Goal: Task Accomplishment & Management: Use online tool/utility

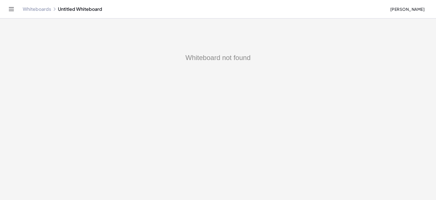
click at [39, 9] on link "Whiteboards" at bounding box center [37, 9] width 28 height 6
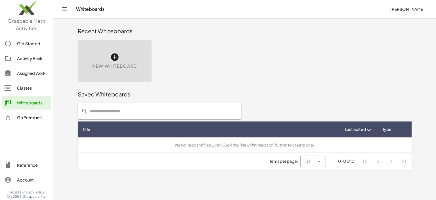
click at [114, 58] on icon at bounding box center [114, 57] width 9 height 9
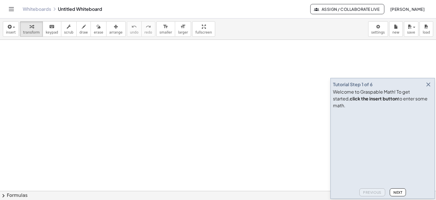
click at [428, 88] on icon "button" at bounding box center [428, 84] width 7 height 7
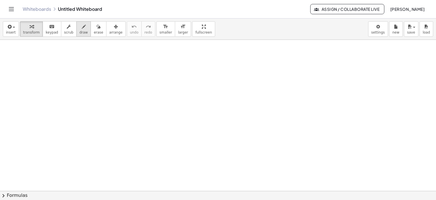
click at [80, 26] on div "button" at bounding box center [84, 26] width 9 height 7
drag, startPoint x: 74, startPoint y: 55, endPoint x: 83, endPoint y: 52, distance: 9.0
click at [71, 68] on div at bounding box center [218, 191] width 436 height 302
drag, startPoint x: 81, startPoint y: 53, endPoint x: 75, endPoint y: 66, distance: 14.7
click at [75, 66] on div at bounding box center [218, 191] width 436 height 302
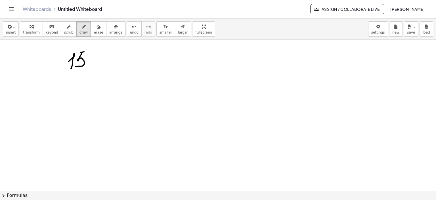
drag, startPoint x: 81, startPoint y: 52, endPoint x: 104, endPoint y: 57, distance: 23.5
click at [89, 52] on div at bounding box center [218, 191] width 436 height 302
drag, startPoint x: 120, startPoint y: 57, endPoint x: 128, endPoint y: 63, distance: 11.1
click at [128, 64] on div at bounding box center [218, 191] width 436 height 302
drag, startPoint x: 141, startPoint y: 53, endPoint x: 135, endPoint y: 63, distance: 11.8
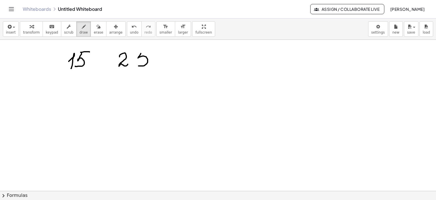
click at [134, 63] on div at bounding box center [218, 191] width 436 height 302
click at [150, 52] on div at bounding box center [218, 191] width 436 height 302
drag, startPoint x: 182, startPoint y: 56, endPoint x: 183, endPoint y: 63, distance: 7.7
click at [183, 63] on div at bounding box center [218, 191] width 436 height 302
drag, startPoint x: 206, startPoint y: 54, endPoint x: 211, endPoint y: 58, distance: 6.6
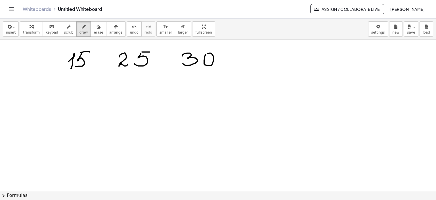
click at [206, 55] on div at bounding box center [218, 191] width 436 height 302
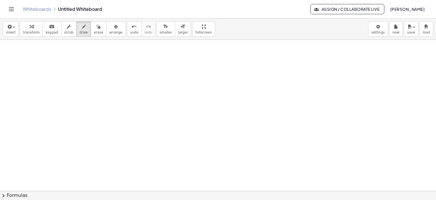
scroll to position [151, 0]
drag, startPoint x: 87, startPoint y: 49, endPoint x: 90, endPoint y: 55, distance: 7.8
click at [86, 59] on div at bounding box center [218, 115] width 436 height 453
drag, startPoint x: 94, startPoint y: 48, endPoint x: 97, endPoint y: 48, distance: 3.4
click at [97, 48] on div at bounding box center [218, 115] width 436 height 453
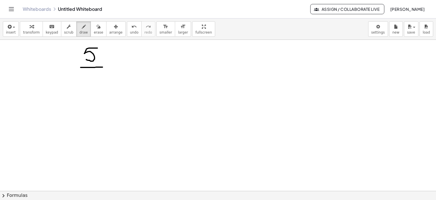
drag, startPoint x: 81, startPoint y: 67, endPoint x: 103, endPoint y: 67, distance: 22.4
click at [103, 67] on div at bounding box center [218, 115] width 436 height 453
click at [85, 72] on div at bounding box center [218, 115] width 436 height 453
drag, startPoint x: 110, startPoint y: 66, endPoint x: 122, endPoint y: 67, distance: 12.2
click at [122, 67] on div at bounding box center [218, 115] width 436 height 453
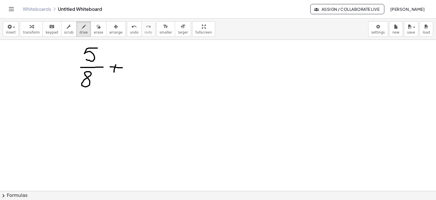
drag, startPoint x: 116, startPoint y: 64, endPoint x: 141, endPoint y: 58, distance: 25.6
click at [114, 71] on div at bounding box center [218, 115] width 436 height 453
drag, startPoint x: 141, startPoint y: 52, endPoint x: 144, endPoint y: 62, distance: 11.1
click at [144, 62] on div at bounding box center [218, 115] width 436 height 453
drag, startPoint x: 144, startPoint y: 58, endPoint x: 142, endPoint y: 66, distance: 9.1
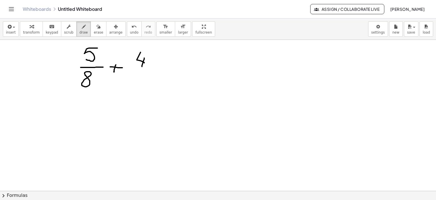
click at [142, 66] on div at bounding box center [218, 115] width 436 height 453
drag, startPoint x: 135, startPoint y: 68, endPoint x: 157, endPoint y: 68, distance: 22.1
click at [157, 68] on div at bounding box center [218, 115] width 436 height 453
drag, startPoint x: 141, startPoint y: 71, endPoint x: 142, endPoint y: 85, distance: 14.0
click at [142, 85] on div at bounding box center [218, 115] width 436 height 453
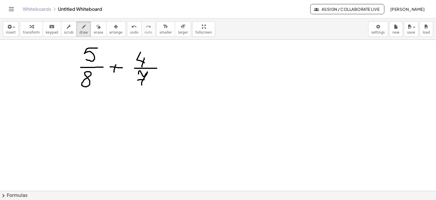
drag, startPoint x: 140, startPoint y: 79, endPoint x: 148, endPoint y: 79, distance: 8.5
click at [148, 79] on div at bounding box center [218, 115] width 436 height 453
drag, startPoint x: 162, startPoint y: 66, endPoint x: 171, endPoint y: 66, distance: 8.8
click at [171, 66] on div at bounding box center [218, 115] width 436 height 453
drag, startPoint x: 163, startPoint y: 70, endPoint x: 174, endPoint y: 70, distance: 11.1
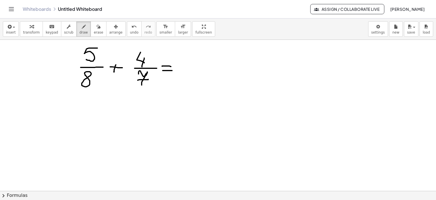
click at [174, 70] on div at bounding box center [218, 115] width 436 height 453
drag, startPoint x: 168, startPoint y: 65, endPoint x: 174, endPoint y: 65, distance: 6.0
click at [174, 65] on div at bounding box center [218, 115] width 436 height 453
drag, startPoint x: 162, startPoint y: 66, endPoint x: 173, endPoint y: 65, distance: 10.2
click at [173, 65] on div at bounding box center [218, 115] width 436 height 453
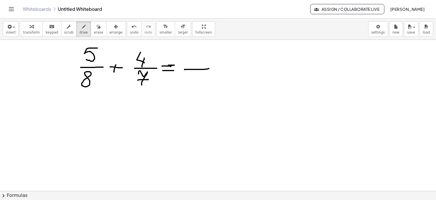
drag, startPoint x: 185, startPoint y: 69, endPoint x: 209, endPoint y: 68, distance: 24.4
click at [209, 68] on div at bounding box center [218, 115] width 436 height 453
drag, startPoint x: 187, startPoint y: 76, endPoint x: 192, endPoint y: 81, distance: 7.1
click at [192, 81] on div at bounding box center [218, 115] width 436 height 453
click at [195, 78] on div at bounding box center [218, 115] width 436 height 453
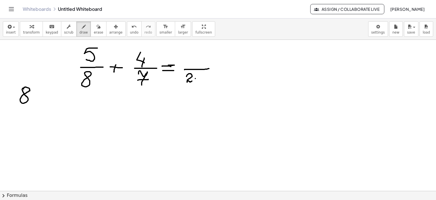
click at [23, 88] on div at bounding box center [218, 115] width 436 height 453
drag, startPoint x: 39, startPoint y: 86, endPoint x: 35, endPoint y: 151, distance: 65.2
click at [39, 158] on div at bounding box center [218, 115] width 436 height 453
drag, startPoint x: 19, startPoint y: 107, endPoint x: 58, endPoint y: 106, distance: 38.6
click at [57, 106] on div at bounding box center [218, 115] width 436 height 453
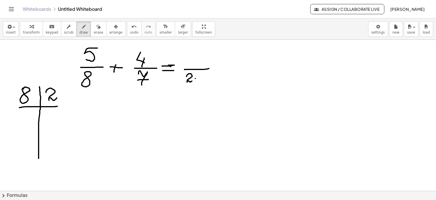
drag, startPoint x: 46, startPoint y: 92, endPoint x: 58, endPoint y: 100, distance: 14.2
click at [57, 97] on div at bounding box center [218, 115] width 436 height 453
drag, startPoint x: 29, startPoint y: 110, endPoint x: 31, endPoint y: 116, distance: 5.9
click at [30, 120] on div at bounding box center [218, 115] width 436 height 453
drag, startPoint x: 31, startPoint y: 115, endPoint x: 30, endPoint y: 127, distance: 12.2
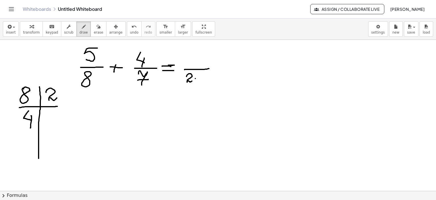
click at [30, 127] on div at bounding box center [218, 115] width 436 height 453
drag, startPoint x: 47, startPoint y: 114, endPoint x: 55, endPoint y: 123, distance: 12.3
click at [55, 123] on div at bounding box center [218, 115] width 436 height 453
drag, startPoint x: 27, startPoint y: 140, endPoint x: 34, endPoint y: 147, distance: 9.8
click at [34, 147] on div at bounding box center [218, 115] width 436 height 453
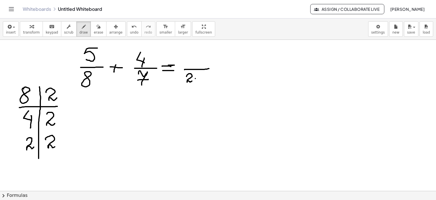
drag, startPoint x: 45, startPoint y: 139, endPoint x: 57, endPoint y: 145, distance: 12.6
click at [57, 145] on div at bounding box center [218, 115] width 436 height 453
drag, startPoint x: 26, startPoint y: 167, endPoint x: 32, endPoint y: 173, distance: 9.2
click at [33, 176] on div at bounding box center [218, 115] width 436 height 453
drag, startPoint x: 27, startPoint y: 177, endPoint x: 37, endPoint y: 165, distance: 15.9
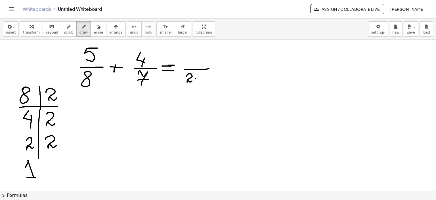
click at [36, 176] on div at bounding box center [218, 115] width 436 height 453
drag, startPoint x: 39, startPoint y: 158, endPoint x: 42, endPoint y: 181, distance: 23.6
click at [42, 181] on div at bounding box center [218, 115] width 436 height 453
drag, startPoint x: 120, startPoint y: 105, endPoint x: 138, endPoint y: 108, distance: 18.8
click at [119, 106] on div at bounding box center [218, 115] width 436 height 453
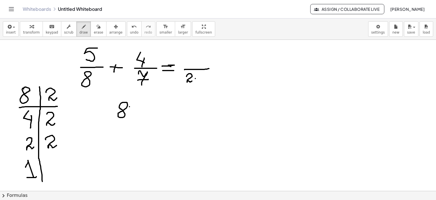
drag, startPoint x: 129, startPoint y: 106, endPoint x: 142, endPoint y: 106, distance: 12.2
click at [142, 106] on div at bounding box center [218, 115] width 436 height 453
drag, startPoint x: 130, startPoint y: 112, endPoint x: 141, endPoint y: 112, distance: 11.1
click at [141, 112] on div at bounding box center [218, 115] width 436 height 453
drag, startPoint x: 149, startPoint y: 105, endPoint x: 158, endPoint y: 113, distance: 12.1
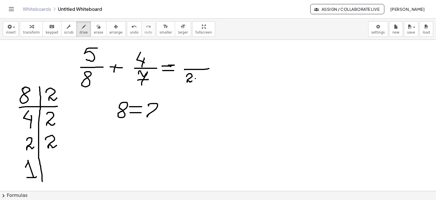
click at [157, 114] on div at bounding box center [218, 115] width 436 height 453
click at [160, 110] on div at bounding box center [218, 115] width 436 height 453
drag, startPoint x: 165, startPoint y: 106, endPoint x: 176, endPoint y: 113, distance: 12.9
click at [173, 115] on div at bounding box center [218, 115] width 436 height 453
click at [177, 111] on div at bounding box center [218, 115] width 436 height 453
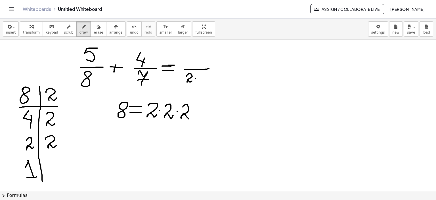
drag, startPoint x: 183, startPoint y: 106, endPoint x: 193, endPoint y: 117, distance: 14.5
click at [193, 117] on div at bounding box center [218, 115] width 436 height 453
drag, startPoint x: 200, startPoint y: 73, endPoint x: 209, endPoint y: 78, distance: 10.9
click at [208, 80] on div at bounding box center [218, 115] width 436 height 453
click at [209, 77] on div at bounding box center [218, 115] width 436 height 453
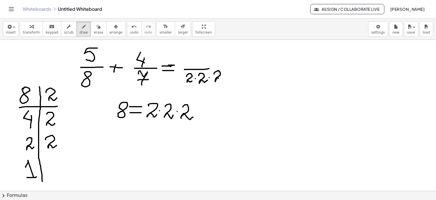
drag, startPoint x: 214, startPoint y: 74, endPoint x: 224, endPoint y: 78, distance: 10.7
click at [223, 79] on div at bounding box center [218, 115] width 436 height 453
drag, startPoint x: 209, startPoint y: 68, endPoint x: 224, endPoint y: 68, distance: 15.3
click at [224, 68] on div at bounding box center [218, 115] width 436 height 453
drag, startPoint x: 235, startPoint y: 68, endPoint x: 245, endPoint y: 68, distance: 9.7
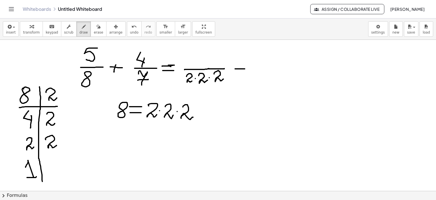
click at [245, 68] on div at bounding box center [218, 115] width 436 height 453
drag, startPoint x: 241, startPoint y: 65, endPoint x: 240, endPoint y: 72, distance: 7.1
click at [240, 72] on div at bounding box center [218, 115] width 436 height 453
drag, startPoint x: 206, startPoint y: 51, endPoint x: 202, endPoint y: 63, distance: 11.9
click at [202, 63] on div at bounding box center [218, 115] width 436 height 453
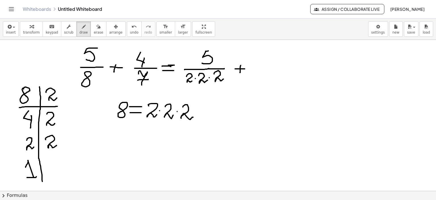
drag, startPoint x: 206, startPoint y: 51, endPoint x: 212, endPoint y: 51, distance: 6.8
click at [212, 51] on div at bounding box center [218, 115] width 436 height 453
drag, startPoint x: 271, startPoint y: 54, endPoint x: 275, endPoint y: 61, distance: 8.0
click at [275, 61] on div at bounding box center [218, 115] width 436 height 453
drag, startPoint x: 277, startPoint y: 57, endPoint x: 274, endPoint y: 66, distance: 8.8
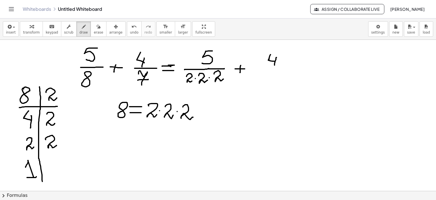
click at [275, 65] on div at bounding box center [218, 115] width 436 height 453
drag, startPoint x: 266, startPoint y: 68, endPoint x: 286, endPoint y: 66, distance: 20.0
click at [286, 66] on div at bounding box center [218, 115] width 436 height 453
drag, startPoint x: 273, startPoint y: 71, endPoint x: 276, endPoint y: 83, distance: 11.9
click at [276, 83] on div at bounding box center [218, 115] width 436 height 453
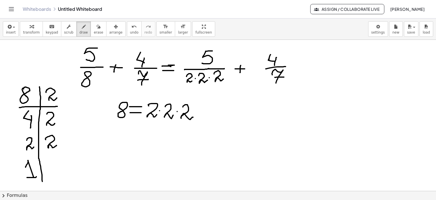
drag, startPoint x: 275, startPoint y: 77, endPoint x: 284, endPoint y: 77, distance: 9.1
click at [284, 77] on div at bounding box center [218, 115] width 436 height 453
click at [97, 25] on icon "button" at bounding box center [99, 26] width 4 height 7
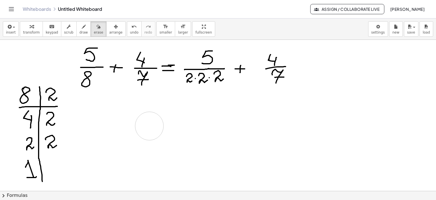
drag, startPoint x: 176, startPoint y: 139, endPoint x: 149, endPoint y: 126, distance: 30.0
click at [149, 126] on div at bounding box center [218, 115] width 436 height 453
click at [82, 26] on icon "button" at bounding box center [84, 26] width 4 height 7
drag, startPoint x: 294, startPoint y: 66, endPoint x: 313, endPoint y: 64, distance: 19.3
click at [313, 64] on div at bounding box center [218, 115] width 436 height 453
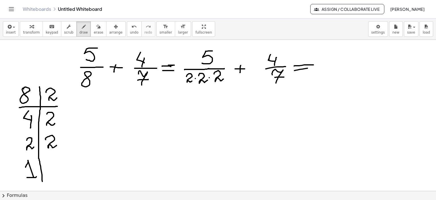
drag, startPoint x: 294, startPoint y: 70, endPoint x: 314, endPoint y: 68, distance: 19.5
click at [314, 68] on div at bounding box center [218, 115] width 436 height 453
drag, startPoint x: 89, startPoint y: 104, endPoint x: 103, endPoint y: 104, distance: 14.8
click at [103, 104] on div at bounding box center [218, 115] width 436 height 453
drag, startPoint x: 91, startPoint y: 109, endPoint x: 101, endPoint y: 108, distance: 10.2
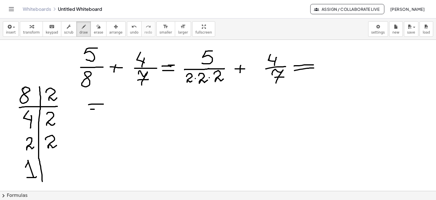
click at [101, 108] on div at bounding box center [218, 115] width 436 height 453
drag, startPoint x: 119, startPoint y: 107, endPoint x: 208, endPoint y: 107, distance: 89.4
click at [208, 107] on div at bounding box center [218, 115] width 436 height 453
drag, startPoint x: 153, startPoint y: 112, endPoint x: 162, endPoint y: 116, distance: 9.4
click at [150, 121] on div at bounding box center [218, 115] width 436 height 453
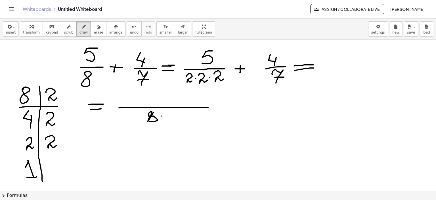
click at [162, 116] on div at bounding box center [218, 115] width 436 height 453
drag, startPoint x: 167, startPoint y: 114, endPoint x: 173, endPoint y: 122, distance: 10.2
click at [173, 122] on div at bounding box center [218, 115] width 436 height 453
drag, startPoint x: 168, startPoint y: 116, endPoint x: 183, endPoint y: 116, distance: 14.5
click at [183, 116] on div at bounding box center [218, 115] width 436 height 453
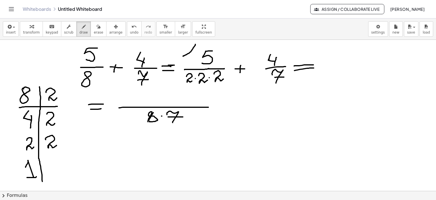
drag, startPoint x: 183, startPoint y: 56, endPoint x: 195, endPoint y: 44, distance: 17.1
click at [195, 44] on div at bounding box center [218, 115] width 436 height 453
drag, startPoint x: 147, startPoint y: 130, endPoint x: 176, endPoint y: 129, distance: 29.3
click at [176, 129] on div at bounding box center [218, 115] width 436 height 453
drag, startPoint x: 197, startPoint y: 41, endPoint x: 195, endPoint y: 47, distance: 6.9
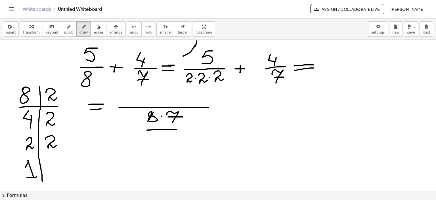
click at [195, 47] on div at bounding box center [218, 115] width 436 height 453
drag, startPoint x: 182, startPoint y: 43, endPoint x: 185, endPoint y: 52, distance: 8.9
click at [185, 52] on div at bounding box center [218, 115] width 436 height 453
drag, startPoint x: 183, startPoint y: 49, endPoint x: 188, endPoint y: 49, distance: 4.5
click at [187, 49] on div at bounding box center [218, 115] width 436 height 453
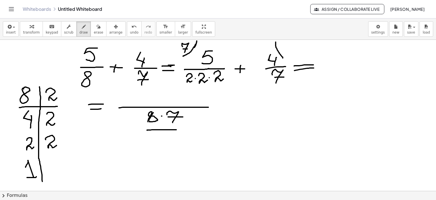
drag, startPoint x: 276, startPoint y: 42, endPoint x: 284, endPoint y: 58, distance: 18.7
click at [284, 58] on div at bounding box center [218, 115] width 436 height 453
click at [286, 44] on div at bounding box center [218, 115] width 436 height 453
drag, startPoint x: 122, startPoint y: 96, endPoint x: 125, endPoint y: 104, distance: 8.5
click at [125, 105] on div at bounding box center [218, 115] width 436 height 453
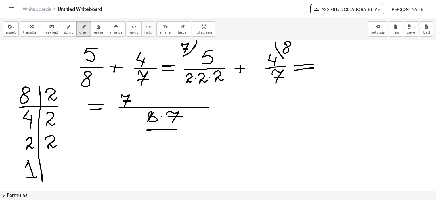
drag, startPoint x: 124, startPoint y: 101, endPoint x: 136, endPoint y: 100, distance: 12.8
click at [131, 101] on div at bounding box center [218, 115] width 436 height 453
drag, startPoint x: 134, startPoint y: 99, endPoint x: 143, endPoint y: 99, distance: 9.1
click at [135, 100] on div at bounding box center [218, 115] width 436 height 453
drag, startPoint x: 142, startPoint y: 95, endPoint x: 139, endPoint y: 102, distance: 7.3
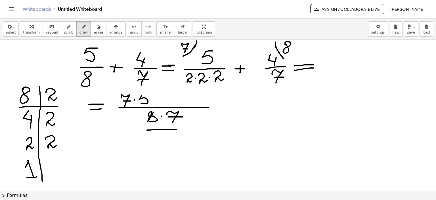
click at [139, 102] on div at bounding box center [218, 115] width 436 height 453
drag, startPoint x: 141, startPoint y: 94, endPoint x: 150, endPoint y: 93, distance: 8.3
click at [150, 93] on div at bounding box center [218, 115] width 436 height 453
drag, startPoint x: 155, startPoint y: 99, endPoint x: 165, endPoint y: 99, distance: 10.5
click at [165, 99] on div at bounding box center [218, 115] width 436 height 453
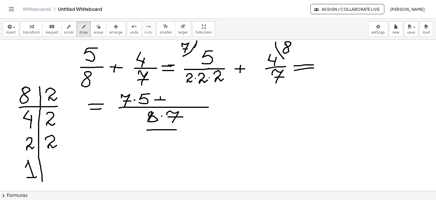
drag, startPoint x: 160, startPoint y: 96, endPoint x: 160, endPoint y: 103, distance: 6.5
click at [160, 103] on div at bounding box center [218, 115] width 436 height 453
drag, startPoint x: 176, startPoint y: 95, endPoint x: 181, endPoint y: 97, distance: 5.2
click at [181, 97] on div at bounding box center [218, 115] width 436 height 453
drag, startPoint x: 179, startPoint y: 88, endPoint x: 183, endPoint y: 95, distance: 8.0
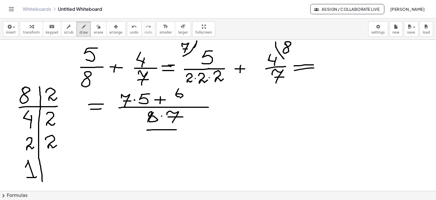
click at [181, 96] on div at bounding box center [218, 115] width 436 height 453
drag, startPoint x: 184, startPoint y: 91, endPoint x: 186, endPoint y: 101, distance: 10.3
click at [183, 101] on div at bounding box center [218, 115] width 436 height 453
drag, startPoint x: 189, startPoint y: 98, endPoint x: 196, endPoint y: 93, distance: 8.8
click at [189, 98] on div at bounding box center [218, 115] width 436 height 453
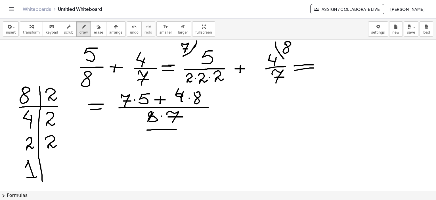
drag, startPoint x: 196, startPoint y: 92, endPoint x: 258, endPoint y: 113, distance: 64.6
click at [195, 92] on div at bounding box center [218, 115] width 436 height 453
drag, startPoint x: 217, startPoint y: 108, endPoint x: 221, endPoint y: 113, distance: 6.3
click at [229, 107] on div at bounding box center [218, 115] width 436 height 453
drag, startPoint x: 218, startPoint y: 113, endPoint x: 236, endPoint y: 112, distance: 18.3
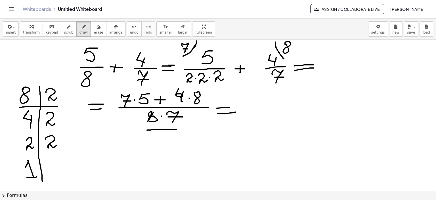
click at [236, 112] on div at bounding box center [218, 115] width 436 height 453
drag, startPoint x: 266, startPoint y: 93, endPoint x: 261, endPoint y: 100, distance: 8.4
click at [260, 99] on div at bounding box center [218, 115] width 436 height 453
drag, startPoint x: 272, startPoint y: 95, endPoint x: 276, endPoint y: 102, distance: 8.4
click at [276, 102] on div at bounding box center [218, 115] width 436 height 453
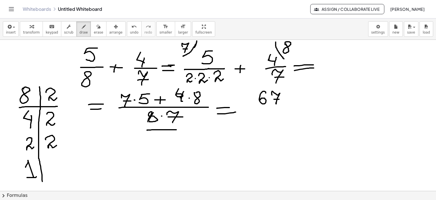
drag, startPoint x: 274, startPoint y: 99, endPoint x: 280, endPoint y: 99, distance: 6.0
click at [280, 99] on div at bounding box center [218, 115] width 436 height 453
drag, startPoint x: 255, startPoint y: 110, endPoint x: 282, endPoint y: 110, distance: 26.7
click at [282, 110] on div at bounding box center [218, 115] width 436 height 453
click at [257, 122] on div at bounding box center [218, 115] width 436 height 453
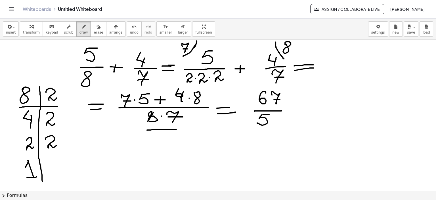
drag, startPoint x: 263, startPoint y: 114, endPoint x: 278, endPoint y: 116, distance: 15.4
click at [270, 114] on div at bounding box center [218, 115] width 436 height 453
drag, startPoint x: 278, startPoint y: 116, endPoint x: 273, endPoint y: 121, distance: 7.6
click at [273, 121] on div at bounding box center [218, 115] width 436 height 453
drag, startPoint x: 290, startPoint y: 110, endPoint x: 296, endPoint y: 111, distance: 6.2
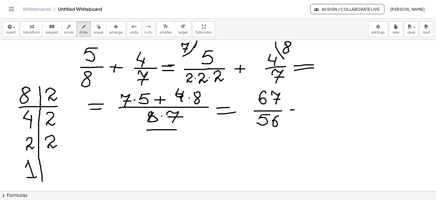
click at [299, 109] on div at bounding box center [218, 115] width 436 height 453
click at [301, 115] on div at bounding box center [218, 115] width 436 height 453
drag, startPoint x: 350, startPoint y: 125, endPoint x: 356, endPoint y: 130, distance: 7.3
click at [346, 134] on div at bounding box center [218, 115] width 436 height 453
drag, startPoint x: 356, startPoint y: 128, endPoint x: 360, endPoint y: 133, distance: 6.4
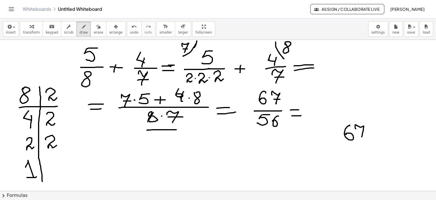
click at [361, 138] on div at bounding box center [218, 115] width 436 height 453
drag, startPoint x: 359, startPoint y: 133, endPoint x: 378, endPoint y: 130, distance: 18.9
click at [365, 132] on div at bounding box center [218, 115] width 436 height 453
drag, startPoint x: 376, startPoint y: 125, endPoint x: 378, endPoint y: 150, distance: 24.8
click at [378, 151] on div at bounding box center [218, 115] width 436 height 453
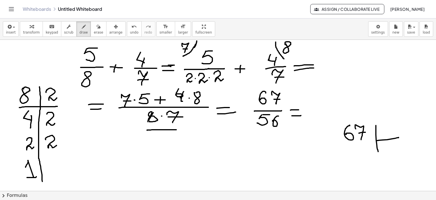
drag, startPoint x: 377, startPoint y: 140, endPoint x: 399, endPoint y: 137, distance: 21.8
click at [399, 137] on div at bounding box center [218, 115] width 436 height 453
drag, startPoint x: 386, startPoint y: 126, endPoint x: 382, endPoint y: 135, distance: 9.9
click at [382, 135] on div at bounding box center [218, 115] width 436 height 453
drag, startPoint x: 387, startPoint y: 126, endPoint x: 394, endPoint y: 124, distance: 7.1
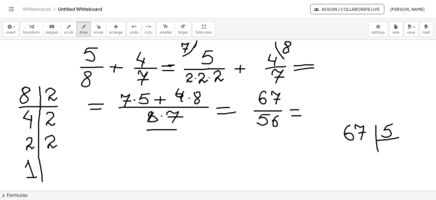
click at [393, 124] on div at bounding box center [218, 115] width 436 height 453
drag, startPoint x: 400, startPoint y: 124, endPoint x: 396, endPoint y: 132, distance: 8.7
click at [396, 131] on div at bounding box center [218, 115] width 436 height 453
drag, startPoint x: 382, startPoint y: 158, endPoint x: 387, endPoint y: 163, distance: 7.6
click at [387, 163] on div at bounding box center [218, 115] width 436 height 453
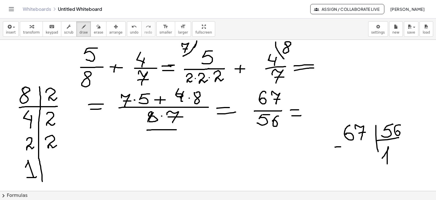
drag, startPoint x: 335, startPoint y: 147, endPoint x: 346, endPoint y: 149, distance: 11.4
click at [341, 147] on div at bounding box center [218, 115] width 436 height 453
drag, startPoint x: 352, startPoint y: 149, endPoint x: 348, endPoint y: 160, distance: 11.9
click at [348, 160] on div at bounding box center [218, 115] width 436 height 453
drag, startPoint x: 353, startPoint y: 149, endPoint x: 364, endPoint y: 149, distance: 10.8
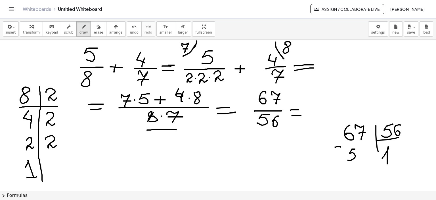
click at [356, 149] on div at bounding box center [218, 115] width 436 height 453
drag, startPoint x: 365, startPoint y: 149, endPoint x: 359, endPoint y: 160, distance: 12.4
click at [359, 159] on div at bounding box center [218, 115] width 436 height 453
drag, startPoint x: 340, startPoint y: 168, endPoint x: 372, endPoint y: 167, distance: 31.3
click at [372, 167] on div at bounding box center [218, 115] width 436 height 453
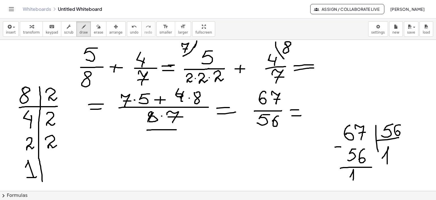
drag, startPoint x: 350, startPoint y: 176, endPoint x: 354, endPoint y: 180, distance: 5.2
click at [353, 180] on div at bounding box center [218, 115] width 436 height 453
drag, startPoint x: 359, startPoint y: 175, endPoint x: 361, endPoint y: 180, distance: 5.3
click at [361, 181] on div at bounding box center [218, 115] width 436 height 453
drag, startPoint x: 311, startPoint y: 101, endPoint x: 319, endPoint y: 101, distance: 8.2
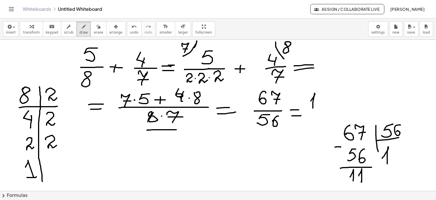
click at [313, 107] on div at bounding box center [218, 115] width 436 height 453
drag, startPoint x: 313, startPoint y: 106, endPoint x: 313, endPoint y: 117, distance: 11.1
click at [313, 117] on div at bounding box center [218, 115] width 436 height 453
drag, startPoint x: 313, startPoint y: 95, endPoint x: 306, endPoint y: 105, distance: 12.4
click at [306, 105] on div at bounding box center [218, 115] width 436 height 453
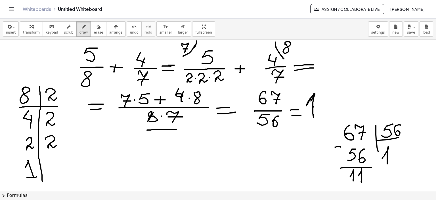
drag, startPoint x: 307, startPoint y: 104, endPoint x: 314, endPoint y: 93, distance: 12.8
click at [314, 93] on div at bounding box center [218, 115] width 436 height 453
drag, startPoint x: 324, startPoint y: 99, endPoint x: 328, endPoint y: 101, distance: 4.6
click at [328, 101] on div at bounding box center [218, 115] width 436 height 453
drag, startPoint x: 334, startPoint y: 96, endPoint x: 336, endPoint y: 99, distance: 4.0
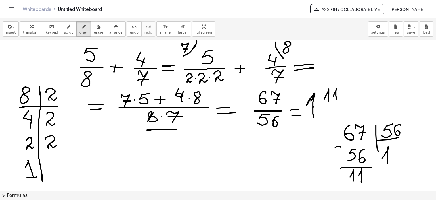
click at [336, 99] on div at bounding box center [218, 115] width 436 height 453
drag, startPoint x: 322, startPoint y: 104, endPoint x: 351, endPoint y: 101, distance: 29.5
click at [351, 101] on div at bounding box center [218, 115] width 436 height 453
drag, startPoint x: 328, startPoint y: 109, endPoint x: 324, endPoint y: 118, distance: 10.0
click at [324, 118] on div at bounding box center [218, 115] width 436 height 453
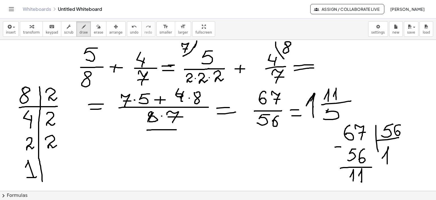
drag, startPoint x: 327, startPoint y: 110, endPoint x: 338, endPoint y: 108, distance: 11.5
click at [337, 108] on div at bounding box center [218, 115] width 436 height 453
drag, startPoint x: 349, startPoint y: 107, endPoint x: 346, endPoint y: 114, distance: 7.4
click at [345, 115] on div at bounding box center [218, 115] width 436 height 453
click at [94, 25] on div "button" at bounding box center [98, 26] width 9 height 7
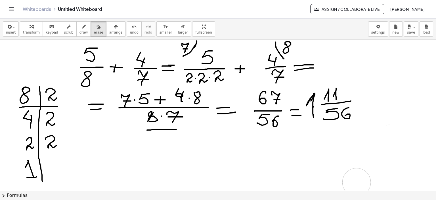
drag, startPoint x: 421, startPoint y: 167, endPoint x: 302, endPoint y: 149, distance: 121.3
click at [369, 173] on div at bounding box center [218, 115] width 436 height 453
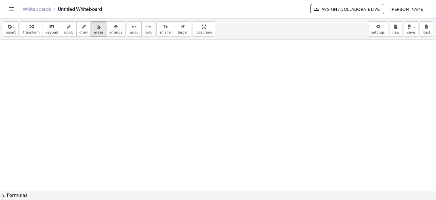
scroll to position [302, 0]
drag, startPoint x: 83, startPoint y: 50, endPoint x: 76, endPoint y: 50, distance: 7.1
click at [76, 50] on div at bounding box center [218, 40] width 436 height 604
click at [82, 26] on icon "button" at bounding box center [84, 26] width 4 height 7
drag, startPoint x: 83, startPoint y: 49, endPoint x: 84, endPoint y: 58, distance: 8.9
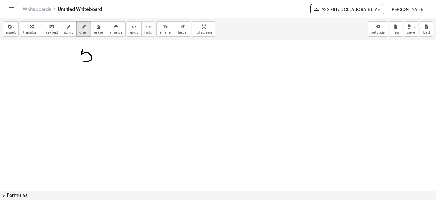
click at [81, 59] on div at bounding box center [218, 40] width 436 height 604
drag, startPoint x: 82, startPoint y: 49, endPoint x: 96, endPoint y: 49, distance: 14.2
click at [96, 49] on div at bounding box center [218, 40] width 436 height 604
drag, startPoint x: 78, startPoint y: 68, endPoint x: 102, endPoint y: 66, distance: 24.4
click at [103, 66] on div at bounding box center [218, 40] width 436 height 604
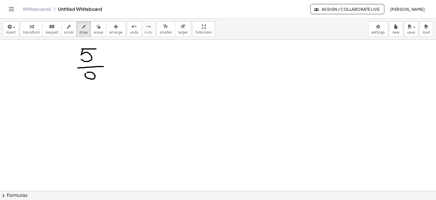
drag, startPoint x: 86, startPoint y: 73, endPoint x: 98, endPoint y: 77, distance: 12.8
click at [86, 75] on div at bounding box center [218, 40] width 436 height 604
drag, startPoint x: 97, startPoint y: 74, endPoint x: 89, endPoint y: 84, distance: 13.3
click at [89, 84] on div at bounding box center [218, 40] width 436 height 604
drag, startPoint x: 119, startPoint y: 63, endPoint x: 131, endPoint y: 63, distance: 11.6
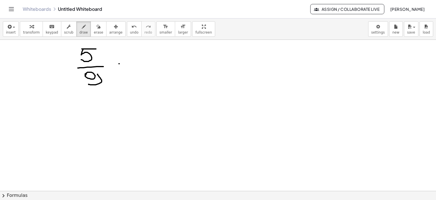
click at [131, 63] on div at bounding box center [218, 40] width 436 height 604
click at [126, 67] on div at bounding box center [218, 40] width 436 height 604
drag, startPoint x: 153, startPoint y: 47, endPoint x: 157, endPoint y: 56, distance: 9.5
click at [157, 56] on div at bounding box center [218, 40] width 436 height 604
drag, startPoint x: 158, startPoint y: 51, endPoint x: 155, endPoint y: 62, distance: 11.2
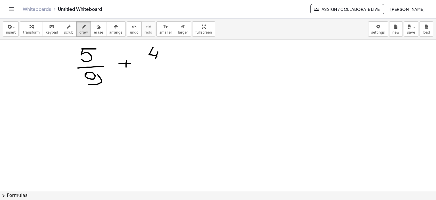
click at [156, 59] on div at bounding box center [218, 40] width 436 height 604
drag, startPoint x: 147, startPoint y: 62, endPoint x: 173, endPoint y: 60, distance: 26.2
click at [173, 60] on div at bounding box center [218, 40] width 436 height 604
drag, startPoint x: 148, startPoint y: 75, endPoint x: 155, endPoint y: 76, distance: 7.8
click at [151, 78] on div at bounding box center [218, 40] width 436 height 604
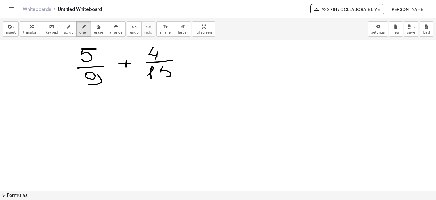
drag, startPoint x: 163, startPoint y: 66, endPoint x: 161, endPoint y: 76, distance: 10.1
click at [161, 76] on div at bounding box center [218, 40] width 436 height 604
click at [170, 65] on div at bounding box center [218, 40] width 436 height 604
drag, startPoint x: 182, startPoint y: 57, endPoint x: 194, endPoint y: 57, distance: 12.5
click at [196, 55] on div at bounding box center [218, 40] width 436 height 604
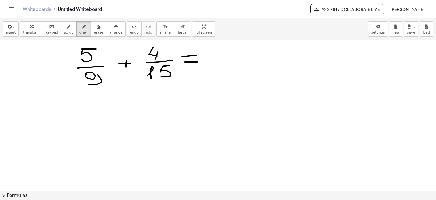
drag, startPoint x: 185, startPoint y: 62, endPoint x: 197, endPoint y: 62, distance: 12.8
click at [197, 62] on div at bounding box center [218, 40] width 436 height 604
drag, startPoint x: 208, startPoint y: 61, endPoint x: 275, endPoint y: 61, distance: 67.3
click at [275, 61] on div at bounding box center [218, 40] width 436 height 604
drag, startPoint x: 233, startPoint y: 64, endPoint x: 235, endPoint y: 75, distance: 10.4
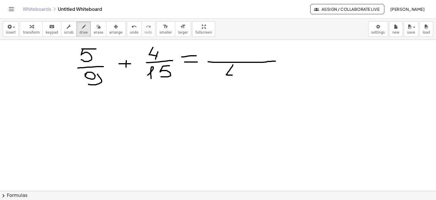
click at [234, 76] on div at bounding box center [218, 40] width 436 height 604
drag, startPoint x: 236, startPoint y: 71, endPoint x: 235, endPoint y: 82, distance: 10.9
click at [234, 82] on div at bounding box center [218, 40] width 436 height 604
drag, startPoint x: 250, startPoint y: 67, endPoint x: 244, endPoint y: 79, distance: 13.7
click at [244, 80] on div at bounding box center [218, 40] width 436 height 604
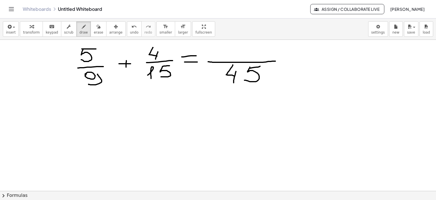
drag, startPoint x: 250, startPoint y: 68, endPoint x: 260, endPoint y: 66, distance: 9.9
click at [260, 66] on div at bounding box center [218, 40] width 436 height 604
drag, startPoint x: 18, startPoint y: 92, endPoint x: 27, endPoint y: 95, distance: 9.5
click at [19, 94] on div at bounding box center [218, 40] width 436 height 604
drag, startPoint x: 26, startPoint y: 94, endPoint x: 21, endPoint y: 105, distance: 12.8
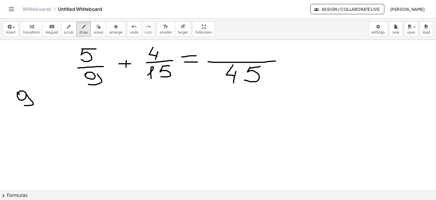
click at [20, 105] on div at bounding box center [218, 40] width 436 height 604
drag, startPoint x: 39, startPoint y: 92, endPoint x: 50, endPoint y: 126, distance: 36.4
click at [48, 133] on div at bounding box center [218, 40] width 436 height 604
drag, startPoint x: 49, startPoint y: 92, endPoint x: 49, endPoint y: 102, distance: 9.9
click at [49, 102] on div at bounding box center [218, 40] width 436 height 604
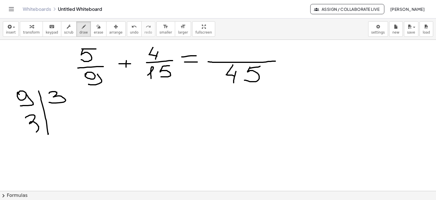
drag, startPoint x: 26, startPoint y: 117, endPoint x: 27, endPoint y: 130, distance: 13.1
click at [27, 130] on div at bounding box center [218, 40] width 436 height 604
drag, startPoint x: 55, startPoint y: 117, endPoint x: 59, endPoint y: 127, distance: 10.7
click at [59, 127] on div at bounding box center [218, 40] width 436 height 604
drag, startPoint x: 48, startPoint y: 134, endPoint x: 47, endPoint y: 149, distance: 14.8
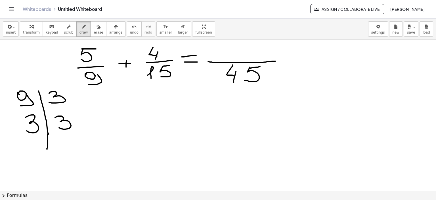
click at [47, 149] on div at bounding box center [218, 40] width 436 height 604
drag, startPoint x: 31, startPoint y: 145, endPoint x: 42, endPoint y: 153, distance: 13.9
click at [39, 153] on div at bounding box center [218, 40] width 436 height 604
drag, startPoint x: 106, startPoint y: 135, endPoint x: 105, endPoint y: 132, distance: 3.2
click at [103, 130] on div at bounding box center [218, 40] width 436 height 604
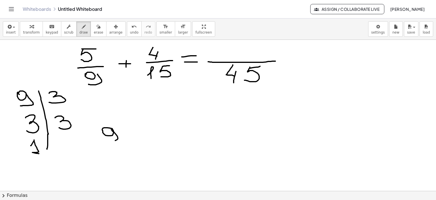
drag, startPoint x: 117, startPoint y: 139, endPoint x: 102, endPoint y: 140, distance: 15.1
click at [102, 140] on div at bounding box center [218, 40] width 436 height 604
drag, startPoint x: 124, startPoint y: 131, endPoint x: 135, endPoint y: 131, distance: 11.4
click at [135, 131] on div at bounding box center [218, 40] width 436 height 604
drag, startPoint x: 125, startPoint y: 137, endPoint x: 137, endPoint y: 137, distance: 12.2
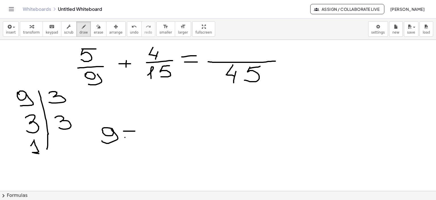
click at [137, 137] on div at bounding box center [218, 40] width 436 height 604
drag, startPoint x: 145, startPoint y: 128, endPoint x: 143, endPoint y: 137, distance: 9.5
click at [143, 137] on div at bounding box center [218, 40] width 436 height 604
click at [164, 131] on div at bounding box center [218, 40] width 436 height 604
drag, startPoint x: 170, startPoint y: 127, endPoint x: 172, endPoint y: 137, distance: 10.1
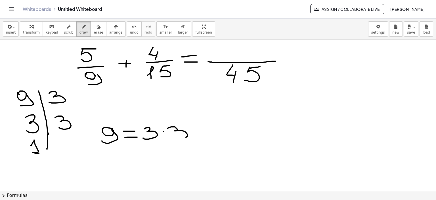
click at [172, 137] on div at bounding box center [218, 40] width 436 height 604
click at [94, 25] on div "button" at bounding box center [98, 26] width 9 height 7
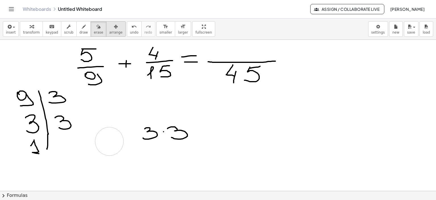
drag, startPoint x: 118, startPoint y: 146, endPoint x: 106, endPoint y: 29, distance: 117.1
click at [119, 125] on div at bounding box center [218, 40] width 436 height 604
click at [82, 28] on icon "button" at bounding box center [84, 26] width 4 height 7
drag, startPoint x: 162, startPoint y: 101, endPoint x: 156, endPoint y: 110, distance: 11.1
click at [156, 110] on div at bounding box center [218, 40] width 436 height 604
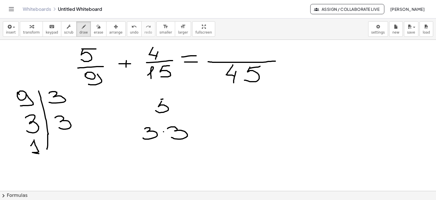
drag, startPoint x: 161, startPoint y: 99, endPoint x: 171, endPoint y: 99, distance: 9.4
click at [171, 99] on div at bounding box center [218, 40] width 436 height 604
drag, startPoint x: 143, startPoint y: 118, endPoint x: 183, endPoint y: 117, distance: 39.8
click at [183, 117] on div at bounding box center [218, 40] width 436 height 604
click at [164, 132] on div at bounding box center [218, 40] width 436 height 604
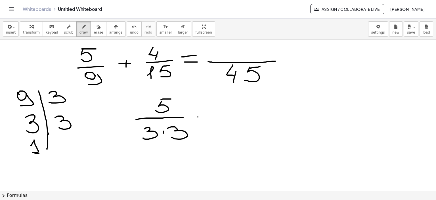
drag, startPoint x: 198, startPoint y: 116, endPoint x: 212, endPoint y: 116, distance: 13.6
click at [212, 116] on div at bounding box center [218, 40] width 436 height 604
drag, startPoint x: 204, startPoint y: 113, endPoint x: 204, endPoint y: 121, distance: 8.2
click at [204, 121] on div at bounding box center [218, 40] width 436 height 604
drag, startPoint x: 223, startPoint y: 116, endPoint x: 261, endPoint y: 116, distance: 38.3
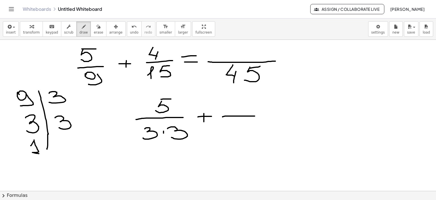
click at [261, 116] on div at bounding box center [218, 40] width 436 height 604
drag, startPoint x: 241, startPoint y: 99, endPoint x: 244, endPoint y: 107, distance: 9.4
click at [244, 107] on div at bounding box center [218, 40] width 436 height 604
drag, startPoint x: 245, startPoint y: 106, endPoint x: 244, endPoint y: 111, distance: 4.9
click at [244, 111] on div at bounding box center [218, 40] width 436 height 604
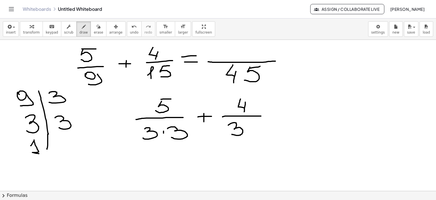
drag, startPoint x: 228, startPoint y: 125, endPoint x: 232, endPoint y: 134, distance: 9.8
click at [232, 134] on div at bounding box center [218, 40] width 436 height 604
click at [249, 129] on div at bounding box center [218, 40] width 436 height 604
drag, startPoint x: 258, startPoint y: 122, endPoint x: 254, endPoint y: 136, distance: 14.4
click at [254, 136] on div at bounding box center [218, 40] width 436 height 604
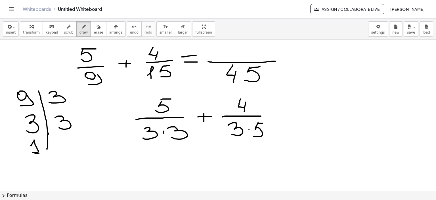
drag, startPoint x: 258, startPoint y: 123, endPoint x: 264, endPoint y: 123, distance: 6.5
click at [264, 123] on div at bounding box center [218, 40] width 436 height 604
drag, startPoint x: 267, startPoint y: 115, endPoint x: 277, endPoint y: 115, distance: 10.5
click at [277, 115] on div at bounding box center [218, 40] width 436 height 604
drag, startPoint x: 269, startPoint y: 119, endPoint x: 278, endPoint y: 119, distance: 9.7
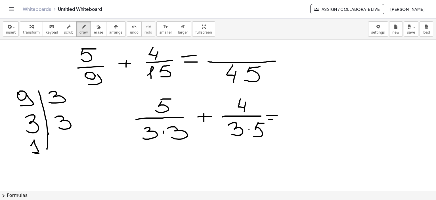
click at [278, 119] on div at bounding box center [218, 40] width 436 height 604
drag, startPoint x: 287, startPoint y: 120, endPoint x: 384, endPoint y: 112, distance: 97.4
click at [384, 112] on div at bounding box center [218, 40] width 436 height 604
drag, startPoint x: 149, startPoint y: 128, endPoint x: 142, endPoint y: 130, distance: 7.5
click at [142, 130] on div at bounding box center [218, 40] width 436 height 604
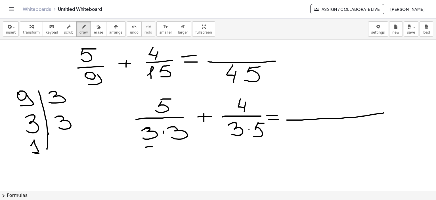
drag, startPoint x: 149, startPoint y: 146, endPoint x: 153, endPoint y: 146, distance: 4.3
click at [153, 146] on div at bounding box center [218, 40] width 436 height 604
drag, startPoint x: 175, startPoint y: 147, endPoint x: 185, endPoint y: 145, distance: 10.0
click at [185, 145] on div at bounding box center [218, 40] width 436 height 604
drag, startPoint x: 299, startPoint y: 125, endPoint x: 298, endPoint y: 137, distance: 11.8
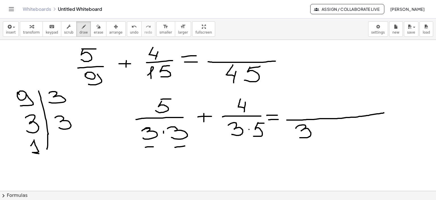
click at [298, 137] on div at bounding box center [218, 40] width 436 height 604
click at [314, 130] on div at bounding box center [218, 40] width 436 height 604
drag, startPoint x: 321, startPoint y: 125, endPoint x: 301, endPoint y: 144, distance: 27.1
click at [324, 136] on div at bounding box center [218, 40] width 436 height 604
drag, startPoint x: 253, startPoint y: 140, endPoint x: 270, endPoint y: 139, distance: 17.1
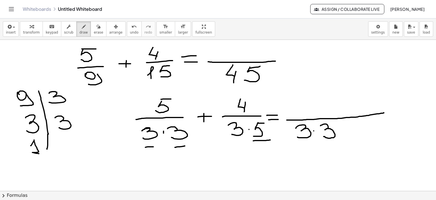
click at [270, 139] on div at bounding box center [218, 40] width 436 height 604
drag, startPoint x: 255, startPoint y: 143, endPoint x: 271, endPoint y: 141, distance: 16.9
click at [271, 141] on div at bounding box center [218, 40] width 436 height 604
click at [341, 129] on div at bounding box center [218, 40] width 436 height 604
drag, startPoint x: 355, startPoint y: 124, endPoint x: 351, endPoint y: 134, distance: 11.0
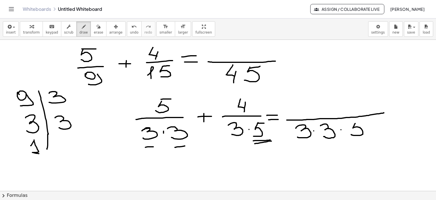
click at [351, 134] on div at bounding box center [218, 40] width 436 height 604
drag, startPoint x: 354, startPoint y: 123, endPoint x: 365, endPoint y: 122, distance: 10.6
click at [365, 122] on div at bounding box center [218, 40] width 436 height 604
drag, startPoint x: 275, startPoint y: 61, endPoint x: 305, endPoint y: 61, distance: 29.8
click at [305, 61] on div at bounding box center [218, 40] width 436 height 604
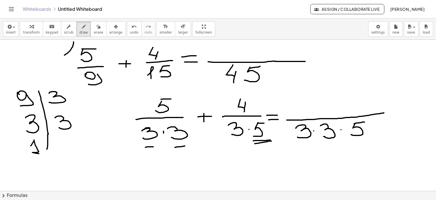
drag, startPoint x: 64, startPoint y: 55, endPoint x: 74, endPoint y: 41, distance: 16.6
click at [74, 41] on div at bounding box center [218, 40] width 436 height 604
drag, startPoint x: 164, startPoint y: 41, endPoint x: 174, endPoint y: 49, distance: 12.2
click at [174, 49] on div at bounding box center [218, 40] width 436 height 604
drag, startPoint x: 228, startPoint y: 88, endPoint x: 253, endPoint y: 88, distance: 25.0
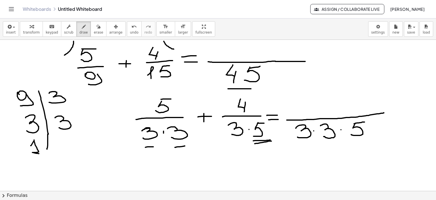
click at [253, 88] on div at bounding box center [218, 40] width 436 height 604
drag, startPoint x: 58, startPoint y: 42, endPoint x: 57, endPoint y: 50, distance: 8.1
click at [57, 50] on div at bounding box center [218, 40] width 436 height 604
drag, startPoint x: 58, startPoint y: 41, endPoint x: 64, endPoint y: 41, distance: 6.0
click at [64, 41] on div at bounding box center [218, 40] width 436 height 604
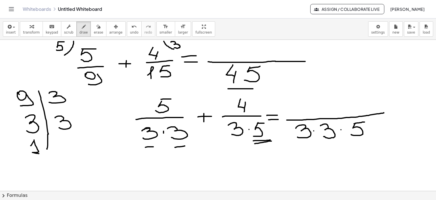
drag, startPoint x: 171, startPoint y: 42, endPoint x: 174, endPoint y: 47, distance: 6.6
click at [174, 47] on div at bounding box center [218, 40] width 436 height 604
drag, startPoint x: 216, startPoint y: 53, endPoint x: 229, endPoint y: 56, distance: 13.3
click at [228, 57] on div at bounding box center [218, 40] width 436 height 604
drag, startPoint x: 235, startPoint y: 46, endPoint x: 232, endPoint y: 56, distance: 10.2
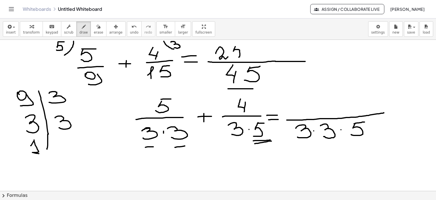
click at [232, 56] on div at bounding box center [218, 40] width 436 height 604
drag, startPoint x: 234, startPoint y: 46, endPoint x: 242, endPoint y: 45, distance: 7.8
click at [242, 45] on div at bounding box center [218, 40] width 436 height 604
drag, startPoint x: 248, startPoint y: 53, endPoint x: 253, endPoint y: 50, distance: 6.8
click at [257, 52] on div at bounding box center [218, 40] width 436 height 604
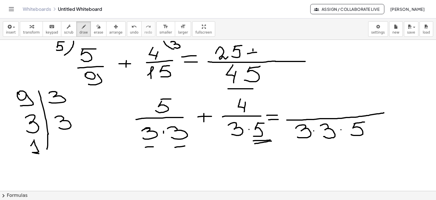
drag, startPoint x: 253, startPoint y: 49, endPoint x: 254, endPoint y: 54, distance: 5.2
click at [253, 54] on div at bounding box center [218, 40] width 436 height 604
drag, startPoint x: 269, startPoint y: 56, endPoint x: 272, endPoint y: 59, distance: 4.4
click at [272, 59] on div at bounding box center [218, 40] width 436 height 604
drag, startPoint x: 282, startPoint y: 50, endPoint x: 295, endPoint y: 55, distance: 14.0
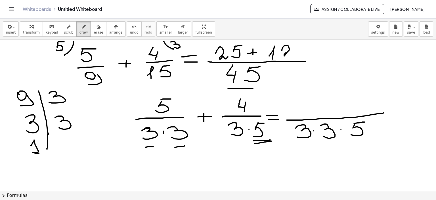
click at [292, 53] on div at bounding box center [218, 40] width 436 height 604
drag, startPoint x: 313, startPoint y: 62, endPoint x: 325, endPoint y: 61, distance: 12.3
click at [325, 61] on div at bounding box center [218, 40] width 436 height 604
drag, startPoint x: 314, startPoint y: 67, endPoint x: 324, endPoint y: 66, distance: 9.4
click at [324, 66] on div at bounding box center [218, 40] width 436 height 604
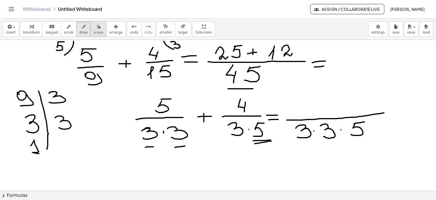
click at [97, 25] on icon "button" at bounding box center [99, 26] width 4 height 7
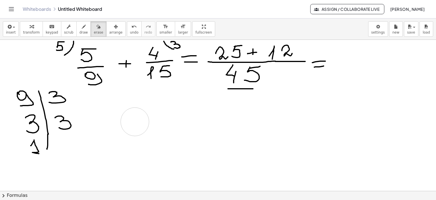
drag, startPoint x: 164, startPoint y: 131, endPoint x: 83, endPoint y: 39, distance: 123.1
click at [135, 121] on div at bounding box center [218, 40] width 436 height 604
click at [82, 27] on icon "button" at bounding box center [84, 26] width 4 height 7
drag, startPoint x: 146, startPoint y: 101, endPoint x: 158, endPoint y: 101, distance: 11.9
click at [158, 101] on div at bounding box center [218, 40] width 436 height 604
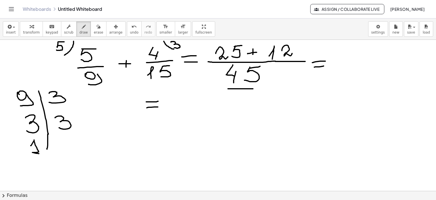
drag, startPoint x: 147, startPoint y: 107, endPoint x: 179, endPoint y: 92, distance: 36.2
click at [158, 106] on div at bounding box center [218, 40] width 436 height 604
drag, startPoint x: 173, startPoint y: 92, endPoint x: 176, endPoint y: 97, distance: 6.3
click at [176, 97] on div at bounding box center [218, 40] width 436 height 604
drag, startPoint x: 193, startPoint y: 92, endPoint x: 196, endPoint y: 96, distance: 5.2
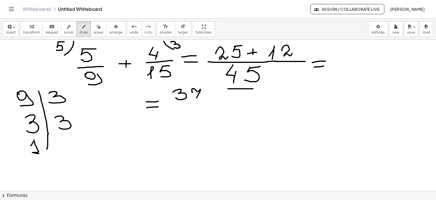
click at [197, 99] on div at bounding box center [218, 40] width 436 height 604
drag, startPoint x: 195, startPoint y: 95, endPoint x: 201, endPoint y: 95, distance: 6.3
click at [202, 94] on div at bounding box center [218, 40] width 436 height 604
drag, startPoint x: 174, startPoint y: 104, endPoint x: 205, endPoint y: 106, distance: 31.0
click at [209, 104] on div at bounding box center [218, 40] width 436 height 604
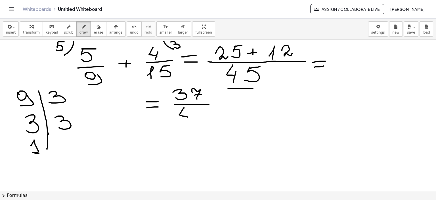
drag, startPoint x: 179, startPoint y: 114, endPoint x: 188, endPoint y: 117, distance: 8.6
click at [188, 117] on div at bounding box center [218, 40] width 436 height 604
drag, startPoint x: 189, startPoint y: 112, endPoint x: 184, endPoint y: 123, distance: 12.2
click at [184, 123] on div at bounding box center [218, 40] width 436 height 604
click at [193, 120] on div at bounding box center [218, 40] width 436 height 604
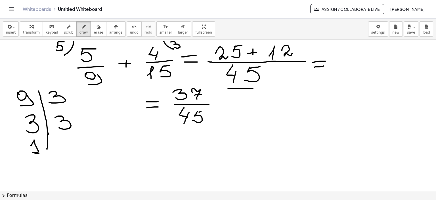
drag, startPoint x: 199, startPoint y: 112, endPoint x: 205, endPoint y: 111, distance: 6.0
click at [205, 111] on div at bounding box center [218, 40] width 436 height 604
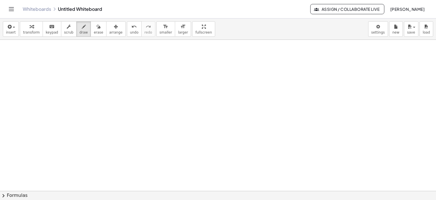
scroll to position [453, 0]
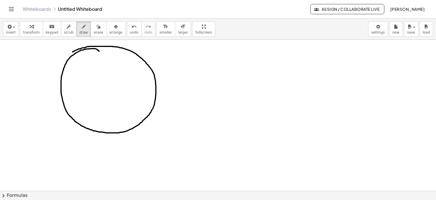
drag, startPoint x: 99, startPoint y: 51, endPoint x: 73, endPoint y: 52, distance: 26.1
click at [97, 28] on icon "button" at bounding box center [99, 26] width 4 height 7
drag, startPoint x: 97, startPoint y: 61, endPoint x: 99, endPoint y: 33, distance: 28.5
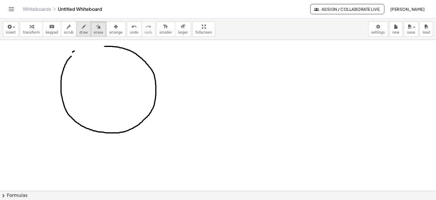
click at [80, 27] on div "button" at bounding box center [84, 26] width 9 height 7
drag, startPoint x: 70, startPoint y: 57, endPoint x: 105, endPoint y: 46, distance: 36.1
drag, startPoint x: 202, startPoint y: 54, endPoint x: 205, endPoint y: 57, distance: 4.2
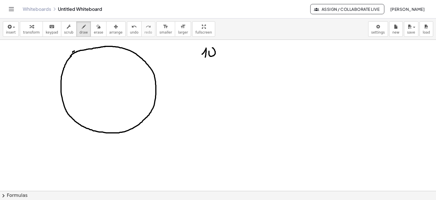
drag, startPoint x: 209, startPoint y: 51, endPoint x: 213, endPoint y: 52, distance: 3.9
drag, startPoint x: 220, startPoint y: 49, endPoint x: 228, endPoint y: 47, distance: 8.4
drag, startPoint x: 228, startPoint y: 45, endPoint x: 240, endPoint y: 45, distance: 11.4
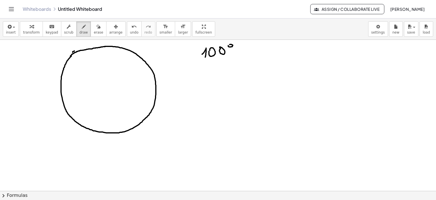
drag, startPoint x: 237, startPoint y: 50, endPoint x: 233, endPoint y: 57, distance: 7.8
drag, startPoint x: 106, startPoint y: 47, endPoint x: 111, endPoint y: 119, distance: 72.3
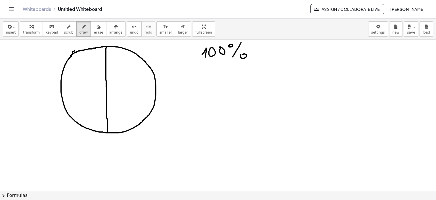
drag, startPoint x: 124, startPoint y: 50, endPoint x: 108, endPoint y: 74, distance: 28.7
drag, startPoint x: 124, startPoint y: 70, endPoint x: 116, endPoint y: 88, distance: 19.4
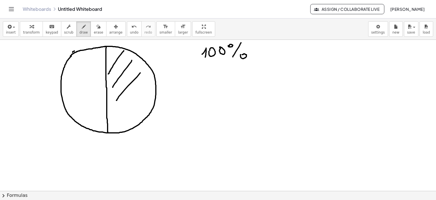
drag, startPoint x: 140, startPoint y: 72, endPoint x: 124, endPoint y: 97, distance: 29.9
drag, startPoint x: 146, startPoint y: 85, endPoint x: 122, endPoint y: 113, distance: 36.7
drag, startPoint x: 144, startPoint y: 104, endPoint x: 149, endPoint y: 115, distance: 12.5
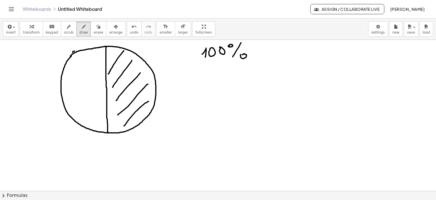
drag, startPoint x: 143, startPoint y: 116, endPoint x: 136, endPoint y: 122, distance: 8.9
drag, startPoint x: 193, startPoint y: 75, endPoint x: 196, endPoint y: 81, distance: 6.5
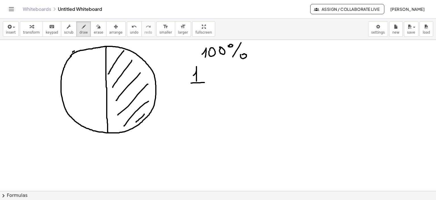
drag, startPoint x: 192, startPoint y: 83, endPoint x: 204, endPoint y: 82, distance: 12.8
drag, startPoint x: 194, startPoint y: 88, endPoint x: 206, endPoint y: 95, distance: 13.7
drag, startPoint x: 218, startPoint y: 80, endPoint x: 227, endPoint y: 80, distance: 9.9
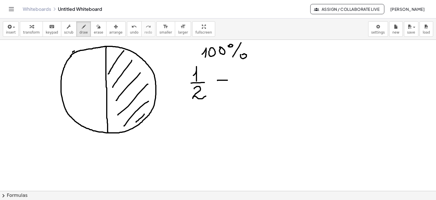
drag, startPoint x: 218, startPoint y: 85, endPoint x: 229, endPoint y: 85, distance: 10.5
drag, startPoint x: 242, startPoint y: 76, endPoint x: 239, endPoint y: 86, distance: 10.9
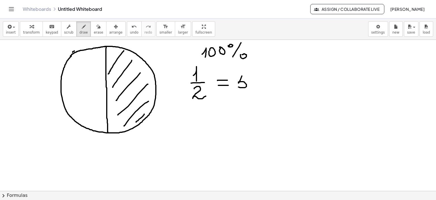
drag, startPoint x: 242, startPoint y: 76, endPoint x: 250, endPoint y: 76, distance: 7.7
drag, startPoint x: 258, startPoint y: 78, endPoint x: 275, endPoint y: 76, distance: 17.2
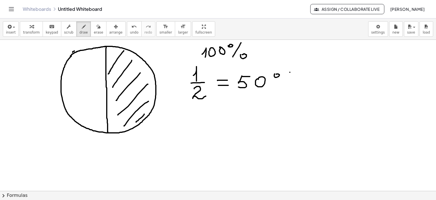
drag, startPoint x: 290, startPoint y: 72, endPoint x: 278, endPoint y: 88, distance: 20.2
drag, startPoint x: 61, startPoint y: 91, endPoint x: 107, endPoint y: 92, distance: 45.4
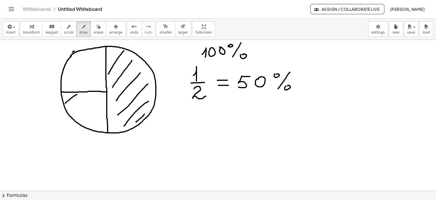
drag, startPoint x: 77, startPoint y: 94, endPoint x: 65, endPoint y: 104, distance: 15.9
drag, startPoint x: 81, startPoint y: 93, endPoint x: 71, endPoint y: 111, distance: 20.6
drag, startPoint x: 90, startPoint y: 94, endPoint x: 78, endPoint y: 117, distance: 25.8
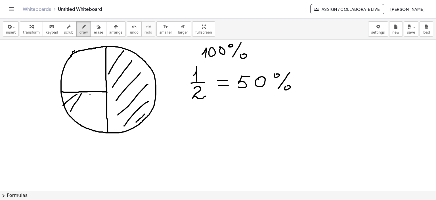
drag, startPoint x: 97, startPoint y: 101, endPoint x: 85, endPoint y: 123, distance: 24.8
drag, startPoint x: 102, startPoint y: 108, endPoint x: 91, endPoint y: 125, distance: 19.8
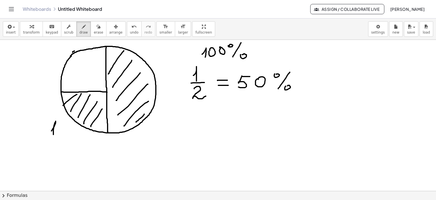
drag, startPoint x: 53, startPoint y: 129, endPoint x: 53, endPoint y: 134, distance: 5.5
drag
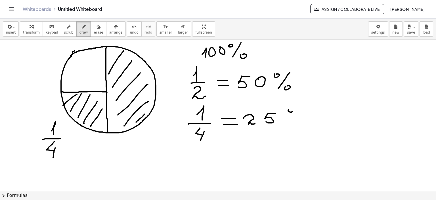
drag, startPoint x: 202, startPoint y: 148, endPoint x: 201, endPoint y: 157, distance: 9.2
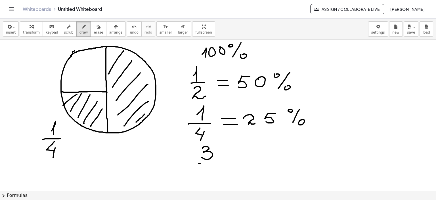
drag, startPoint x: 103, startPoint y: 94, endPoint x: 93, endPoint y: 103, distance: 13.1
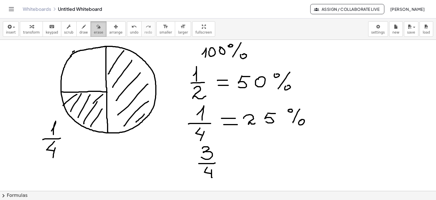
click at [97, 25] on icon "button" at bounding box center [99, 26] width 4 height 7
drag, startPoint x: 47, startPoint y: 135, endPoint x: 126, endPoint y: 76, distance: 97.8
click at [80, 26] on div "button" at bounding box center [84, 26] width 9 height 7
drag, startPoint x: 114, startPoint y: 142, endPoint x: 112, endPoint y: 150, distance: 8.4
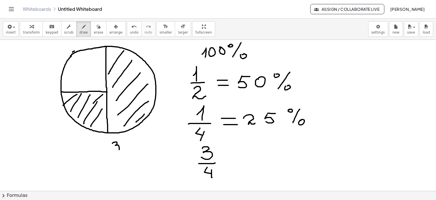
drag, startPoint x: 109, startPoint y: 155, endPoint x: 124, endPoint y: 154, distance: 15.1
drag, startPoint x: 114, startPoint y: 158, endPoint x: 116, endPoint y: 166, distance: 8.3
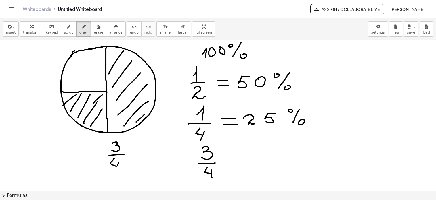
drag, startPoint x: 119, startPoint y: 162, endPoint x: 117, endPoint y: 159, distance: 3.7
drag, startPoint x: 223, startPoint y: 159, endPoint x: 234, endPoint y: 159, distance: 11.6
drag, startPoint x: 233, startPoint y: 165, endPoint x: 237, endPoint y: 164, distance: 4.9
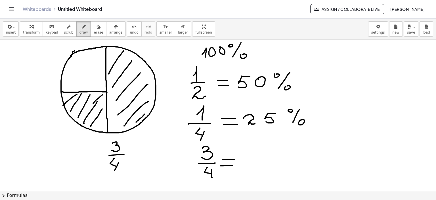
click at [97, 24] on icon "button" at bounding box center [99, 26] width 4 height 7
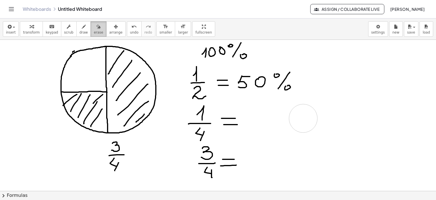
drag, startPoint x: 298, startPoint y: 129, endPoint x: 87, endPoint y: 32, distance: 231.8
click at [80, 26] on div "button" at bounding box center [84, 26] width 9 height 7
drag, startPoint x: 251, startPoint y: 112, endPoint x: 254, endPoint y: 116, distance: 4.9
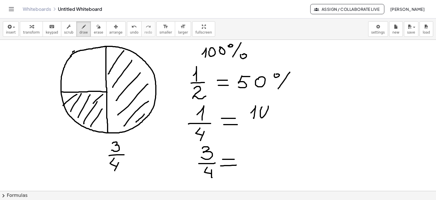
drag, startPoint x: 275, startPoint y: 114, endPoint x: 272, endPoint y: 108, distance: 7.0
drag, startPoint x: 250, startPoint y: 121, endPoint x: 287, endPoint y: 122, distance: 36.1
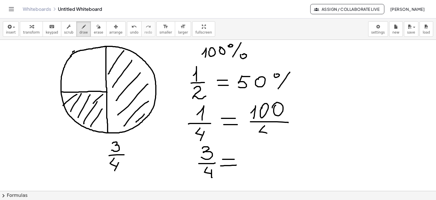
drag, startPoint x: 265, startPoint y: 125, endPoint x: 268, endPoint y: 133, distance: 8.1
drag, startPoint x: 269, startPoint y: 128, endPoint x: 300, endPoint y: 125, distance: 31.4
drag, startPoint x: 295, startPoint y: 119, endPoint x: 299, endPoint y: 124, distance: 5.5
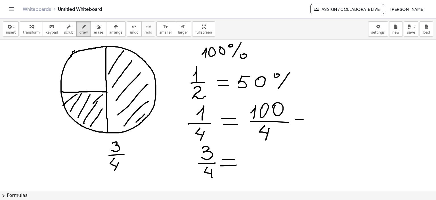
drag, startPoint x: 298, startPoint y: 124, endPoint x: 309, endPoint y: 123, distance: 11.4
drag, startPoint x: 285, startPoint y: 100, endPoint x: 294, endPoint y: 98, distance: 9.4
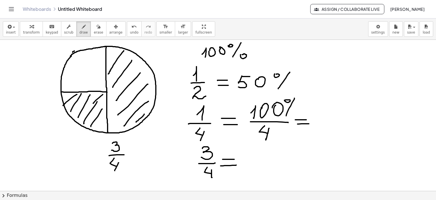
drag, startPoint x: 294, startPoint y: 98, endPoint x: 288, endPoint y: 115, distance: 18.7
drag, startPoint x: 322, startPoint y: 116, endPoint x: 335, endPoint y: 120, distance: 13.7
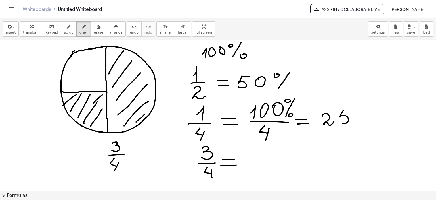
drag, startPoint x: 344, startPoint y: 110, endPoint x: 338, endPoint y: 120, distance: 12.1
drag, startPoint x: 343, startPoint y: 110, endPoint x: 358, endPoint y: 110, distance: 15.3
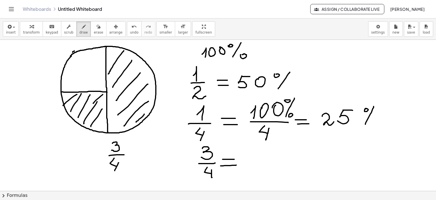
drag, startPoint x: 371, startPoint y: 112, endPoint x: 365, endPoint y: 124, distance: 13.3
drag, startPoint x: 373, startPoint y: 124, endPoint x: 374, endPoint y: 120, distance: 3.4
drag, startPoint x: 248, startPoint y: 151, endPoint x: 248, endPoint y: 159, distance: 8.5
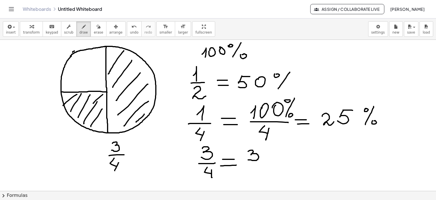
drag, startPoint x: 267, startPoint y: 156, endPoint x: 277, endPoint y: 156, distance: 9.9
drag, startPoint x: 273, startPoint y: 156, endPoint x: 277, endPoint y: 160, distance: 6.1
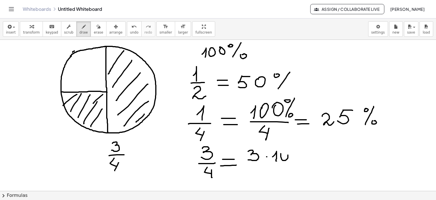
drag, startPoint x: 281, startPoint y: 153, endPoint x: 285, endPoint y: 155, distance: 4.6
drag, startPoint x: 294, startPoint y: 158, endPoint x: 304, endPoint y: 152, distance: 11.9
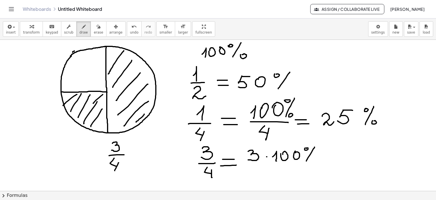
drag, startPoint x: 308, startPoint y: 157, endPoint x: 306, endPoint y: 160, distance: 3.8
drag, startPoint x: 250, startPoint y: 165, endPoint x: 309, endPoint y: 166, distance: 58.8
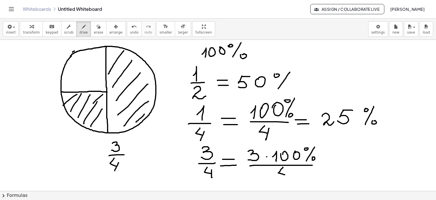
drag, startPoint x: 283, startPoint y: 167, endPoint x: 285, endPoint y: 174, distance: 7.6
drag, startPoint x: 286, startPoint y: 172, endPoint x: 313, endPoint y: 170, distance: 27.3
drag, startPoint x: 325, startPoint y: 162, endPoint x: 331, endPoint y: 162, distance: 5.7
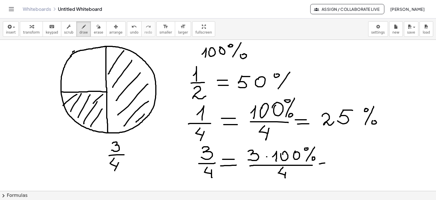
drag, startPoint x: 322, startPoint y: 167, endPoint x: 333, endPoint y: 166, distance: 10.8
drag, startPoint x: 341, startPoint y: 159, endPoint x: 344, endPoint y: 164, distance: 6.1
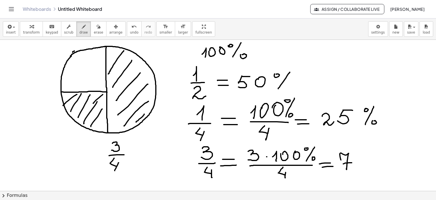
drag, startPoint x: 343, startPoint y: 163, endPoint x: 361, endPoint y: 156, distance: 19.0
drag, startPoint x: 360, startPoint y: 155, endPoint x: 357, endPoint y: 164, distance: 8.9
drag, startPoint x: 360, startPoint y: 152, endPoint x: 360, endPoint y: 155, distance: 3.1
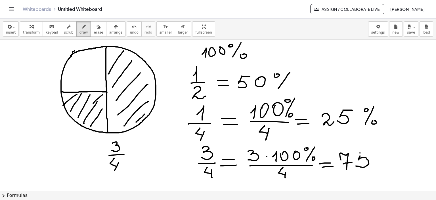
drag, startPoint x: 359, startPoint y: 153, endPoint x: 369, endPoint y: 152, distance: 9.7
drag, startPoint x: 391, startPoint y: 150, endPoint x: 384, endPoint y: 171, distance: 22.4
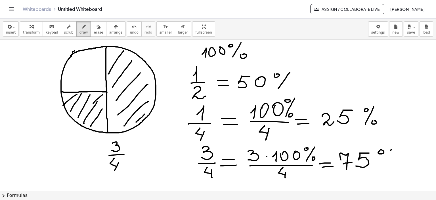
drag, startPoint x: 390, startPoint y: 168, endPoint x: 418, endPoint y: 177, distance: 29.5
drag, startPoint x: 390, startPoint y: 168, endPoint x: 394, endPoint y: 171, distance: 5.2
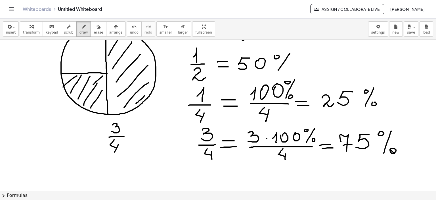
scroll to position [482, 0]
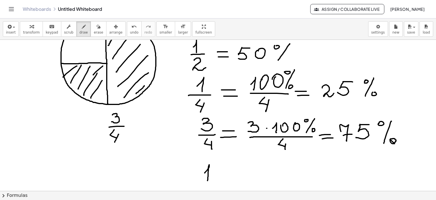
drag, startPoint x: 205, startPoint y: 172, endPoint x: 208, endPoint y: 180, distance: 8.2
drag, startPoint x: 219, startPoint y: 169, endPoint x: 229, endPoint y: 172, distance: 10.1
drag, startPoint x: 219, startPoint y: 175, endPoint x: 226, endPoint y: 175, distance: 7.1
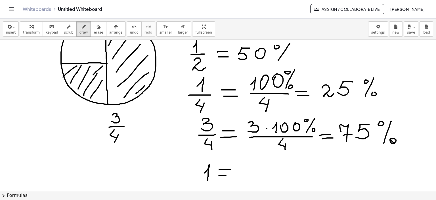
drag, startPoint x: 240, startPoint y: 173, endPoint x: 241, endPoint y: 179, distance: 6.6
drag, startPoint x: 252, startPoint y: 167, endPoint x: 257, endPoint y: 167, distance: 4.8
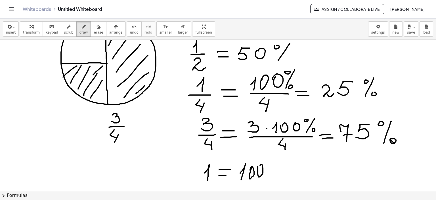
drag, startPoint x: 258, startPoint y: 167, endPoint x: 279, endPoint y: 163, distance: 21.8
drag, startPoint x: 279, startPoint y: 163, endPoint x: 279, endPoint y: 179, distance: 15.9
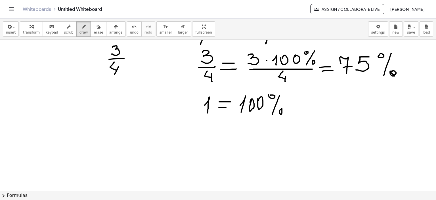
scroll to position [567, 0]
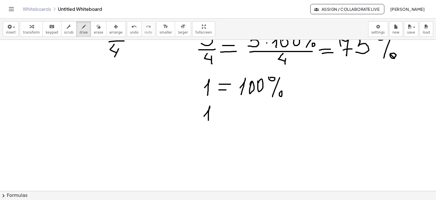
drag, startPoint x: 204, startPoint y: 116, endPoint x: 208, endPoint y: 120, distance: 6.2
drag, startPoint x: 198, startPoint y: 122, endPoint x: 222, endPoint y: 122, distance: 24.4
drag, startPoint x: 196, startPoint y: 134, endPoint x: 198, endPoint y: 138, distance: 5.0
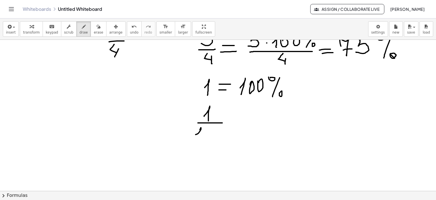
drag, startPoint x: 206, startPoint y: 131, endPoint x: 208, endPoint y: 133, distance: 2.9
drag, startPoint x: 235, startPoint y: 120, endPoint x: 245, endPoint y: 120, distance: 10.2
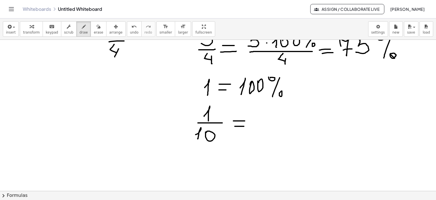
drag, startPoint x: 235, startPoint y: 126, endPoint x: 247, endPoint y: 126, distance: 11.9
drag, startPoint x: 256, startPoint y: 125, endPoint x: 259, endPoint y: 128, distance: 4.3
drag, startPoint x: 265, startPoint y: 119, endPoint x: 276, endPoint y: 117, distance: 11.0
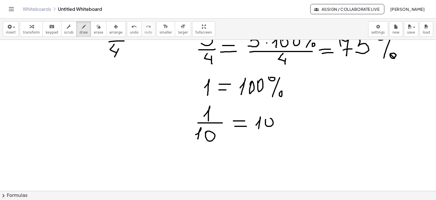
drag, startPoint x: 280, startPoint y: 113, endPoint x: 291, endPoint y: 114, distance: 10.8
drag, startPoint x: 292, startPoint y: 120, endPoint x: 288, endPoint y: 128, distance: 9.3
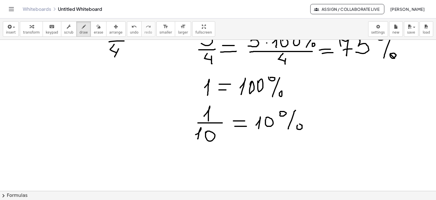
drag, startPoint x: 204, startPoint y: 158, endPoint x: 210, endPoint y: 163, distance: 7.6
drag, startPoint x: 218, startPoint y: 165, endPoint x: 225, endPoint y: 164, distance: 7.1
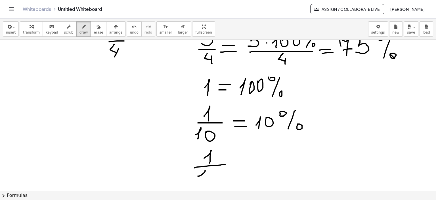
drag, startPoint x: 198, startPoint y: 175, endPoint x: 204, endPoint y: 180, distance: 7.7
drag, startPoint x: 224, startPoint y: 172, endPoint x: 246, endPoint y: 164, distance: 23.3
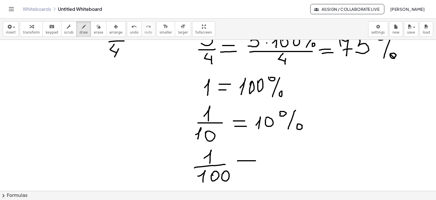
drag, startPoint x: 238, startPoint y: 160, endPoint x: 256, endPoint y: 160, distance: 17.9
drag, startPoint x: 240, startPoint y: 166, endPoint x: 255, endPoint y: 166, distance: 15.3
drag, startPoint x: 275, startPoint y: 166, endPoint x: 280, endPoint y: 170, distance: 6.4
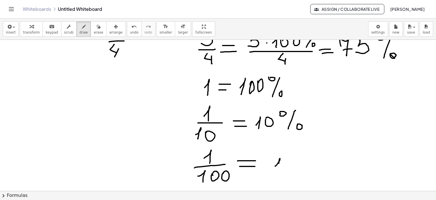
drag, startPoint x: 289, startPoint y: 157, endPoint x: 294, endPoint y: 159, distance: 4.9
drag, startPoint x: 299, startPoint y: 163, endPoint x: 298, endPoint y: 170, distance: 7.0
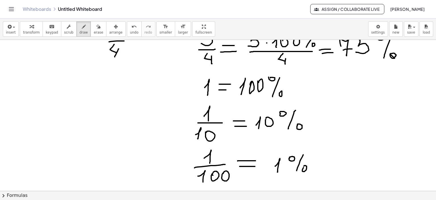
drag, startPoint x: 302, startPoint y: 171, endPoint x: 303, endPoint y: 166, distance: 4.6
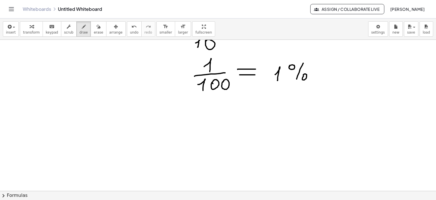
scroll to position [661, 0]
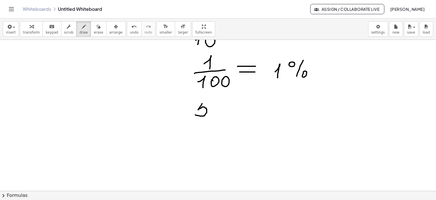
drag, startPoint x: 202, startPoint y: 103, endPoint x: 195, endPoint y: 114, distance: 12.9
drag, startPoint x: 223, startPoint y: 100, endPoint x: 232, endPoint y: 101, distance: 9.4
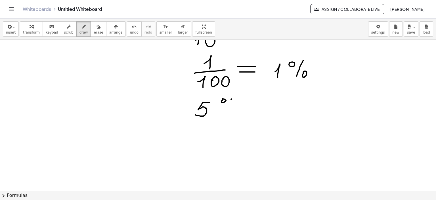
drag, startPoint x: 232, startPoint y: 99, endPoint x: 221, endPoint y: 118, distance: 22.1
drag, startPoint x: 228, startPoint y: 118, endPoint x: 229, endPoint y: 115, distance: 3.4
drag, startPoint x: 247, startPoint y: 106, endPoint x: 251, endPoint y: 106, distance: 4.5
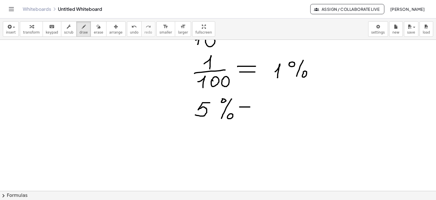
drag, startPoint x: 241, startPoint y: 111, endPoint x: 250, endPoint y: 111, distance: 9.1
drag, startPoint x: 275, startPoint y: 95, endPoint x: 272, endPoint y: 103, distance: 8.4
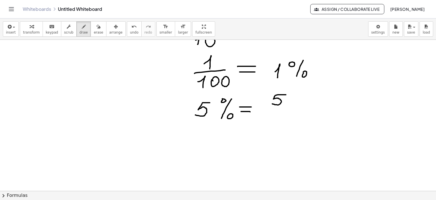
drag, startPoint x: 279, startPoint y: 94, endPoint x: 286, endPoint y: 94, distance: 6.8
drag, startPoint x: 268, startPoint y: 108, endPoint x: 287, endPoint y: 107, distance: 19.6
drag, startPoint x: 270, startPoint y: 113, endPoint x: 269, endPoint y: 122, distance: 9.5
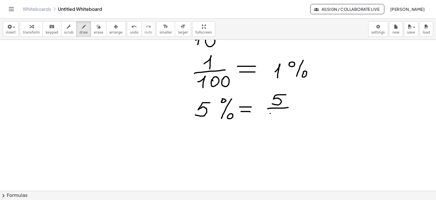
drag, startPoint x: 291, startPoint y: 105, endPoint x: 304, endPoint y: 105, distance: 12.2
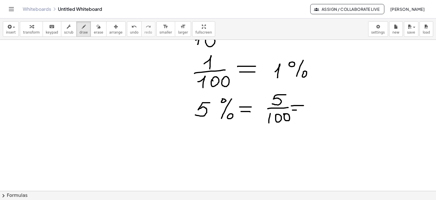
drag, startPoint x: 292, startPoint y: 110, endPoint x: 305, endPoint y: 109, distance: 12.8
drag, startPoint x: 312, startPoint y: 107, endPoint x: 328, endPoint y: 106, distance: 15.6
drag, startPoint x: 313, startPoint y: 113, endPoint x: 319, endPoint y: 119, distance: 8.5
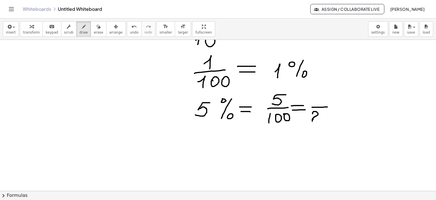
drag, startPoint x: 317, startPoint y: 101, endPoint x: 321, endPoint y: 103, distance: 4.4
drag, startPoint x: 196, startPoint y: 142, endPoint x: 204, endPoint y: 144, distance: 8.8
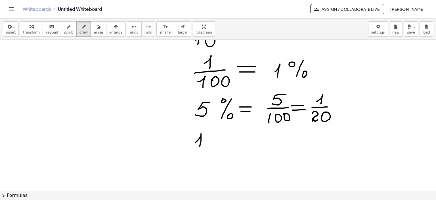
drag, startPoint x: 208, startPoint y: 138, endPoint x: 212, endPoint y: 139, distance: 4.4
drag, startPoint x: 230, startPoint y: 132, endPoint x: 225, endPoint y: 149, distance: 17.2
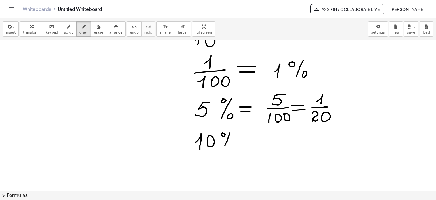
drag, startPoint x: 230, startPoint y: 150, endPoint x: 249, endPoint y: 144, distance: 20.5
drag, startPoint x: 245, startPoint y: 141, endPoint x: 260, endPoint y: 140, distance: 15.1
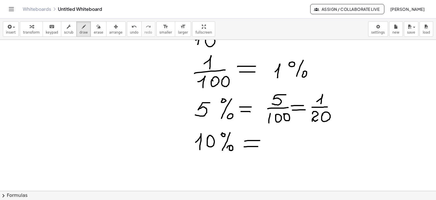
drag, startPoint x: 279, startPoint y: 137, endPoint x: 283, endPoint y: 141, distance: 5.5
drag, startPoint x: 277, startPoint y: 145, endPoint x: 282, endPoint y: 153, distance: 9.5
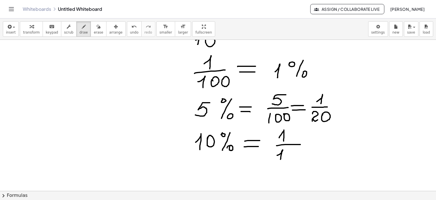
drag, startPoint x: 277, startPoint y: 155, endPoint x: 284, endPoint y: 158, distance: 7.8
drag, startPoint x: 288, startPoint y: 152, endPoint x: 295, endPoint y: 152, distance: 6.8
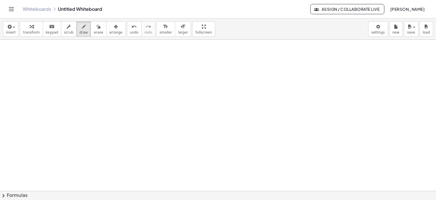
scroll to position [812, 0]
drag, startPoint x: 180, startPoint y: 58, endPoint x: 186, endPoint y: 63, distance: 8.0
drag, startPoint x: 179, startPoint y: 67, endPoint x: 195, endPoint y: 64, distance: 16.7
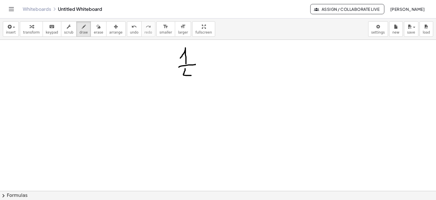
drag, startPoint x: 185, startPoint y: 68, endPoint x: 191, endPoint y: 71, distance: 7.0
drag, startPoint x: 191, startPoint y: 70, endPoint x: 197, endPoint y: 75, distance: 7.7
drag, startPoint x: 198, startPoint y: 63, endPoint x: 208, endPoint y: 64, distance: 10.0
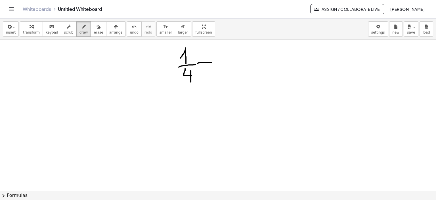
drag, startPoint x: 200, startPoint y: 67, endPoint x: 213, endPoint y: 66, distance: 12.8
drag, startPoint x: 224, startPoint y: 59, endPoint x: 228, endPoint y: 59, distance: 4.0
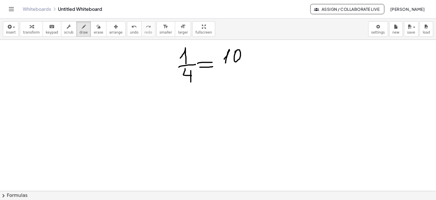
drag, startPoint x: 235, startPoint y: 51, endPoint x: 240, endPoint y: 54, distance: 5.3
drag, startPoint x: 223, startPoint y: 66, endPoint x: 258, endPoint y: 67, distance: 35.2
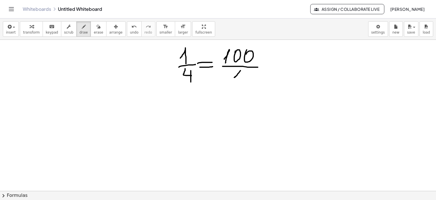
drag, startPoint x: 241, startPoint y: 70, endPoint x: 242, endPoint y: 79, distance: 8.9
drag, startPoint x: 242, startPoint y: 76, endPoint x: 241, endPoint y: 83, distance: 7.4
drag, startPoint x: 257, startPoint y: 47, endPoint x: 266, endPoint y: 46, distance: 8.9
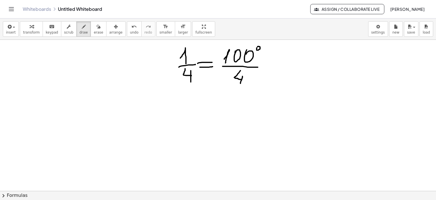
drag, startPoint x: 266, startPoint y: 46, endPoint x: 260, endPoint y: 62, distance: 16.8
drag, startPoint x: 264, startPoint y: 63, endPoint x: 274, endPoint y: 64, distance: 10.2
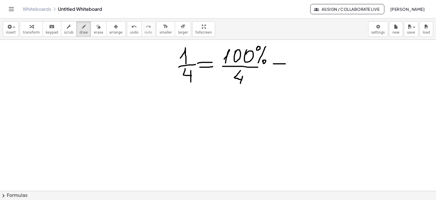
drag, startPoint x: 273, startPoint y: 63, endPoint x: 279, endPoint y: 68, distance: 6.9
drag, startPoint x: 274, startPoint y: 68, endPoint x: 286, endPoint y: 68, distance: 12.2
drag, startPoint x: 295, startPoint y: 62, endPoint x: 315, endPoint y: 62, distance: 20.2
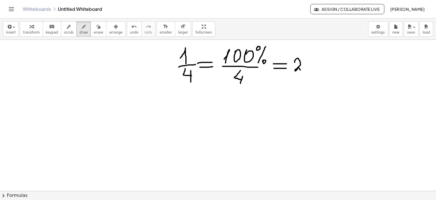
drag, startPoint x: 312, startPoint y: 58, endPoint x: 319, endPoint y: 58, distance: 6.9
drag, startPoint x: 324, startPoint y: 56, endPoint x: 333, endPoint y: 55, distance: 8.5
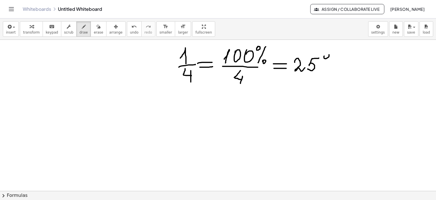
drag, startPoint x: 333, startPoint y: 53, endPoint x: 327, endPoint y: 71, distance: 19.5
drag, startPoint x: 187, startPoint y: 97, endPoint x: 191, endPoint y: 103, distance: 6.0
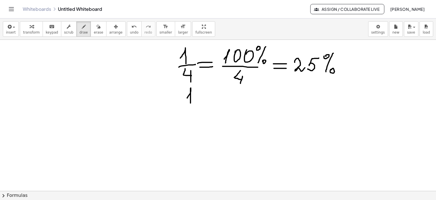
drag, startPoint x: 179, startPoint y: 106, endPoint x: 204, endPoint y: 104, distance: 24.2
drag, startPoint x: 190, startPoint y: 110, endPoint x: 202, endPoint y: 109, distance: 12.2
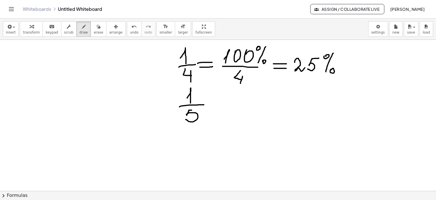
drag, startPoint x: 207, startPoint y: 104, endPoint x: 218, endPoint y: 103, distance: 11.1
drag, startPoint x: 208, startPoint y: 108, endPoint x: 218, endPoint y: 107, distance: 10.2
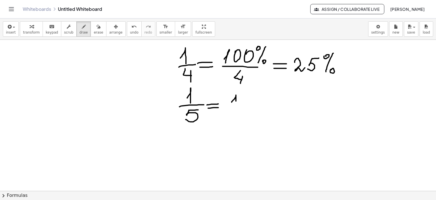
drag, startPoint x: 232, startPoint y: 101, endPoint x: 239, endPoint y: 102, distance: 7.2
drag, startPoint x: 252, startPoint y: 98, endPoint x: 252, endPoint y: 101, distance: 3.7
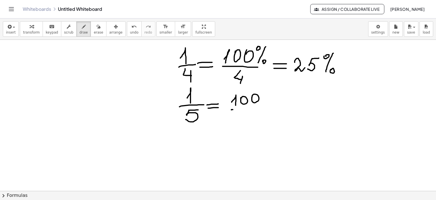
drag, startPoint x: 233, startPoint y: 109, endPoint x: 264, endPoint y: 108, distance: 30.7
drag, startPoint x: 247, startPoint y: 113, endPoint x: 246, endPoint y: 120, distance: 6.5
drag, startPoint x: 247, startPoint y: 112, endPoint x: 275, endPoint y: 106, distance: 28.2
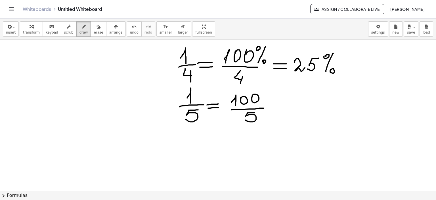
drag, startPoint x: 270, startPoint y: 106, endPoint x: 278, endPoint y: 106, distance: 8.2
drag, startPoint x: 273, startPoint y: 110, endPoint x: 280, endPoint y: 109, distance: 7.1
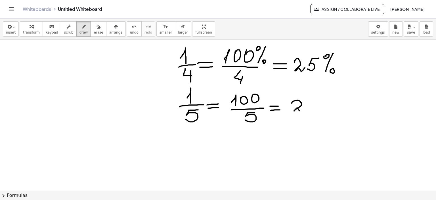
drag, startPoint x: 292, startPoint y: 103, endPoint x: 306, endPoint y: 106, distance: 14.1
drag, startPoint x: 319, startPoint y: 95, endPoint x: 334, endPoint y: 94, distance: 15.1
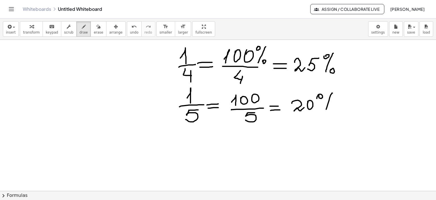
drag, startPoint x: 332, startPoint y: 93, endPoint x: 333, endPoint y: 109, distance: 16.5
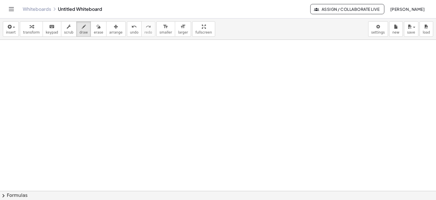
scroll to position [1020, 0]
drag, startPoint x: 72, startPoint y: 55, endPoint x: 73, endPoint y: 61, distance: 6.5
drag, startPoint x: 82, startPoint y: 46, endPoint x: 86, endPoint y: 47, distance: 4.4
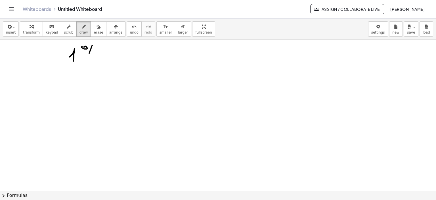
drag, startPoint x: 89, startPoint y: 53, endPoint x: 86, endPoint y: 62, distance: 9.8
drag, startPoint x: 102, startPoint y: 53, endPoint x: 112, endPoint y: 52, distance: 9.7
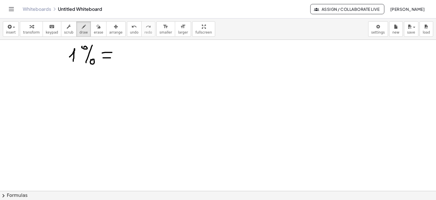
drag, startPoint x: 103, startPoint y: 57, endPoint x: 139, endPoint y: 51, distance: 36.0
drag, startPoint x: 135, startPoint y: 52, endPoint x: 132, endPoint y: 58, distance: 6.4
drag, startPoint x: 151, startPoint y: 57, endPoint x: 158, endPoint y: 57, distance: 6.8
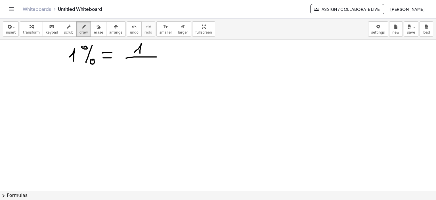
drag, startPoint x: 132, startPoint y: 64, endPoint x: 142, endPoint y: 61, distance: 9.7
drag, startPoint x: 139, startPoint y: 66, endPoint x: 148, endPoint y: 64, distance: 8.7
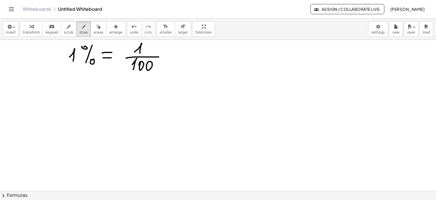
drag, startPoint x: 148, startPoint y: 70, endPoint x: 178, endPoint y: 57, distance: 32.6
drag, startPoint x: 166, startPoint y: 55, endPoint x: 175, endPoint y: 55, distance: 9.1
drag, startPoint x: 167, startPoint y: 57, endPoint x: 177, endPoint y: 57, distance: 10.5
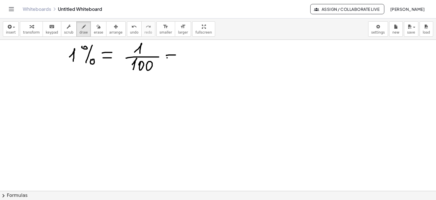
drag, startPoint x: 186, startPoint y: 52, endPoint x: 195, endPoint y: 62, distance: 13.3
drag, startPoint x: 191, startPoint y: 62, endPoint x: 199, endPoint y: 56, distance: 10.3
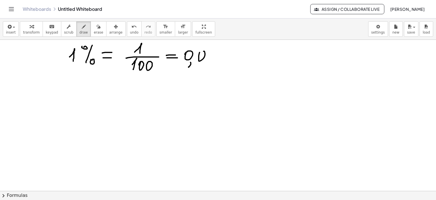
drag, startPoint x: 199, startPoint y: 60, endPoint x: 216, endPoint y: 57, distance: 17.6
drag, startPoint x: 209, startPoint y: 57, endPoint x: 217, endPoint y: 63, distance: 9.5
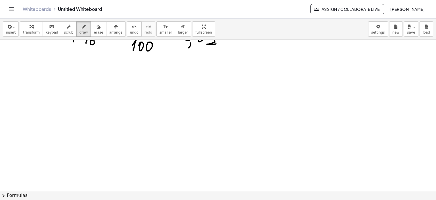
scroll to position [1057, 0]
drag, startPoint x: 25, startPoint y: 57, endPoint x: 26, endPoint y: 48, distance: 8.5
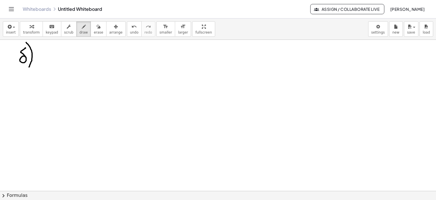
drag, startPoint x: 26, startPoint y: 42, endPoint x: 29, endPoint y: 66, distance: 24.6
drag, startPoint x: 54, startPoint y: 46, endPoint x: 59, endPoint y: 46, distance: 5.1
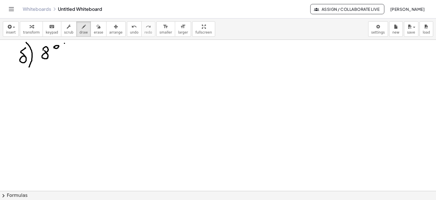
drag, startPoint x: 64, startPoint y: 43, endPoint x: 56, endPoint y: 61, distance: 19.9
drag, startPoint x: 72, startPoint y: 51, endPoint x: 84, endPoint y: 51, distance: 12.5
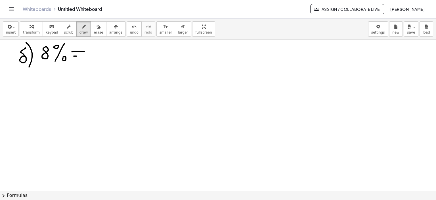
drag, startPoint x: 74, startPoint y: 56, endPoint x: 87, endPoint y: 55, distance: 13.6
drag, startPoint x: 108, startPoint y: 43, endPoint x: 112, endPoint y: 45, distance: 4.7
drag, startPoint x: 112, startPoint y: 45, endPoint x: 108, endPoint y: 44, distance: 4.7
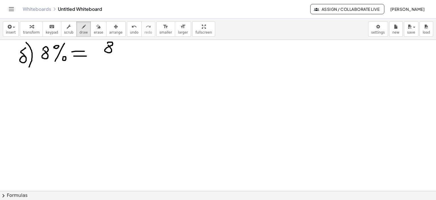
drag, startPoint x: 115, startPoint y: 55, endPoint x: 120, endPoint y: 54, distance: 5.4
drag, startPoint x: 104, startPoint y: 59, endPoint x: 111, endPoint y: 62, distance: 8.1
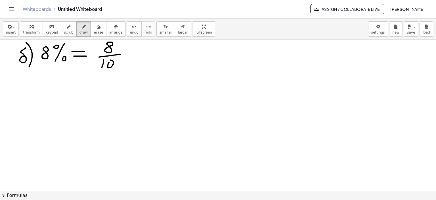
drag, startPoint x: 108, startPoint y: 65, endPoint x: 116, endPoint y: 63, distance: 8.6
drag, startPoint x: 128, startPoint y: 51, endPoint x: 138, endPoint y: 51, distance: 10.5
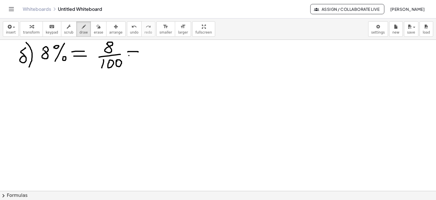
drag, startPoint x: 129, startPoint y: 55, endPoint x: 139, endPoint y: 55, distance: 9.7
drag, startPoint x: 147, startPoint y: 49, endPoint x: 150, endPoint y: 54, distance: 5.9
drag, startPoint x: 155, startPoint y: 57, endPoint x: 154, endPoint y: 62, distance: 4.8
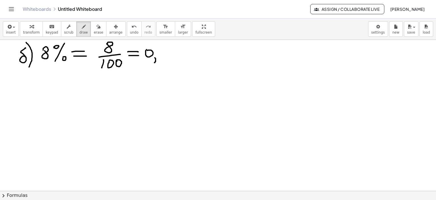
drag, startPoint x: 279, startPoint y: 103, endPoint x: 278, endPoint y: 114, distance: 10.6
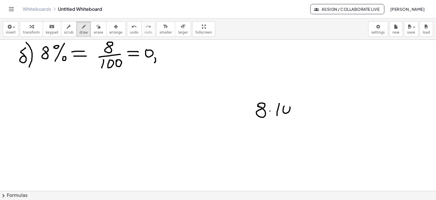
drag, startPoint x: 284, startPoint y: 106, endPoint x: 286, endPoint y: 109, distance: 3.6
drag, startPoint x: 293, startPoint y: 106, endPoint x: 305, endPoint y: 107, distance: 12.2
drag, startPoint x: 305, startPoint y: 106, endPoint x: 314, endPoint y: 107, distance: 9.1
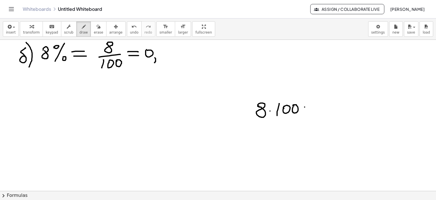
drag, startPoint x: 307, startPoint y: 110, endPoint x: 313, endPoint y: 110, distance: 6.5
drag, startPoint x: 323, startPoint y: 103, endPoint x: 325, endPoint y: 104, distance: 3.1
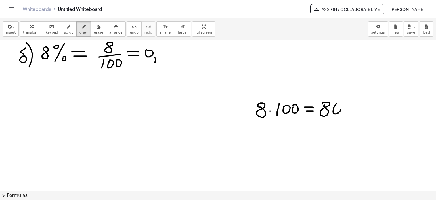
drag, startPoint x: 336, startPoint y: 103, endPoint x: 337, endPoint y: 108, distance: 5.0
drag, startPoint x: 347, startPoint y: 105, endPoint x: 344, endPoint y: 108, distance: 3.4
drag, startPoint x: 231, startPoint y: 131, endPoint x: 227, endPoint y: 134, distance: 4.7
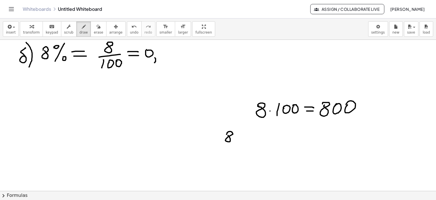
drag, startPoint x: 219, startPoint y: 145, endPoint x: 241, endPoint y: 144, distance: 21.3
drag, startPoint x: 218, startPoint y: 149, endPoint x: 233, endPoint y: 150, distance: 14.8
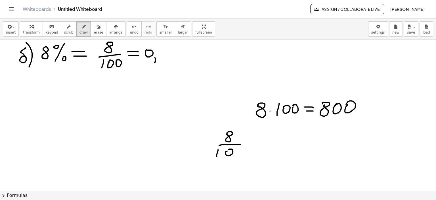
drag, startPoint x: 227, startPoint y: 150, endPoint x: 230, endPoint y: 153, distance: 4.0
drag, startPoint x: 238, startPoint y: 153, endPoint x: 257, endPoint y: 142, distance: 22.4
drag, startPoint x: 253, startPoint y: 141, endPoint x: 261, endPoint y: 142, distance: 8.4
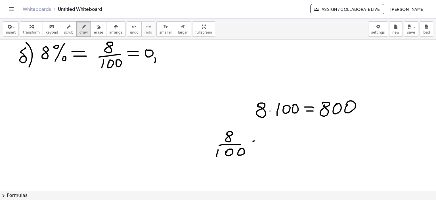
drag, startPoint x: 254, startPoint y: 145, endPoint x: 265, endPoint y: 145, distance: 10.5
drag, startPoint x: 214, startPoint y: 151, endPoint x: 218, endPoint y: 148, distance: 5.3
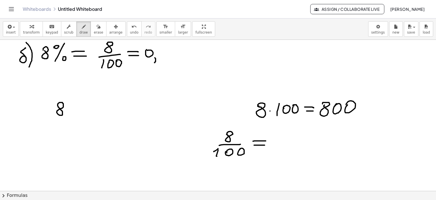
drag, startPoint x: 58, startPoint y: 104, endPoint x: 64, endPoint y: 110, distance: 9.2
drag, startPoint x: 68, startPoint y: 115, endPoint x: 78, endPoint y: 108, distance: 11.7
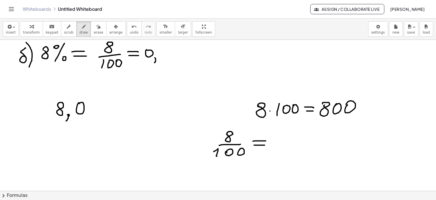
drag, startPoint x: 98, startPoint y: 109, endPoint x: 103, endPoint y: 109, distance: 5.1
drag, startPoint x: 106, startPoint y: 108, endPoint x: 108, endPoint y: 111, distance: 3.6
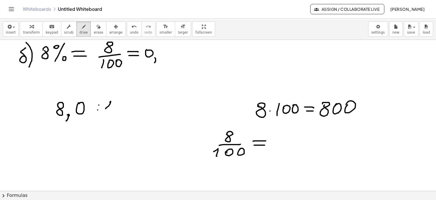
drag, startPoint x: 127, startPoint y: 104, endPoint x: 137, endPoint y: 106, distance: 10.0
drag, startPoint x: 144, startPoint y: 104, endPoint x: 147, endPoint y: 106, distance: 3.0
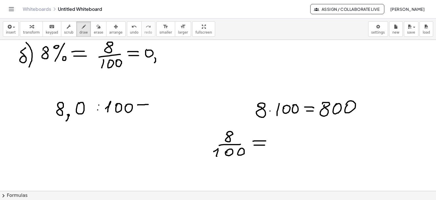
drag, startPoint x: 138, startPoint y: 108, endPoint x: 149, endPoint y: 108, distance: 11.1
drag, startPoint x: 188, startPoint y: 99, endPoint x: 186, endPoint y: 107, distance: 8.7
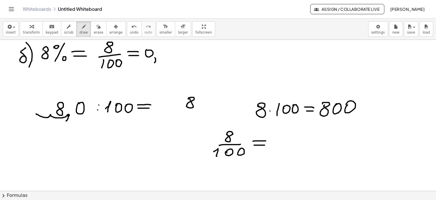
drag, startPoint x: 68, startPoint y: 114, endPoint x: 35, endPoint y: 113, distance: 33.2
drag, startPoint x: 40, startPoint y: 105, endPoint x: 45, endPoint y: 111, distance: 7.5
drag, startPoint x: 179, startPoint y: 99, endPoint x: 178, endPoint y: 106, distance: 7.4
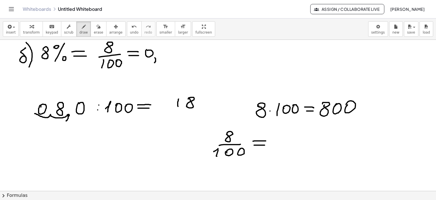
drag, startPoint x: 166, startPoint y: 97, endPoint x: 177, endPoint y: 111, distance: 18.0
drag, startPoint x: 173, startPoint y: 108, endPoint x: 170, endPoint y: 115, distance: 7.8
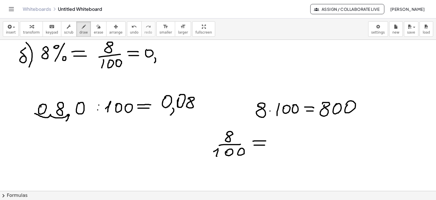
click at [94, 27] on div "button" at bounding box center [98, 26] width 9 height 7
drag, startPoint x: 52, startPoint y: 130, endPoint x: 95, endPoint y: 99, distance: 53.2
click at [80, 26] on div "button" at bounding box center [84, 26] width 9 height 7
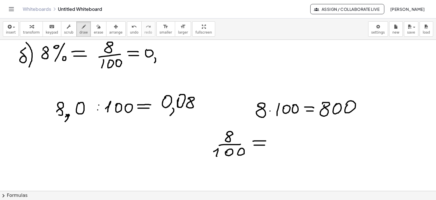
drag, startPoint x: 66, startPoint y: 114, endPoint x: 65, endPoint y: 121, distance: 7.2
drag, startPoint x: 161, startPoint y: 51, endPoint x: 175, endPoint y: 57, distance: 14.9
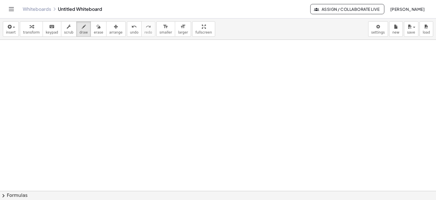
scroll to position [1208, 0]
drag, startPoint x: 21, startPoint y: 71, endPoint x: 32, endPoint y: 65, distance: 11.8
drag, startPoint x: 27, startPoint y: 59, endPoint x: 31, endPoint y: 83, distance: 23.8
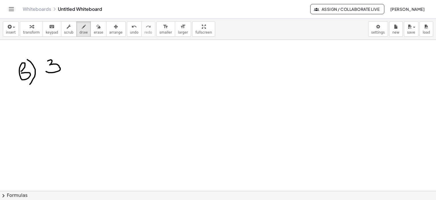
drag, startPoint x: 49, startPoint y: 60, endPoint x: 46, endPoint y: 71, distance: 11.4
drag, startPoint x: 64, startPoint y: 61, endPoint x: 69, endPoint y: 68, distance: 8.9
drag, startPoint x: 67, startPoint y: 64, endPoint x: 78, endPoint y: 62, distance: 11.3
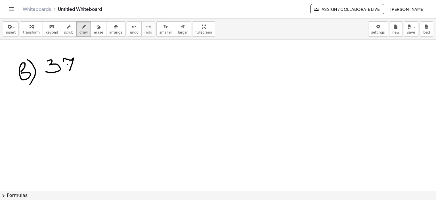
drag, startPoint x: 90, startPoint y: 54, endPoint x: 90, endPoint y: 68, distance: 14.8
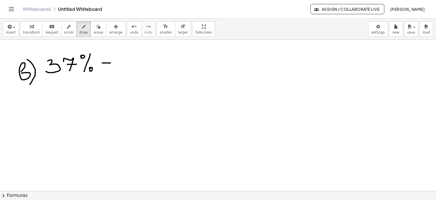
drag, startPoint x: 102, startPoint y: 62, endPoint x: 113, endPoint y: 62, distance: 11.1
drag, startPoint x: 103, startPoint y: 67, endPoint x: 114, endPoint y: 67, distance: 11.6
drag, startPoint x: 126, startPoint y: 55, endPoint x: 126, endPoint y: 62, distance: 8.0
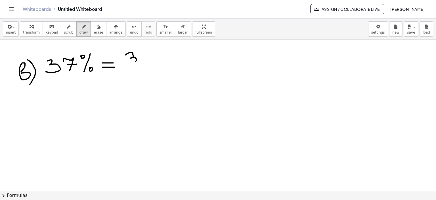
drag, startPoint x: 143, startPoint y: 51, endPoint x: 146, endPoint y: 61, distance: 10.7
drag, startPoint x: 145, startPoint y: 57, endPoint x: 153, endPoint y: 57, distance: 8.8
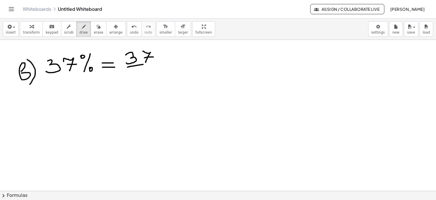
drag, startPoint x: 127, startPoint y: 67, endPoint x: 157, endPoint y: 62, distance: 29.7
drag, startPoint x: 132, startPoint y: 70, endPoint x: 128, endPoint y: 78, distance: 9.1
drag, startPoint x: 136, startPoint y: 72, endPoint x: 141, endPoint y: 74, distance: 5.7
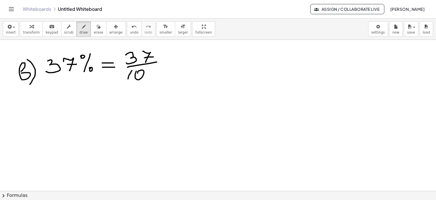
drag, startPoint x: 149, startPoint y: 79, endPoint x: 148, endPoint y: 72, distance: 6.3
drag, startPoint x: 162, startPoint y: 60, endPoint x: 176, endPoint y: 58, distance: 13.5
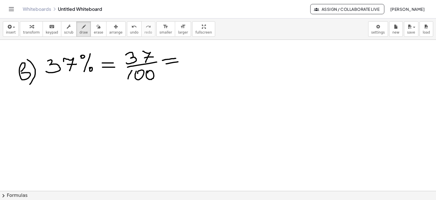
drag, startPoint x: 166, startPoint y: 63, endPoint x: 178, endPoint y: 61, distance: 12.1
drag, startPoint x: 214, startPoint y: 79, endPoint x: 234, endPoint y: 83, distance: 20.7
drag, startPoint x: 227, startPoint y: 81, endPoint x: 231, endPoint y: 90, distance: 9.3
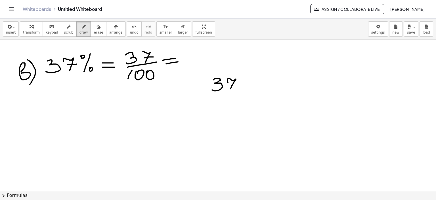
drag, startPoint x: 229, startPoint y: 84, endPoint x: 235, endPoint y: 84, distance: 6.0
drag, startPoint x: 237, startPoint y: 91, endPoint x: 256, endPoint y: 80, distance: 22.2
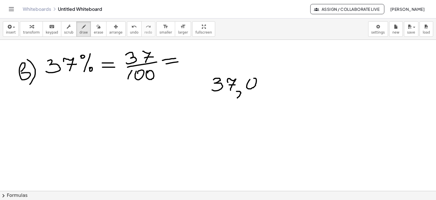
drag, startPoint x: 250, startPoint y: 79, endPoint x: 250, endPoint y: 89, distance: 10.2
drag, startPoint x: 183, startPoint y: 56, endPoint x: 189, endPoint y: 62, distance: 9.1
drag, startPoint x: 192, startPoint y: 65, endPoint x: 191, endPoint y: 69, distance: 4.6
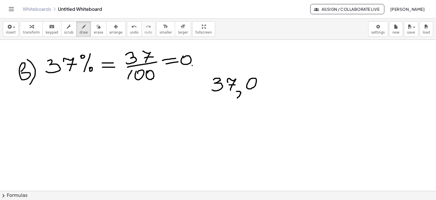
drag, startPoint x: 202, startPoint y: 54, endPoint x: 197, endPoint y: 62, distance: 9.3
drag, startPoint x: 211, startPoint y: 53, endPoint x: 215, endPoint y: 61, distance: 9.1
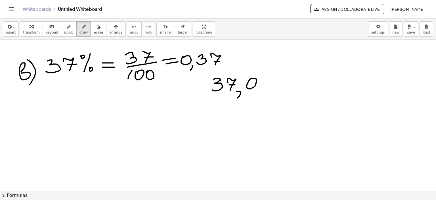
drag, startPoint x: 214, startPoint y: 61, endPoint x: 221, endPoint y: 61, distance: 6.2
click at [94, 26] on div "button" at bounding box center [98, 26] width 9 height 7
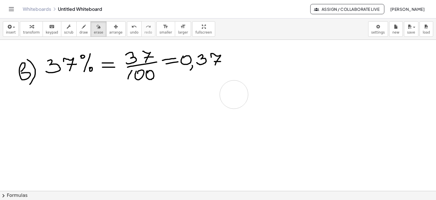
drag, startPoint x: 246, startPoint y: 123, endPoint x: 238, endPoint y: 94, distance: 30.0
drag, startPoint x: 25, startPoint y: 112, endPoint x: 31, endPoint y: 110, distance: 6.4
click at [82, 26] on icon "button" at bounding box center [84, 26] width 4 height 7
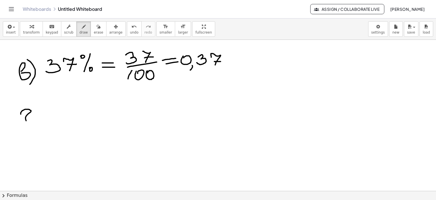
drag, startPoint x: 23, startPoint y: 110, endPoint x: 33, endPoint y: 116, distance: 11.3
drag, startPoint x: 31, startPoint y: 101, endPoint x: 34, endPoint y: 122, distance: 21.5
drag, startPoint x: 48, startPoint y: 113, endPoint x: 50, endPoint y: 119, distance: 6.0
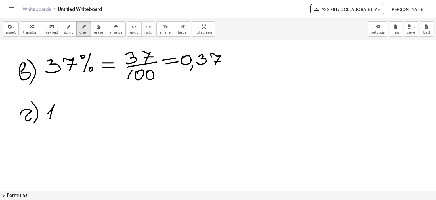
drag, startPoint x: 66, startPoint y: 104, endPoint x: 75, endPoint y: 104, distance: 9.1
drag, startPoint x: 88, startPoint y: 103, endPoint x: 84, endPoint y: 110, distance: 8.3
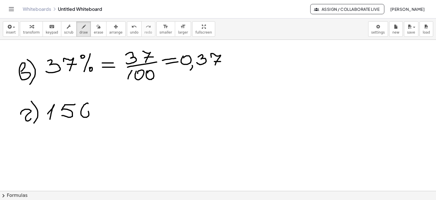
drag, startPoint x: 101, startPoint y: 100, endPoint x: 110, endPoint y: 99, distance: 9.2
drag, startPoint x: 109, startPoint y: 100, endPoint x: 106, endPoint y: 115, distance: 15.8
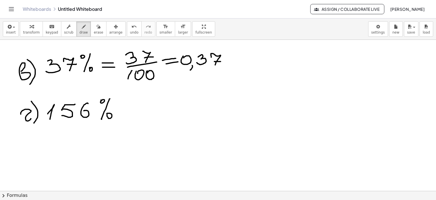
drag, startPoint x: 121, startPoint y: 104, endPoint x: 124, endPoint y: 108, distance: 5.0
drag, startPoint x: 120, startPoint y: 109, endPoint x: 132, endPoint y: 109, distance: 11.9
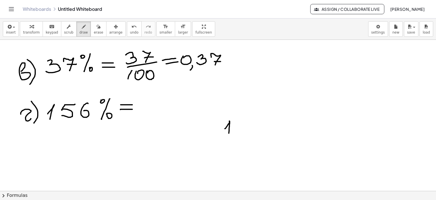
drag, startPoint x: 225, startPoint y: 128, endPoint x: 228, endPoint y: 135, distance: 7.6
drag, startPoint x: 239, startPoint y: 119, endPoint x: 233, endPoint y: 130, distance: 12.3
drag, startPoint x: 239, startPoint y: 120, endPoint x: 257, endPoint y: 121, distance: 18.2
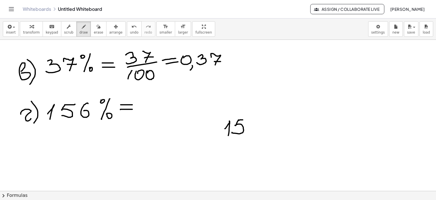
drag, startPoint x: 259, startPoint y: 120, endPoint x: 264, endPoint y: 135, distance: 15.6
drag, startPoint x: 262, startPoint y: 133, endPoint x: 264, endPoint y: 136, distance: 3.5
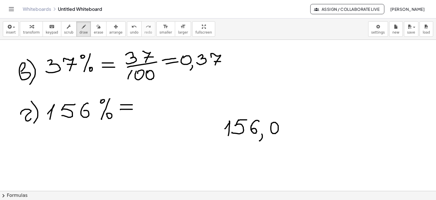
drag, startPoint x: 263, startPoint y: 133, endPoint x: 260, endPoint y: 141, distance: 8.3
drag, startPoint x: 144, startPoint y: 95, endPoint x: 147, endPoint y: 99, distance: 5.0
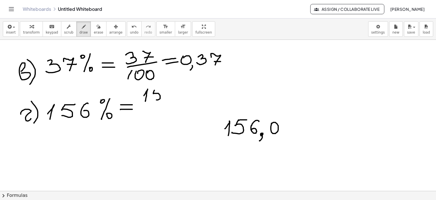
drag, startPoint x: 154, startPoint y: 90, endPoint x: 150, endPoint y: 97, distance: 8.5
drag, startPoint x: 154, startPoint y: 90, endPoint x: 162, endPoint y: 90, distance: 7.4
drag, startPoint x: 175, startPoint y: 90, endPoint x: 165, endPoint y: 100, distance: 14.3
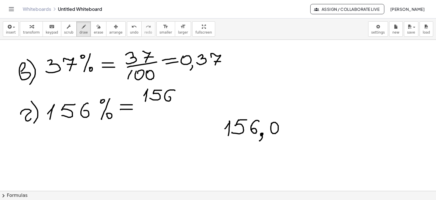
drag, startPoint x: 142, startPoint y: 106, endPoint x: 170, endPoint y: 105, distance: 28.1
drag, startPoint x: 149, startPoint y: 111, endPoint x: 152, endPoint y: 115, distance: 5.2
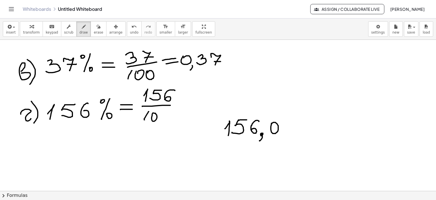
drag, startPoint x: 152, startPoint y: 114, endPoint x: 158, endPoint y: 117, distance: 7.3
drag, startPoint x: 162, startPoint y: 117, endPoint x: 163, endPoint y: 114, distance: 3.4
drag, startPoint x: 177, startPoint y: 103, endPoint x: 187, endPoint y: 103, distance: 9.7
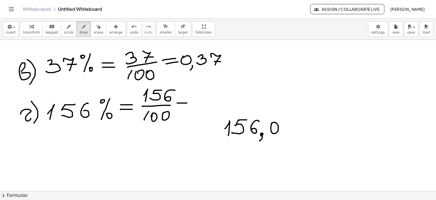
drag, startPoint x: 177, startPoint y: 107, endPoint x: 186, endPoint y: 106, distance: 8.2
drag, startPoint x: 262, startPoint y: 133, endPoint x: 259, endPoint y: 141, distance: 8.8
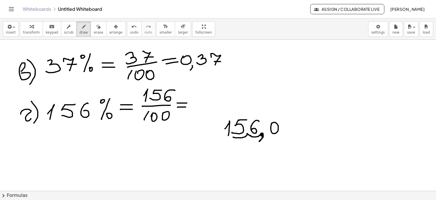
drag, startPoint x: 261, startPoint y: 134, endPoint x: 233, endPoint y: 136, distance: 28.2
drag, startPoint x: 231, startPoint y: 135, endPoint x: 241, endPoint y: 131, distance: 10.9
click at [97, 26] on icon "button" at bounding box center [99, 26] width 4 height 7
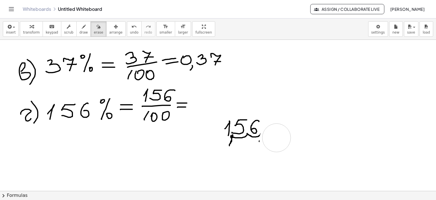
drag, startPoint x: 288, startPoint y: 144, endPoint x: 277, endPoint y: 140, distance: 12.4
click at [82, 27] on icon "button" at bounding box center [84, 26] width 4 height 7
drag, startPoint x: 193, startPoint y: 104, endPoint x: 196, endPoint y: 108, distance: 4.9
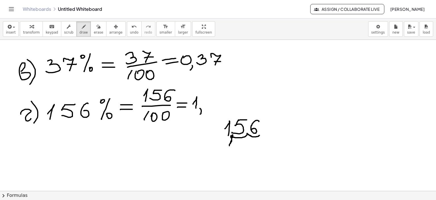
drag, startPoint x: 200, startPoint y: 108, endPoint x: 200, endPoint y: 114, distance: 5.7
drag, startPoint x: 208, startPoint y: 95, endPoint x: 205, endPoint y: 103, distance: 7.9
drag, startPoint x: 208, startPoint y: 95, endPoint x: 215, endPoint y: 95, distance: 7.4
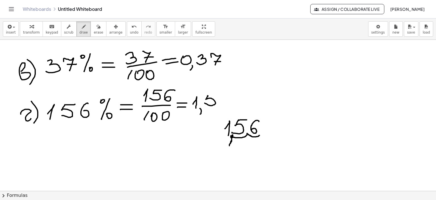
drag, startPoint x: 231, startPoint y: 96, endPoint x: 249, endPoint y: 129, distance: 37.4
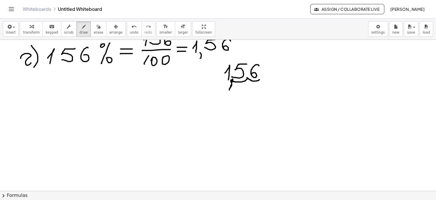
scroll to position [1322, 0]
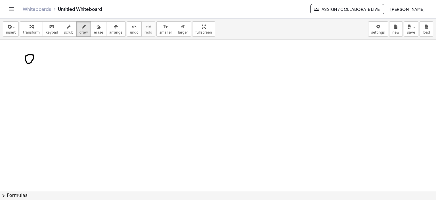
drag, startPoint x: 26, startPoint y: 55, endPoint x: 35, endPoint y: 58, distance: 9.1
drag, startPoint x: 34, startPoint y: 56, endPoint x: 34, endPoint y: 65, distance: 8.8
drag, startPoint x: 38, startPoint y: 47, endPoint x: 39, endPoint y: 70, distance: 23.6
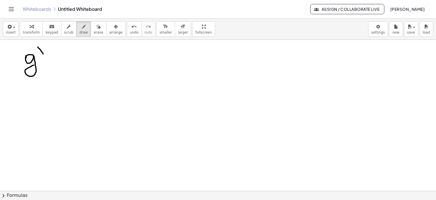
drag, startPoint x: 59, startPoint y: 50, endPoint x: 60, endPoint y: 60, distance: 9.4
drag, startPoint x: 62, startPoint y: 56, endPoint x: 59, endPoint y: 64, distance: 8.3
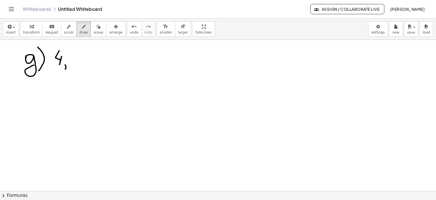
drag, startPoint x: 66, startPoint y: 65, endPoint x: 73, endPoint y: 61, distance: 8.3
drag, startPoint x: 79, startPoint y: 51, endPoint x: 74, endPoint y: 58, distance: 9.4
drag, startPoint x: 89, startPoint y: 49, endPoint x: 97, endPoint y: 49, distance: 8.5
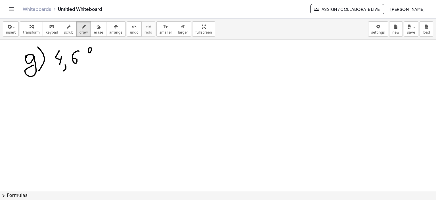
drag, startPoint x: 99, startPoint y: 47, endPoint x: 91, endPoint y: 63, distance: 17.7
drag, startPoint x: 96, startPoint y: 62, endPoint x: 118, endPoint y: 57, distance: 22.7
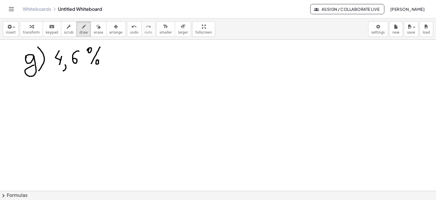
drag, startPoint x: 109, startPoint y: 55, endPoint x: 110, endPoint y: 60, distance: 5.5
drag, startPoint x: 110, startPoint y: 60, endPoint x: 120, endPoint y: 60, distance: 10.2
drag, startPoint x: 137, startPoint y: 44, endPoint x: 139, endPoint y: 51, distance: 7.0
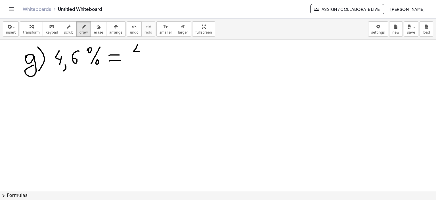
drag, startPoint x: 140, startPoint y: 48, endPoint x: 137, endPoint y: 55, distance: 7.7
drag, startPoint x: 143, startPoint y: 58, endPoint x: 141, endPoint y: 64, distance: 7.0
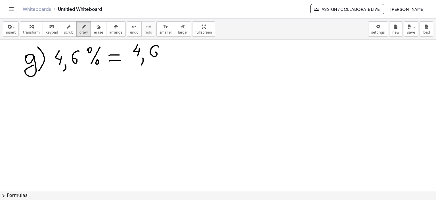
drag, startPoint x: 158, startPoint y: 47, endPoint x: 150, endPoint y: 52, distance: 9.8
drag, startPoint x: 130, startPoint y: 63, endPoint x: 166, endPoint y: 61, distance: 35.9
drag, startPoint x: 134, startPoint y: 68, endPoint x: 131, endPoint y: 77, distance: 9.6
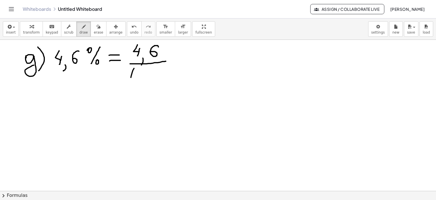
drag, startPoint x: 138, startPoint y: 75, endPoint x: 140, endPoint y: 71, distance: 4.5
drag, startPoint x: 149, startPoint y: 69, endPoint x: 187, endPoint y: 63, distance: 39.2
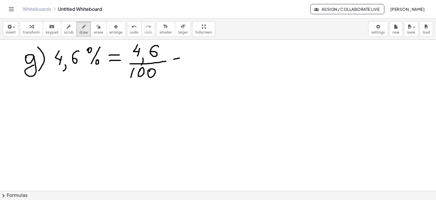
drag, startPoint x: 174, startPoint y: 59, endPoint x: 183, endPoint y: 60, distance: 9.1
drag, startPoint x: 177, startPoint y: 63, endPoint x: 190, endPoint y: 61, distance: 13.7
drag, startPoint x: 133, startPoint y: 68, endPoint x: 128, endPoint y: 71, distance: 5.7
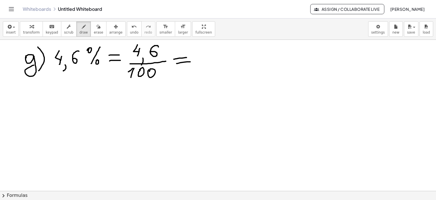
drag, startPoint x: 209, startPoint y: 64, endPoint x: 206, endPoint y: 71, distance: 7.6
drag, startPoint x: 229, startPoint y: 54, endPoint x: 232, endPoint y: 60, distance: 6.6
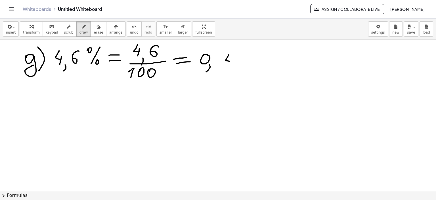
drag, startPoint x: 234, startPoint y: 58, endPoint x: 229, endPoint y: 65, distance: 8.6
drag, startPoint x: 245, startPoint y: 57, endPoint x: 248, endPoint y: 68, distance: 11.6
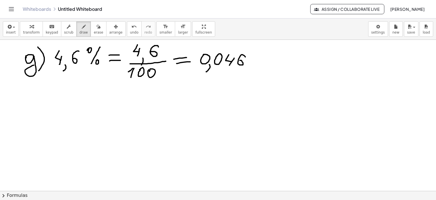
drag, startPoint x: 26, startPoint y: 108, endPoint x: 33, endPoint y: 112, distance: 8.5
drag, startPoint x: 33, startPoint y: 92, endPoint x: 31, endPoint y: 122, distance: 30.2
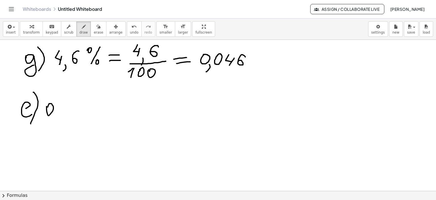
drag, startPoint x: 47, startPoint y: 106, endPoint x: 56, endPoint y: 115, distance: 13.1
drag, startPoint x: 56, startPoint y: 116, endPoint x: 74, endPoint y: 104, distance: 21.5
drag, startPoint x: 64, startPoint y: 105, endPoint x: 69, endPoint y: 114, distance: 10.4
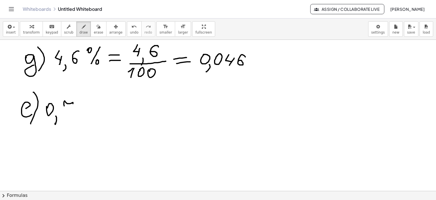
drag, startPoint x: 68, startPoint y: 109, endPoint x: 85, endPoint y: 99, distance: 19.2
drag, startPoint x: 96, startPoint y: 95, endPoint x: 89, endPoint y: 114, distance: 19.9
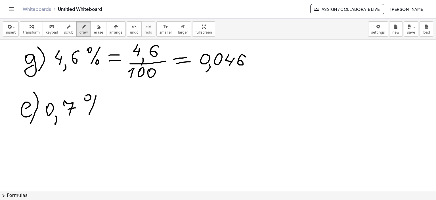
drag, startPoint x: 96, startPoint y: 111, endPoint x: 103, endPoint y: 111, distance: 7.1
drag, startPoint x: 113, startPoint y: 103, endPoint x: 128, endPoint y: 102, distance: 15.1
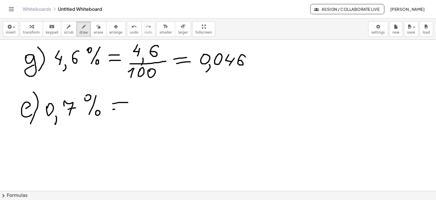
drag, startPoint x: 113, startPoint y: 109, endPoint x: 129, endPoint y: 107, distance: 16.0
drag, startPoint x: 149, startPoint y: 90, endPoint x: 149, endPoint y: 94, distance: 4.0
drag, startPoint x: 158, startPoint y: 99, endPoint x: 157, endPoint y: 102, distance: 3.8
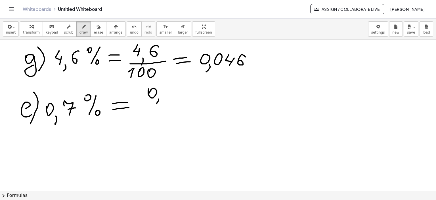
drag, startPoint x: 164, startPoint y: 89, endPoint x: 169, endPoint y: 96, distance: 8.6
drag, startPoint x: 167, startPoint y: 92, endPoint x: 175, endPoint y: 92, distance: 7.7
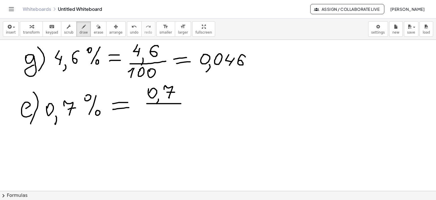
drag, startPoint x: 147, startPoint y: 103, endPoint x: 179, endPoint y: 103, distance: 32.7
drag, startPoint x: 158, startPoint y: 108, endPoint x: 155, endPoint y: 116, distance: 9.2
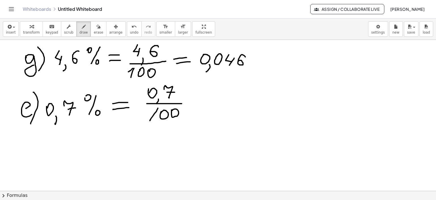
drag, startPoint x: 172, startPoint y: 109, endPoint x: 199, endPoint y: 107, distance: 27.9
drag, startPoint x: 189, startPoint y: 100, endPoint x: 194, endPoint y: 104, distance: 6.7
drag, startPoint x: 190, startPoint y: 105, endPoint x: 206, endPoint y: 104, distance: 15.9
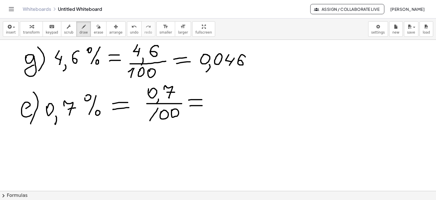
drag, startPoint x: 216, startPoint y: 97, endPoint x: 228, endPoint y: 104, distance: 13.9
drag, startPoint x: 227, startPoint y: 105, endPoint x: 225, endPoint y: 111, distance: 5.7
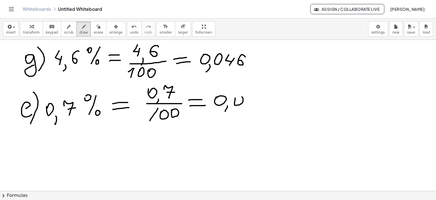
drag, startPoint x: 235, startPoint y: 98, endPoint x: 244, endPoint y: 99, distance: 9.0
drag, startPoint x: 249, startPoint y: 95, endPoint x: 252, endPoint y: 98, distance: 4.4
drag, startPoint x: 260, startPoint y: 95, endPoint x: 262, endPoint y: 101, distance: 6.0
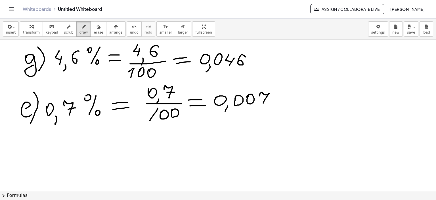
drag, startPoint x: 261, startPoint y: 100, endPoint x: 271, endPoint y: 96, distance: 11.0
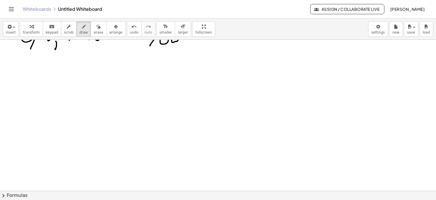
scroll to position [1473, 0]
drag, startPoint x: 28, startPoint y: 63, endPoint x: 32, endPoint y: 54, distance: 10.0
drag, startPoint x: 28, startPoint y: 50, endPoint x: 41, endPoint y: 64, distance: 19.7
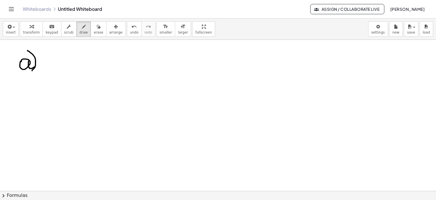
drag, startPoint x: 46, startPoint y: 58, endPoint x: 54, endPoint y: 72, distance: 16.3
drag, startPoint x: 55, startPoint y: 68, endPoint x: 53, endPoint y: 73, distance: 5.4
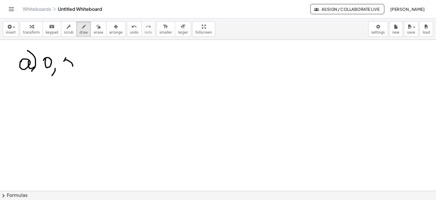
drag, startPoint x: 64, startPoint y: 60, endPoint x: 62, endPoint y: 65, distance: 6.0
drag, startPoint x: 71, startPoint y: 57, endPoint x: 74, endPoint y: 57, distance: 3.1
drag, startPoint x: 92, startPoint y: 55, endPoint x: 89, endPoint y: 65, distance: 10.3
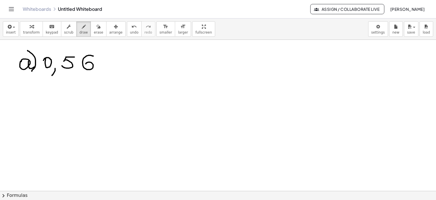
drag, startPoint x: 103, startPoint y: 59, endPoint x: 108, endPoint y: 63, distance: 6.5
drag, startPoint x: 103, startPoint y: 64, endPoint x: 120, endPoint y: 62, distance: 18.0
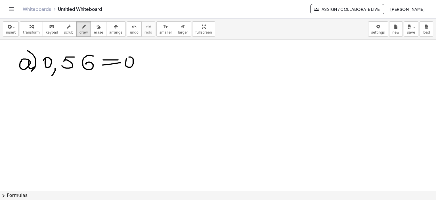
drag, startPoint x: 127, startPoint y: 58, endPoint x: 133, endPoint y: 65, distance: 9.5
drag, startPoint x: 141, startPoint y: 56, endPoint x: 140, endPoint y: 61, distance: 5.0
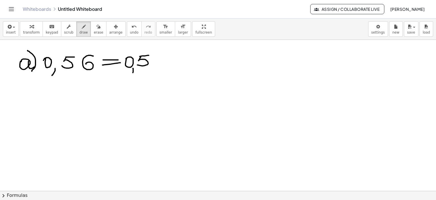
drag, startPoint x: 158, startPoint y: 55, endPoint x: 162, endPoint y: 62, distance: 7.5
drag, startPoint x: 168, startPoint y: 54, endPoint x: 166, endPoint y: 65, distance: 10.9
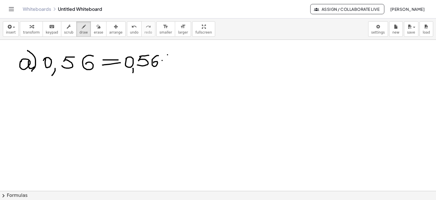
drag, startPoint x: 173, startPoint y: 57, endPoint x: 179, endPoint y: 59, distance: 6.6
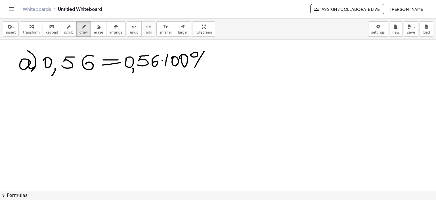
drag, startPoint x: 204, startPoint y: 51, endPoint x: 202, endPoint y: 64, distance: 13.1
drag, startPoint x: 212, startPoint y: 57, endPoint x: 214, endPoint y: 62, distance: 5.5
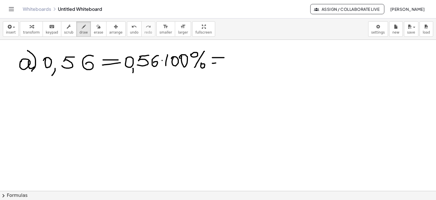
drag, startPoint x: 212, startPoint y: 63, endPoint x: 226, endPoint y: 62, distance: 14.0
drag, startPoint x: 133, startPoint y: 68, endPoint x: 131, endPoint y: 76, distance: 7.6
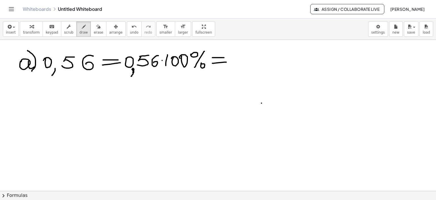
drag, startPoint x: 168, startPoint y: 54, endPoint x: 164, endPoint y: 57, distance: 5.6
drag, startPoint x: 218, startPoint y: 111, endPoint x: 220, endPoint y: 115, distance: 4.1
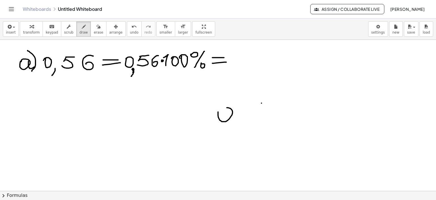
drag, startPoint x: 232, startPoint y: 124, endPoint x: 231, endPoint y: 130, distance: 6.3
drag, startPoint x: 246, startPoint y: 109, endPoint x: 242, endPoint y: 120, distance: 11.9
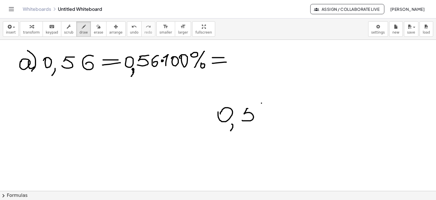
drag, startPoint x: 246, startPoint y: 108, endPoint x: 256, endPoint y: 108, distance: 9.1
drag, startPoint x: 271, startPoint y: 110, endPoint x: 261, endPoint y: 119, distance: 13.7
drag, startPoint x: 275, startPoint y: 123, endPoint x: 274, endPoint y: 131, distance: 8.3
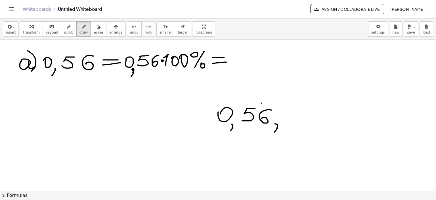
drag, startPoint x: 219, startPoint y: 103, endPoint x: 237, endPoint y: 133, distance: 34.5
drag, startPoint x: 241, startPoint y: 52, endPoint x: 256, endPoint y: 53, distance: 15.1
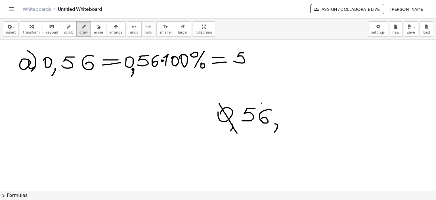
drag, startPoint x: 260, startPoint y: 52, endPoint x: 252, endPoint y: 58, distance: 10.1
drag, startPoint x: 287, startPoint y: 51, endPoint x: 280, endPoint y: 66, distance: 17.3
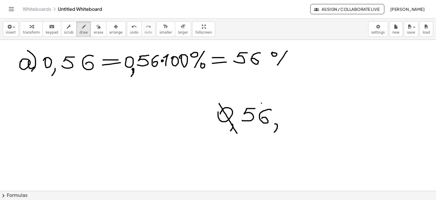
drag, startPoint x: 283, startPoint y: 67, endPoint x: 291, endPoint y: 68, distance: 8.8
click at [97, 26] on icon "button" at bounding box center [99, 26] width 4 height 7
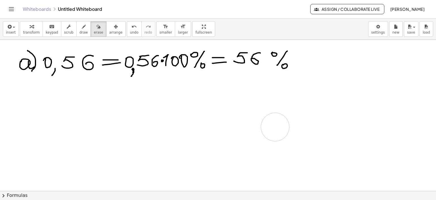
drag, startPoint x: 217, startPoint y: 121, endPoint x: 277, endPoint y: 121, distance: 59.9
drag, startPoint x: 161, startPoint y: 91, endPoint x: 159, endPoint y: 95, distance: 4.6
click at [82, 26] on icon "button" at bounding box center [84, 26] width 4 height 7
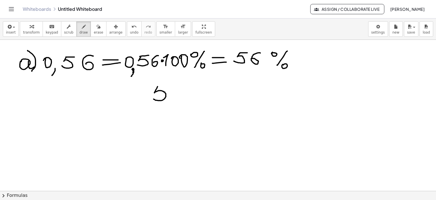
drag, startPoint x: 158, startPoint y: 86, endPoint x: 152, endPoint y: 98, distance: 13.2
drag, startPoint x: 158, startPoint y: 86, endPoint x: 167, endPoint y: 86, distance: 9.1
drag, startPoint x: 181, startPoint y: 88, endPoint x: 177, endPoint y: 95, distance: 8.2
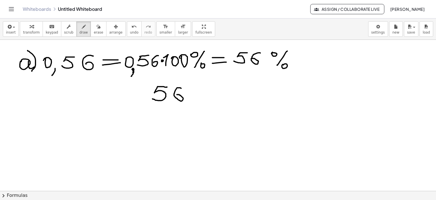
drag, startPoint x: 145, startPoint y: 104, endPoint x: 187, endPoint y: 104, distance: 42.0
drag, startPoint x: 152, startPoint y: 107, endPoint x: 152, endPoint y: 118, distance: 10.5
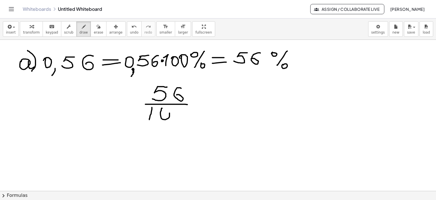
drag, startPoint x: 161, startPoint y: 109, endPoint x: 163, endPoint y: 112, distance: 3.7
drag, startPoint x: 151, startPoint y: 106, endPoint x: 147, endPoint y: 112, distance: 6.7
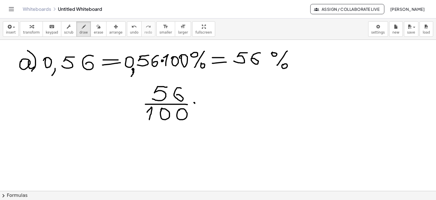
drag, startPoint x: 210, startPoint y: 94, endPoint x: 209, endPoint y: 108, distance: 14.2
drag, startPoint x: 218, startPoint y: 98, endPoint x: 219, endPoint y: 101, distance: 3.8
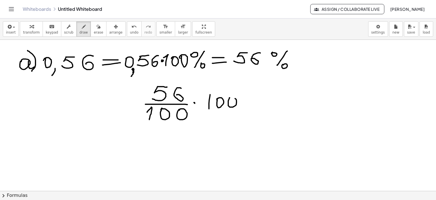
drag, startPoint x: 228, startPoint y: 102, endPoint x: 242, endPoint y: 99, distance: 13.8
drag, startPoint x: 252, startPoint y: 90, endPoint x: 245, endPoint y: 113, distance: 24.2
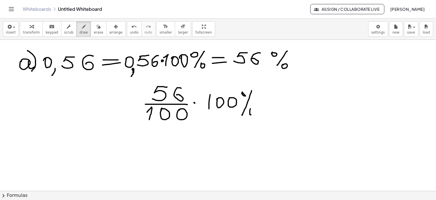
drag, startPoint x: 202, startPoint y: 89, endPoint x: 235, endPoint y: 111, distance: 39.9
drag, startPoint x: 147, startPoint y: 109, endPoint x: 184, endPoint y: 122, distance: 39.4
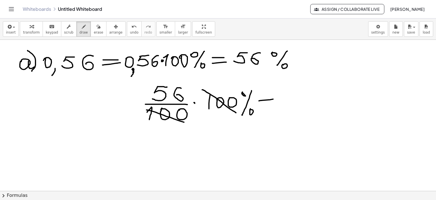
drag, startPoint x: 261, startPoint y: 104, endPoint x: 275, endPoint y: 103, distance: 14.3
drag, startPoint x: 290, startPoint y: 92, endPoint x: 288, endPoint y: 103, distance: 11.8
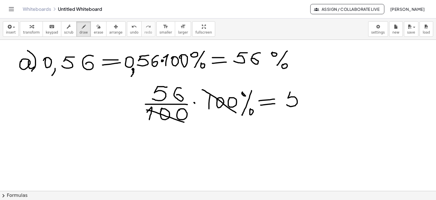
drag, startPoint x: 290, startPoint y: 91, endPoint x: 299, endPoint y: 91, distance: 8.8
drag, startPoint x: 312, startPoint y: 93, endPoint x: 311, endPoint y: 100, distance: 7.2
drag, startPoint x: 328, startPoint y: 91, endPoint x: 334, endPoint y: 93, distance: 5.9
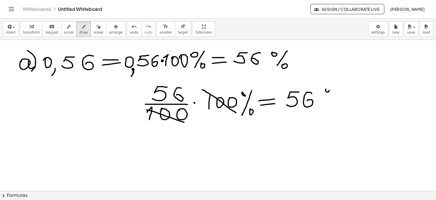
drag, startPoint x: 338, startPoint y: 89, endPoint x: 336, endPoint y: 109, distance: 20.3
drag, startPoint x: 335, startPoint y: 108, endPoint x: 339, endPoint y: 105, distance: 4.8
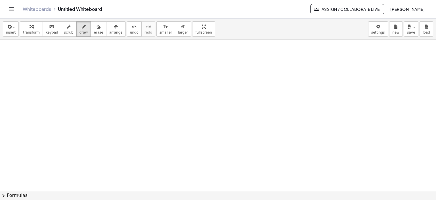
scroll to position [1624, 0]
drag, startPoint x: 43, startPoint y: 61, endPoint x: 39, endPoint y: 52, distance: 10.4
drag, startPoint x: 40, startPoint y: 45, endPoint x: 43, endPoint y: 74, distance: 28.5
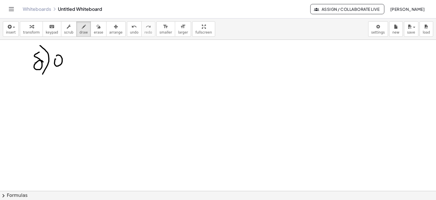
drag, startPoint x: 56, startPoint y: 58, endPoint x: 58, endPoint y: 64, distance: 6.4
drag, startPoint x: 62, startPoint y: 68, endPoint x: 62, endPoint y: 73, distance: 4.8
drag, startPoint x: 70, startPoint y: 55, endPoint x: 77, endPoint y: 58, distance: 7.2
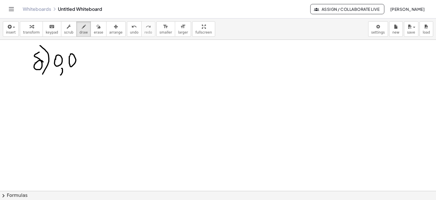
drag, startPoint x: 78, startPoint y: 55, endPoint x: 84, endPoint y: 56, distance: 5.7
drag, startPoint x: 85, startPoint y: 54, endPoint x: 82, endPoint y: 67, distance: 13.1
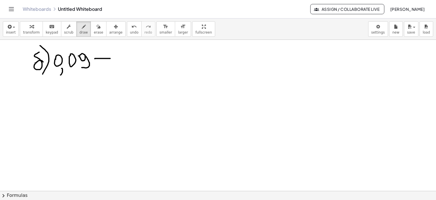
drag, startPoint x: 95, startPoint y: 58, endPoint x: 110, endPoint y: 58, distance: 15.0
drag, startPoint x: 97, startPoint y: 63, endPoint x: 111, endPoint y: 62, distance: 14.5
drag, startPoint x: 120, startPoint y: 56, endPoint x: 124, endPoint y: 62, distance: 7.3
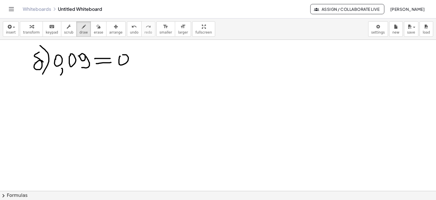
drag, startPoint x: 129, startPoint y: 66, endPoint x: 127, endPoint y: 70, distance: 4.4
drag, startPoint x: 146, startPoint y: 57, endPoint x: 149, endPoint y: 57, distance: 2.9
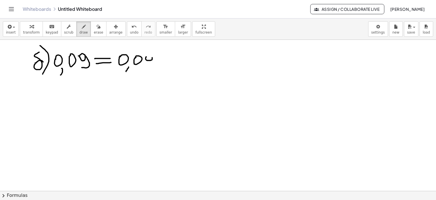
drag, startPoint x: 153, startPoint y: 57, endPoint x: 162, endPoint y: 61, distance: 9.9
drag, startPoint x: 164, startPoint y: 60, endPoint x: 174, endPoint y: 60, distance: 9.7
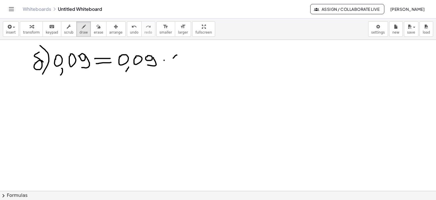
drag, startPoint x: 173, startPoint y: 58, endPoint x: 170, endPoint y: 64, distance: 6.6
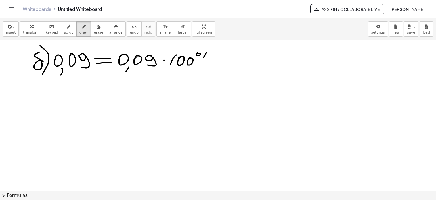
drag, startPoint x: 207, startPoint y: 52, endPoint x: 200, endPoint y: 66, distance: 14.7
drag, startPoint x: 214, startPoint y: 58, endPoint x: 224, endPoint y: 59, distance: 9.7
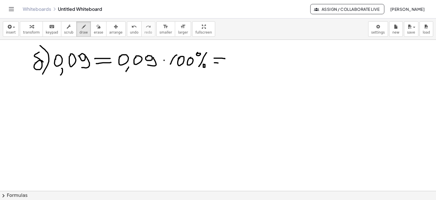
drag, startPoint x: 214, startPoint y: 62, endPoint x: 226, endPoint y: 63, distance: 11.4
drag, startPoint x: 237, startPoint y: 54, endPoint x: 241, endPoint y: 56, distance: 5.0
drag, startPoint x: 241, startPoint y: 55, endPoint x: 236, endPoint y: 64, distance: 9.5
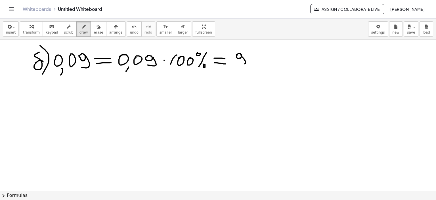
drag, startPoint x: 267, startPoint y: 51, endPoint x: 267, endPoint y: 68, distance: 17.3
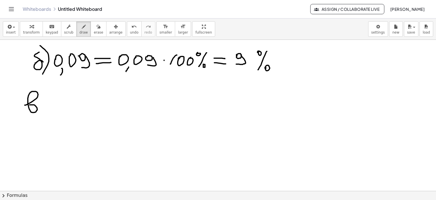
drag, startPoint x: 28, startPoint y: 103, endPoint x: 42, endPoint y: 102, distance: 13.7
drag, startPoint x: 40, startPoint y: 89, endPoint x: 42, endPoint y: 115, distance: 26.5
drag, startPoint x: 52, startPoint y: 105, endPoint x: 54, endPoint y: 110, distance: 6.2
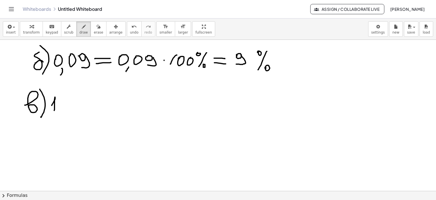
drag, startPoint x: 61, startPoint y: 113, endPoint x: 60, endPoint y: 116, distance: 3.3
drag, startPoint x: 67, startPoint y: 99, endPoint x: 72, endPoint y: 110, distance: 12.9
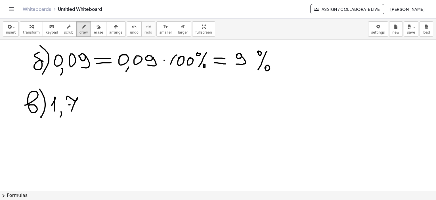
drag, startPoint x: 70, startPoint y: 104, endPoint x: 79, endPoint y: 104, distance: 8.8
drag, startPoint x: 90, startPoint y: 95, endPoint x: 101, endPoint y: 100, distance: 12.5
drag, startPoint x: 101, startPoint y: 100, endPoint x: 112, endPoint y: 102, distance: 11.6
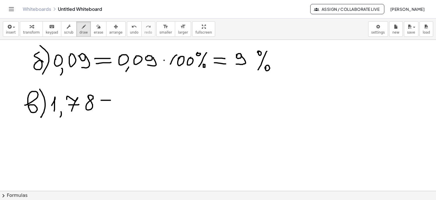
drag, startPoint x: 101, startPoint y: 104, endPoint x: 116, endPoint y: 103, distance: 14.6
drag, startPoint x: 122, startPoint y: 101, endPoint x: 124, endPoint y: 105, distance: 4.7
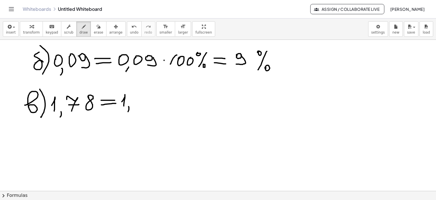
drag, startPoint x: 129, startPoint y: 106, endPoint x: 128, endPoint y: 111, distance: 4.6
drag, startPoint x: 132, startPoint y: 96, endPoint x: 135, endPoint y: 101, distance: 6.6
drag, startPoint x: 136, startPoint y: 101, endPoint x: 144, endPoint y: 101, distance: 8.0
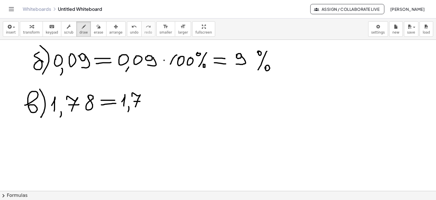
drag, startPoint x: 149, startPoint y: 92, endPoint x: 157, endPoint y: 98, distance: 10.6
drag, startPoint x: 160, startPoint y: 99, endPoint x: 179, endPoint y: 101, distance: 18.8
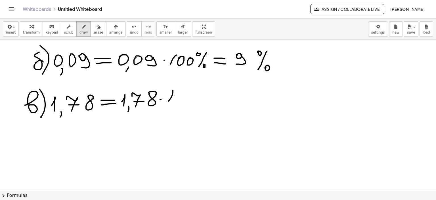
drag, startPoint x: 168, startPoint y: 101, endPoint x: 173, endPoint y: 103, distance: 4.7
drag, startPoint x: 179, startPoint y: 94, endPoint x: 180, endPoint y: 97, distance: 3.2
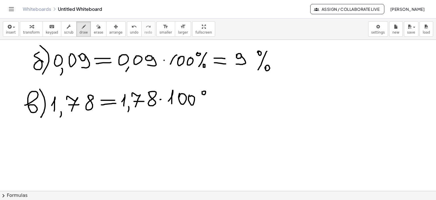
drag, startPoint x: 209, startPoint y: 97, endPoint x: 204, endPoint y: 107, distance: 11.6
drag, startPoint x: 210, startPoint y: 103, endPoint x: 214, endPoint y: 103, distance: 3.7
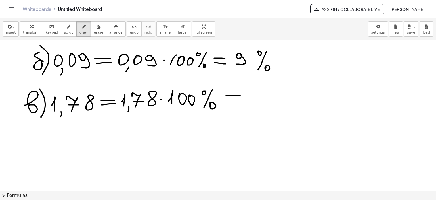
drag, startPoint x: 226, startPoint y: 95, endPoint x: 240, endPoint y: 95, distance: 14.2
drag, startPoint x: 228, startPoint y: 100, endPoint x: 241, endPoint y: 100, distance: 12.5
drag, startPoint x: 250, startPoint y: 99, endPoint x: 252, endPoint y: 104, distance: 5.2
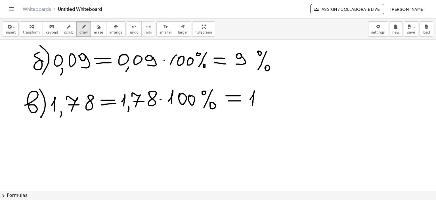
drag, startPoint x: 258, startPoint y: 91, endPoint x: 264, endPoint y: 103, distance: 13.6
drag, startPoint x: 261, startPoint y: 98, endPoint x: 274, endPoint y: 97, distance: 13.1
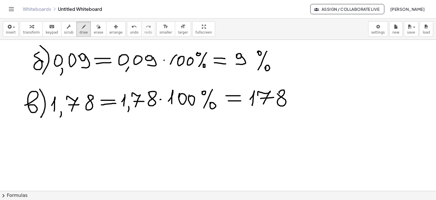
drag, startPoint x: 279, startPoint y: 92, endPoint x: 291, endPoint y: 92, distance: 11.9
drag, startPoint x: 292, startPoint y: 89, endPoint x: 303, endPoint y: 91, distance: 10.8
drag, startPoint x: 302, startPoint y: 89, endPoint x: 300, endPoint y: 104, distance: 15.8
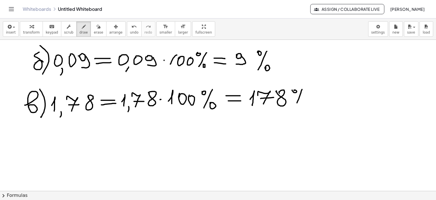
drag, startPoint x: 32, startPoint y: 140, endPoint x: 36, endPoint y: 130, distance: 10.8
drag, startPoint x: 34, startPoint y: 129, endPoint x: 39, endPoint y: 150, distance: 21.5
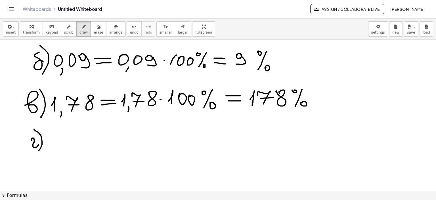
drag, startPoint x: 61, startPoint y: 134, endPoint x: 54, endPoint y: 142, distance: 10.9
drag, startPoint x: 77, startPoint y: 136, endPoint x: 97, endPoint y: 141, distance: 20.5
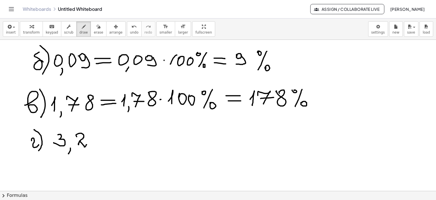
drag, startPoint x: 92, startPoint y: 137, endPoint x: 94, endPoint y: 141, distance: 3.7
drag, startPoint x: 105, startPoint y: 131, endPoint x: 101, endPoint y: 137, distance: 7.6
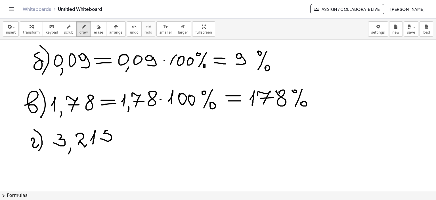
drag, startPoint x: 105, startPoint y: 130, endPoint x: 118, endPoint y: 131, distance: 13.1
drag, startPoint x: 125, startPoint y: 134, endPoint x: 135, endPoint y: 134, distance: 9.9
drag, startPoint x: 124, startPoint y: 139, endPoint x: 135, endPoint y: 139, distance: 10.8
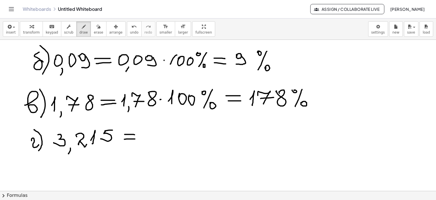
drag, startPoint x: 141, startPoint y: 131, endPoint x: 141, endPoint y: 141, distance: 9.1
drag, startPoint x: 149, startPoint y: 143, endPoint x: 148, endPoint y: 146, distance: 3.3
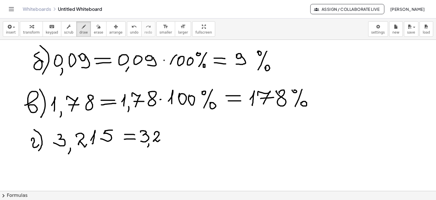
drag, startPoint x: 154, startPoint y: 134, endPoint x: 173, endPoint y: 138, distance: 19.4
drag, startPoint x: 164, startPoint y: 136, endPoint x: 165, endPoint y: 140, distance: 4.6
drag, startPoint x: 174, startPoint y: 131, endPoint x: 172, endPoint y: 137, distance: 6.7
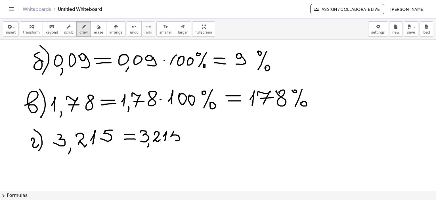
drag, startPoint x: 175, startPoint y: 130, endPoint x: 181, endPoint y: 130, distance: 6.8
drag, startPoint x: 195, startPoint y: 129, endPoint x: 201, endPoint y: 136, distance: 8.8
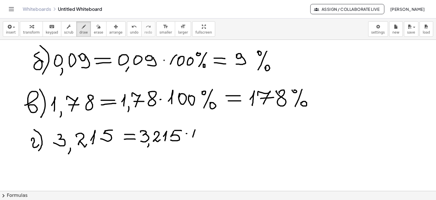
drag, startPoint x: 200, startPoint y: 138, endPoint x: 221, endPoint y: 133, distance: 21.7
drag, startPoint x: 225, startPoint y: 125, endPoint x: 235, endPoint y: 125, distance: 9.4
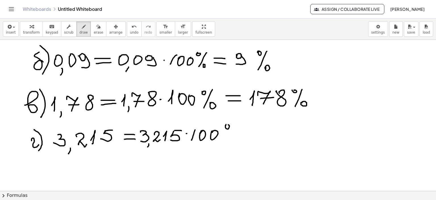
drag, startPoint x: 235, startPoint y: 124, endPoint x: 231, endPoint y: 140, distance: 16.3
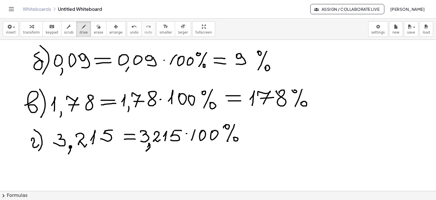
drag, startPoint x: 149, startPoint y: 143, endPoint x: 146, endPoint y: 150, distance: 8.3
drag, startPoint x: 243, startPoint y: 130, endPoint x: 253, endPoint y: 128, distance: 10.1
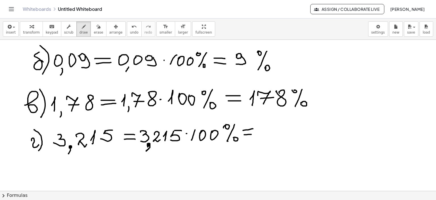
drag, startPoint x: 244, startPoint y: 134, endPoint x: 252, endPoint y: 134, distance: 8.0
drag, startPoint x: 261, startPoint y: 126, endPoint x: 264, endPoint y: 134, distance: 8.4
drag, startPoint x: 279, startPoint y: 122, endPoint x: 288, endPoint y: 131, distance: 13.3
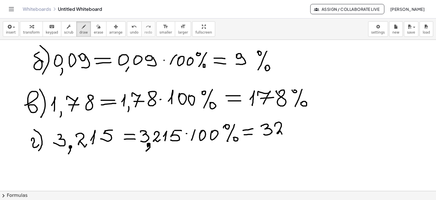
drag, startPoint x: 290, startPoint y: 128, endPoint x: 292, endPoint y: 135, distance: 6.9
drag, startPoint x: 304, startPoint y: 122, endPoint x: 302, endPoint y: 132, distance: 9.8
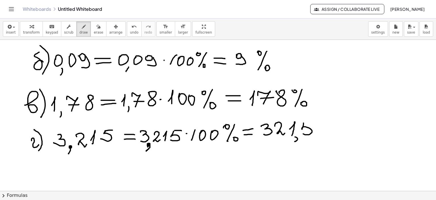
drag, startPoint x: 304, startPoint y: 122, endPoint x: 336, endPoint y: 122, distance: 31.8
drag, startPoint x: 331, startPoint y: 120, endPoint x: 335, endPoint y: 122, distance: 5.2
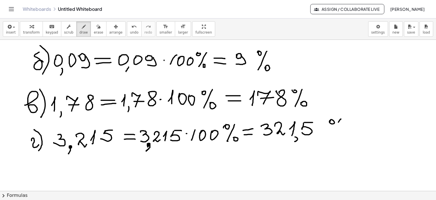
drag, startPoint x: 338, startPoint y: 122, endPoint x: 333, endPoint y: 133, distance: 12.3
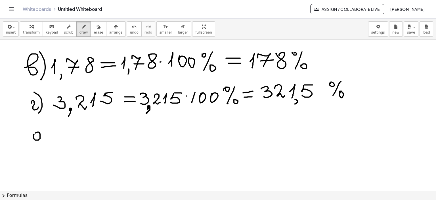
drag, startPoint x: 34, startPoint y: 134, endPoint x: 38, endPoint y: 134, distance: 4.3
drag, startPoint x: 38, startPoint y: 133, endPoint x: 45, endPoint y: 137, distance: 7.8
drag, startPoint x: 43, startPoint y: 125, endPoint x: 49, endPoint y: 145, distance: 20.9
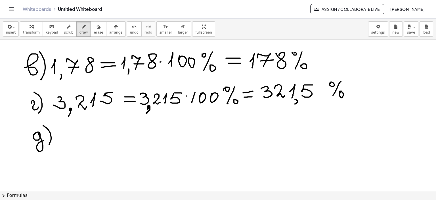
drag, startPoint x: 74, startPoint y: 122, endPoint x: 76, endPoint y: 128, distance: 6.4
drag, startPoint x: 70, startPoint y: 133, endPoint x: 88, endPoint y: 132, distance: 18.7
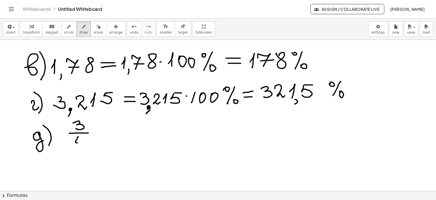
drag, startPoint x: 78, startPoint y: 136, endPoint x: 81, endPoint y: 144, distance: 8.7
drag, startPoint x: 83, startPoint y: 141, endPoint x: 81, endPoint y: 150, distance: 9.5
drag, startPoint x: 95, startPoint y: 132, endPoint x: 106, endPoint y: 132, distance: 11.9
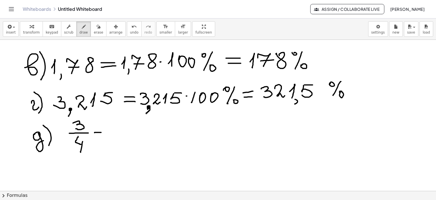
drag, startPoint x: 96, startPoint y: 137, endPoint x: 109, endPoint y: 137, distance: 13.1
drag, startPoint x: 120, startPoint y: 127, endPoint x: 120, endPoint y: 135, distance: 8.5
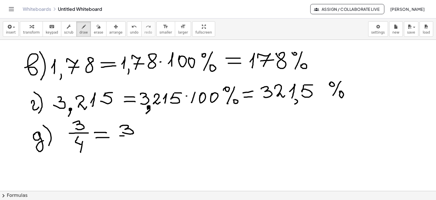
drag, startPoint x: 120, startPoint y: 135, endPoint x: 140, endPoint y: 135, distance: 19.3
drag, startPoint x: 126, startPoint y: 139, endPoint x: 131, endPoint y: 145, distance: 8.0
drag, startPoint x: 132, startPoint y: 142, endPoint x: 147, endPoint y: 134, distance: 17.3
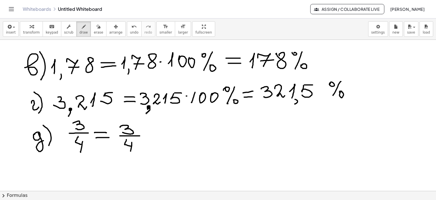
drag, startPoint x: 149, startPoint y: 130, endPoint x: 149, endPoint y: 138, distance: 8.0
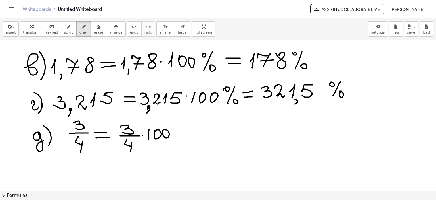
drag, startPoint x: 174, startPoint y: 126, endPoint x: 176, endPoint y: 130, distance: 3.8
drag, startPoint x: 184, startPoint y: 126, endPoint x: 179, endPoint y: 139, distance: 14.4
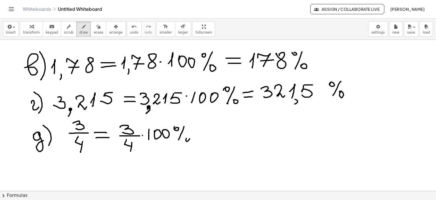
drag, startPoint x: 186, startPoint y: 138, endPoint x: 191, endPoint y: 137, distance: 4.6
drag, startPoint x: 197, startPoint y: 129, endPoint x: 210, endPoint y: 129, distance: 12.8
drag, startPoint x: 199, startPoint y: 134, endPoint x: 210, endPoint y: 134, distance: 10.8
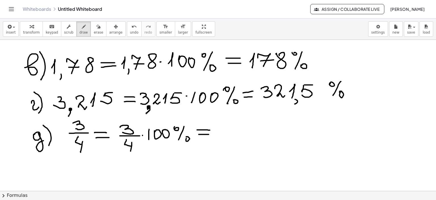
drag, startPoint x: 220, startPoint y: 122, endPoint x: 223, endPoint y: 129, distance: 8.4
drag, startPoint x: 244, startPoint y: 120, endPoint x: 247, endPoint y: 126, distance: 6.0
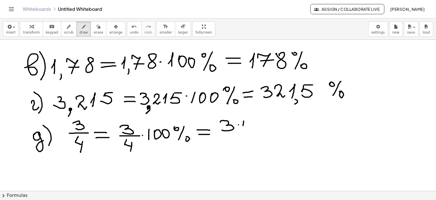
drag, startPoint x: 250, startPoint y: 121, endPoint x: 249, endPoint y: 125, distance: 3.5
drag, startPoint x: 240, startPoint y: 122, endPoint x: 244, endPoint y: 124, distance: 4.4
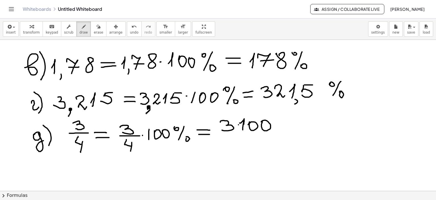
drag, startPoint x: 224, startPoint y: 135, endPoint x: 282, endPoint y: 131, distance: 58.3
drag, startPoint x: 249, startPoint y: 138, endPoint x: 252, endPoint y: 146, distance: 8.5
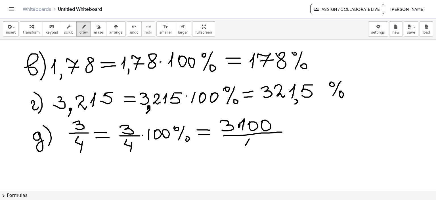
drag, startPoint x: 252, startPoint y: 145, endPoint x: 252, endPoint y: 151, distance: 6.0
drag, startPoint x: 295, startPoint y: 129, endPoint x: 304, endPoint y: 129, distance: 8.8
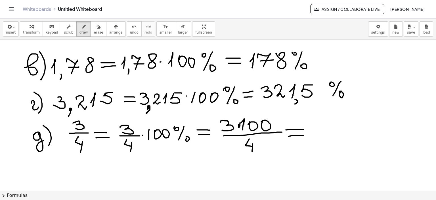
drag, startPoint x: 289, startPoint y: 136, endPoint x: 303, endPoint y: 135, distance: 14.5
drag, startPoint x: 313, startPoint y: 128, endPoint x: 317, endPoint y: 135, distance: 7.8
drag, startPoint x: 315, startPoint y: 130, endPoint x: 326, endPoint y: 128, distance: 11.3
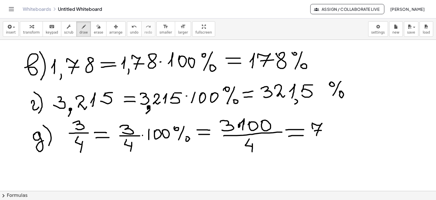
drag, startPoint x: 329, startPoint y: 124, endPoint x: 326, endPoint y: 133, distance: 8.7
drag, startPoint x: 329, startPoint y: 123, endPoint x: 340, endPoint y: 121, distance: 10.7
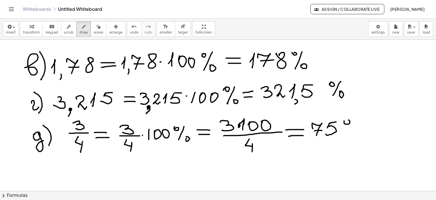
drag, startPoint x: 344, startPoint y: 120, endPoint x: 355, endPoint y: 121, distance: 10.5
drag, startPoint x: 356, startPoint y: 118, endPoint x: 350, endPoint y: 135, distance: 17.8
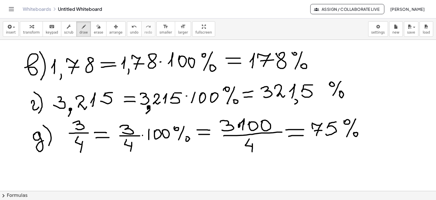
scroll to position [1718, 0]
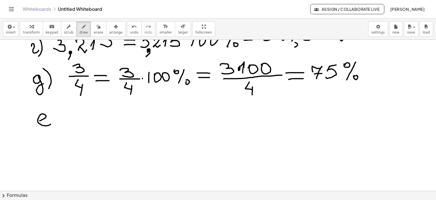
drag, startPoint x: 40, startPoint y: 120, endPoint x: 51, endPoint y: 123, distance: 11.1
drag, startPoint x: 45, startPoint y: 103, endPoint x: 74, endPoint y: 120, distance: 33.2
drag, startPoint x: 64, startPoint y: 120, endPoint x: 71, endPoint y: 125, distance: 8.4
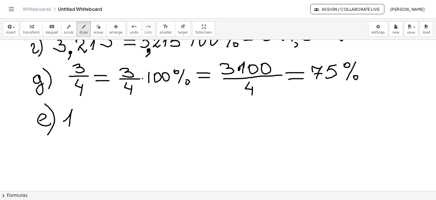
drag, startPoint x: 85, startPoint y: 105, endPoint x: 84, endPoint y: 112, distance: 6.6
drag, startPoint x: 92, startPoint y: 103, endPoint x: 95, endPoint y: 103, distance: 3.4
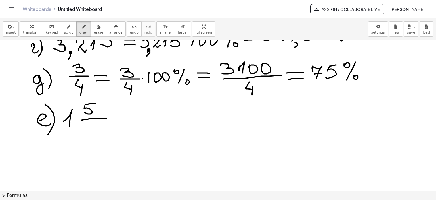
drag, startPoint x: 81, startPoint y: 120, endPoint x: 92, endPoint y: 126, distance: 12.7
drag, startPoint x: 116, startPoint y: 116, endPoint x: 131, endPoint y: 115, distance: 14.2
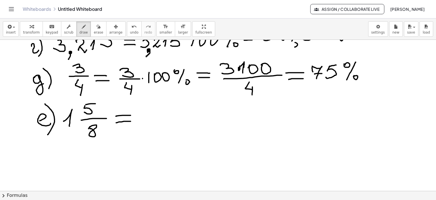
drag, startPoint x: 116, startPoint y: 122, endPoint x: 131, endPoint y: 121, distance: 14.6
drag, startPoint x: 139, startPoint y: 115, endPoint x: 144, endPoint y: 118, distance: 5.7
drag, startPoint x: 153, startPoint y: 98, endPoint x: 151, endPoint y: 108, distance: 10.5
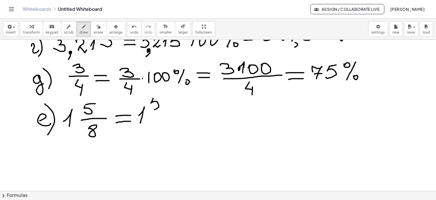
drag, startPoint x: 154, startPoint y: 97, endPoint x: 164, endPoint y: 97, distance: 9.9
drag, startPoint x: 149, startPoint y: 113, endPoint x: 164, endPoint y: 115, distance: 14.3
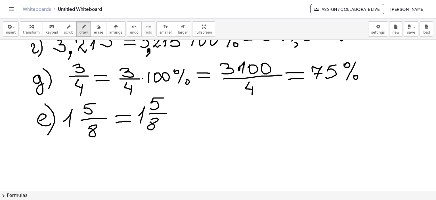
drag, startPoint x: 151, startPoint y: 119, endPoint x: 160, endPoint y: 127, distance: 12.3
drag, startPoint x: 171, startPoint y: 117, endPoint x: 178, endPoint y: 121, distance: 8.0
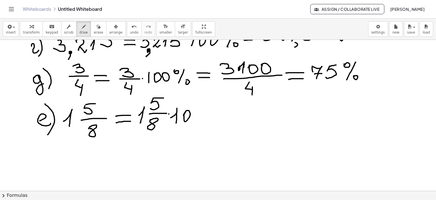
drag, startPoint x: 186, startPoint y: 111, endPoint x: 184, endPoint y: 116, distance: 4.7
drag, startPoint x: 208, startPoint y: 113, endPoint x: 219, endPoint y: 113, distance: 11.7
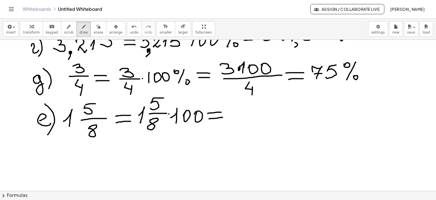
drag, startPoint x: 209, startPoint y: 118, endPoint x: 223, endPoint y: 117, distance: 14.0
drag, startPoint x: 86, startPoint y: 165, endPoint x: 90, endPoint y: 168, distance: 5.0
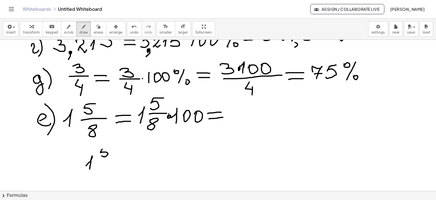
drag, startPoint x: 103, startPoint y: 147, endPoint x: 103, endPoint y: 162, distance: 14.8
drag, startPoint x: 98, startPoint y: 162, endPoint x: 114, endPoint y: 161, distance: 16.8
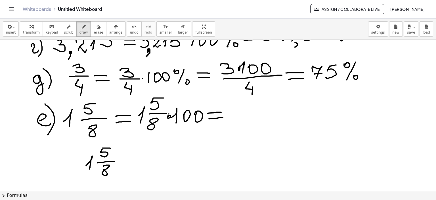
drag, startPoint x: 118, startPoint y: 160, endPoint x: 124, endPoint y: 164, distance: 7.6
drag, startPoint x: 121, startPoint y: 164, endPoint x: 137, endPoint y: 163, distance: 16.2
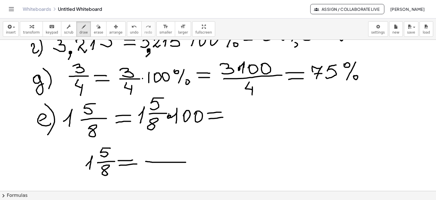
drag, startPoint x: 146, startPoint y: 161, endPoint x: 186, endPoint y: 162, distance: 40.0
drag, startPoint x: 146, startPoint y: 153, endPoint x: 149, endPoint y: 159, distance: 6.5
drag, startPoint x: 153, startPoint y: 153, endPoint x: 162, endPoint y: 150, distance: 9.5
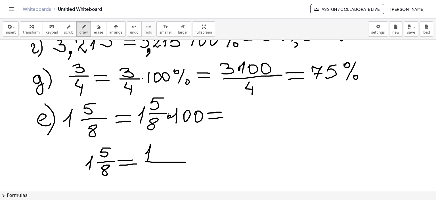
drag, startPoint x: 164, startPoint y: 146, endPoint x: 169, endPoint y: 150, distance: 6.5
drag, startPoint x: 170, startPoint y: 152, endPoint x: 180, endPoint y: 153, distance: 10.0
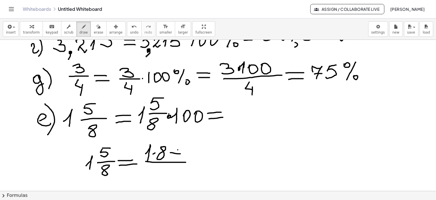
drag, startPoint x: 178, startPoint y: 149, endPoint x: 176, endPoint y: 155, distance: 6.5
drag, startPoint x: 186, startPoint y: 151, endPoint x: 186, endPoint y: 155, distance: 4.0
drag, startPoint x: 191, startPoint y: 145, endPoint x: 201, endPoint y: 145, distance: 9.7
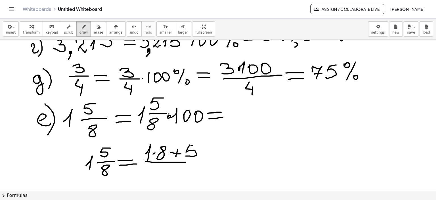
drag, startPoint x: 183, startPoint y: 162, endPoint x: 170, endPoint y: 176, distance: 19.7
drag, startPoint x: 173, startPoint y: 166, endPoint x: 170, endPoint y: 166, distance: 3.0
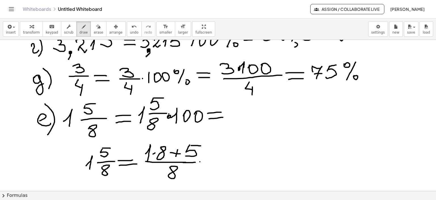
drag, startPoint x: 200, startPoint y: 161, endPoint x: 214, endPoint y: 161, distance: 13.6
drag, startPoint x: 201, startPoint y: 166, endPoint x: 214, endPoint y: 166, distance: 12.8
drag, startPoint x: 223, startPoint y: 163, endPoint x: 244, endPoint y: 162, distance: 21.6
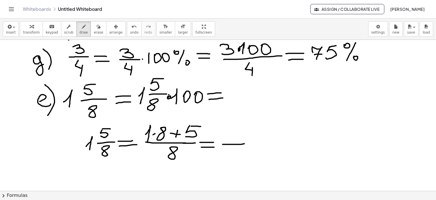
scroll to position [1741, 0]
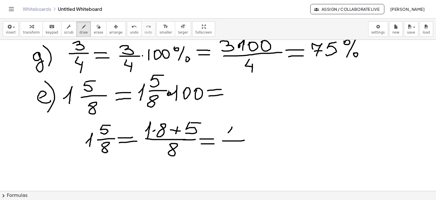
drag, startPoint x: 229, startPoint y: 131, endPoint x: 229, endPoint y: 137, distance: 5.7
drag, startPoint x: 236, startPoint y: 127, endPoint x: 236, endPoint y: 133, distance: 6.6
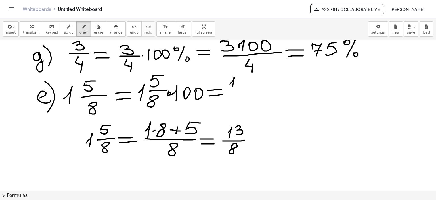
drag, startPoint x: 230, startPoint y: 84, endPoint x: 236, endPoint y: 84, distance: 6.3
drag, startPoint x: 238, startPoint y: 80, endPoint x: 234, endPoint y: 89, distance: 10.7
drag, startPoint x: 229, startPoint y: 89, endPoint x: 241, endPoint y: 92, distance: 12.0
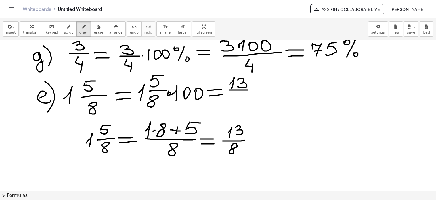
drag, startPoint x: 256, startPoint y: 85, endPoint x: 254, endPoint y: 93, distance: 8.5
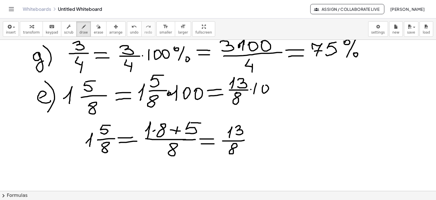
drag, startPoint x: 276, startPoint y: 84, endPoint x: 278, endPoint y: 87, distance: 3.3
drag, startPoint x: 293, startPoint y: 86, endPoint x: 308, endPoint y: 86, distance: 14.8
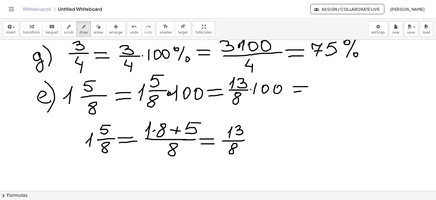
drag, startPoint x: 294, startPoint y: 91, endPoint x: 303, endPoint y: 85, distance: 10.9
click at [97, 26] on icon "button" at bounding box center [99, 26] width 4 height 7
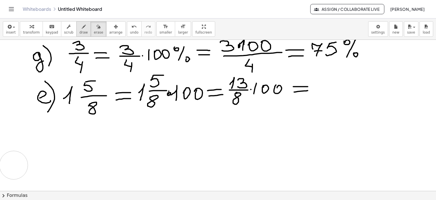
drag, startPoint x: 175, startPoint y: 175, endPoint x: 74, endPoint y: 29, distance: 178.2
click at [82, 28] on icon "button" at bounding box center [84, 26] width 4 height 7
click at [80, 29] on div "button" at bounding box center [84, 26] width 9 height 7
drag, startPoint x: 44, startPoint y: 133, endPoint x: 55, endPoint y: 133, distance: 11.6
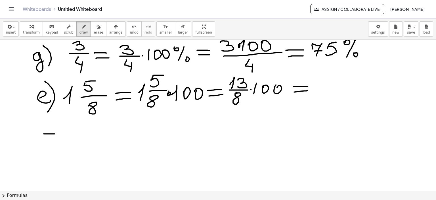
drag, startPoint x: 44, startPoint y: 138, endPoint x: 56, endPoint y: 138, distance: 12.2
drag, startPoint x: 72, startPoint y: 130, endPoint x: 80, endPoint y: 124, distance: 10.6
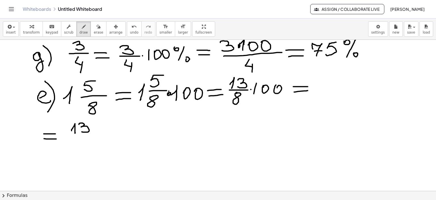
drag, startPoint x: 79, startPoint y: 124, endPoint x: 87, endPoint y: 130, distance: 9.7
drag, startPoint x: 103, startPoint y: 121, endPoint x: 101, endPoint y: 129, distance: 8.0
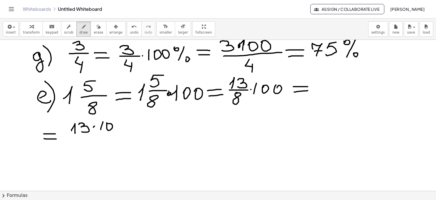
drag, startPoint x: 76, startPoint y: 136, endPoint x: 126, endPoint y: 136, distance: 49.7
drag, startPoint x: 98, startPoint y: 142, endPoint x: 127, endPoint y: 142, distance: 29.5
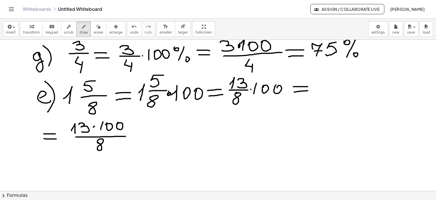
drag, startPoint x: 130, startPoint y: 133, endPoint x: 135, endPoint y: 137, distance: 6.7
drag, startPoint x: 131, startPoint y: 138, endPoint x: 143, endPoint y: 138, distance: 11.9
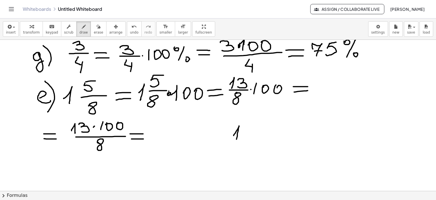
drag, startPoint x: 234, startPoint y: 135, endPoint x: 245, endPoint y: 130, distance: 12.4
drag, startPoint x: 244, startPoint y: 127, endPoint x: 245, endPoint y: 135, distance: 8.0
drag, startPoint x: 260, startPoint y: 134, endPoint x: 270, endPoint y: 127, distance: 12.0
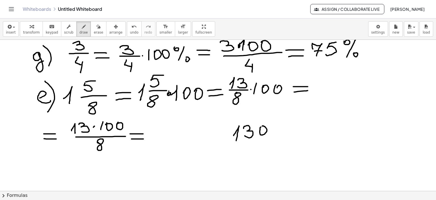
drag, startPoint x: 270, startPoint y: 125, endPoint x: 284, endPoint y: 126, distance: 14.0
drag, startPoint x: 283, startPoint y: 125, endPoint x: 285, endPoint y: 164, distance: 39.2
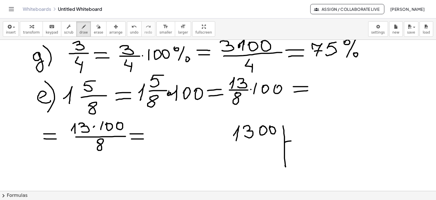
drag, startPoint x: 285, startPoint y: 142, endPoint x: 309, endPoint y: 137, distance: 24.6
drag, startPoint x: 292, startPoint y: 125, endPoint x: 298, endPoint y: 129, distance: 7.5
drag, startPoint x: 149, startPoint y: 136, endPoint x: 159, endPoint y: 137, distance: 10.0
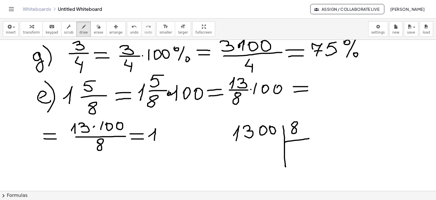
drag, startPoint x: 167, startPoint y: 131, endPoint x: 166, endPoint y: 137, distance: 6.1
drag, startPoint x: 173, startPoint y: 130, endPoint x: 183, endPoint y: 140, distance: 13.9
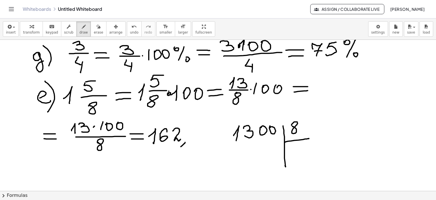
drag, startPoint x: 185, startPoint y: 142, endPoint x: 181, endPoint y: 146, distance: 6.0
drag, startPoint x: 192, startPoint y: 127, endPoint x: 191, endPoint y: 132, distance: 5.6
drag, startPoint x: 192, startPoint y: 127, endPoint x: 199, endPoint y: 127, distance: 6.6
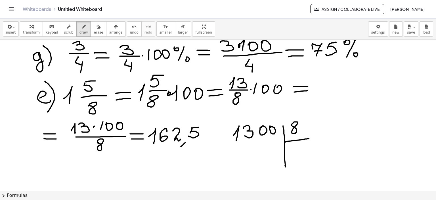
drag, startPoint x: 207, startPoint y: 126, endPoint x: 216, endPoint y: 126, distance: 8.5
drag, startPoint x: 216, startPoint y: 125, endPoint x: 206, endPoint y: 141, distance: 18.8
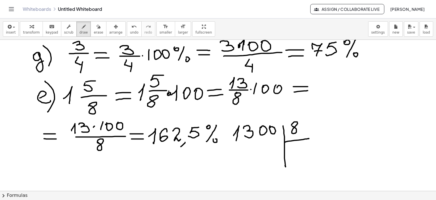
click at [97, 24] on icon "button" at bounding box center [99, 26] width 4 height 7
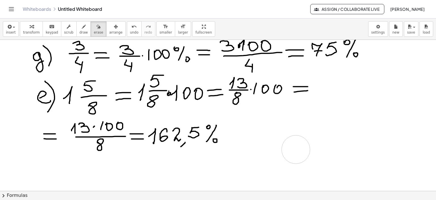
drag, startPoint x: 251, startPoint y: 141, endPoint x: 233, endPoint y: 94, distance: 50.6
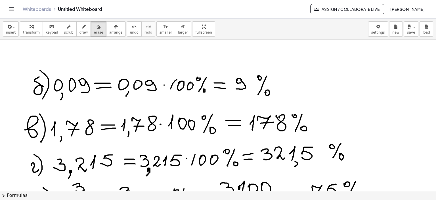
scroll to position [1599, 0]
drag, startPoint x: 252, startPoint y: 137, endPoint x: 257, endPoint y: 137, distance: 5.1
click at [82, 25] on icon "button" at bounding box center [84, 26] width 4 height 7
drag, startPoint x: 250, startPoint y: 124, endPoint x: 261, endPoint y: 125, distance: 11.4
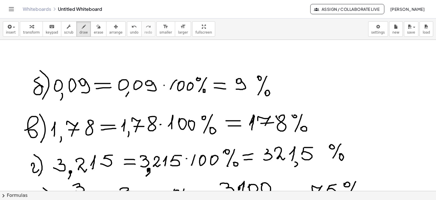
drag, startPoint x: 265, startPoint y: 126, endPoint x: 265, endPoint y: 129, distance: 2.9
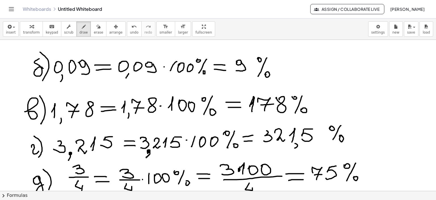
scroll to position [1628, 0]
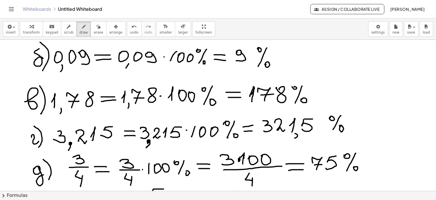
drag, startPoint x: 268, startPoint y: 121, endPoint x: 262, endPoint y: 121, distance: 5.4
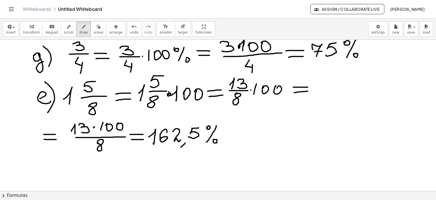
scroll to position [1741, 0]
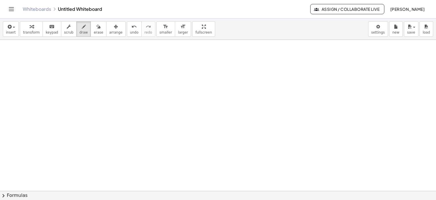
scroll to position [1898, 0]
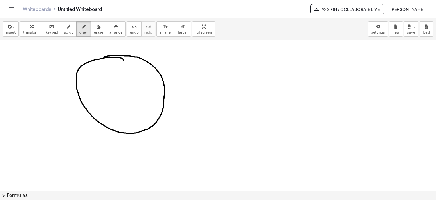
drag, startPoint x: 115, startPoint y: 57, endPoint x: 104, endPoint y: 57, distance: 10.8
drag, startPoint x: 210, startPoint y: 61, endPoint x: 210, endPoint y: 67, distance: 5.7
drag, startPoint x: 220, startPoint y: 61, endPoint x: 241, endPoint y: 58, distance: 21.2
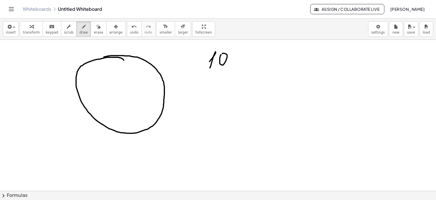
drag, startPoint x: 232, startPoint y: 62, endPoint x: 250, endPoint y: 51, distance: 21.1
drag, startPoint x: 249, startPoint y: 51, endPoint x: 246, endPoint y: 54, distance: 4.1
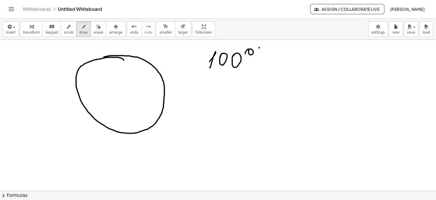
drag, startPoint x: 259, startPoint y: 47, endPoint x: 250, endPoint y: 72, distance: 26.4
drag, startPoint x: 258, startPoint y: 68, endPoint x: 273, endPoint y: 67, distance: 15.3
drag, startPoint x: 282, startPoint y: 62, endPoint x: 314, endPoint y: 62, distance: 31.5
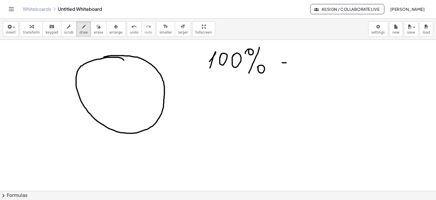
drag, startPoint x: 345, startPoint y: 58, endPoint x: 357, endPoint y: 70, distance: 16.9
drag, startPoint x: 220, startPoint y: 93, endPoint x: 218, endPoint y: 104, distance: 12.0
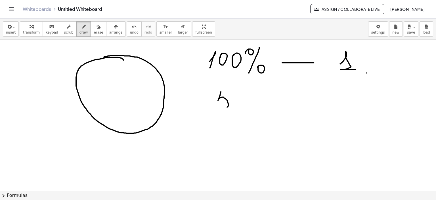
drag, startPoint x: 221, startPoint y: 93, endPoint x: 236, endPoint y: 99, distance: 16.4
drag, startPoint x: 236, startPoint y: 95, endPoint x: 239, endPoint y: 95, distance: 3.1
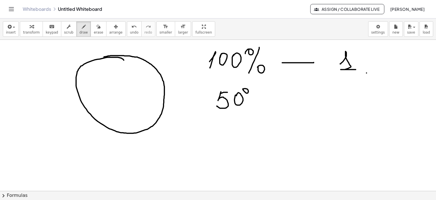
drag, startPoint x: 243, startPoint y: 88, endPoint x: 262, endPoint y: 89, distance: 19.3
drag, startPoint x: 254, startPoint y: 99, endPoint x: 251, endPoint y: 110, distance: 12.3
drag, startPoint x: 258, startPoint y: 105, endPoint x: 269, endPoint y: 106, distance: 11.1
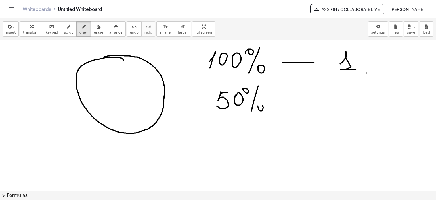
drag, startPoint x: 287, startPoint y: 98, endPoint x: 302, endPoint y: 98, distance: 15.6
drag, startPoint x: 336, startPoint y: 92, endPoint x: 341, endPoint y: 97, distance: 7.0
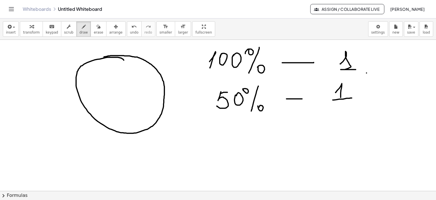
drag, startPoint x: 335, startPoint y: 105, endPoint x: 350, endPoint y: 110, distance: 15.3
drag, startPoint x: 357, startPoint y: 96, endPoint x: 371, endPoint y: 94, distance: 13.5
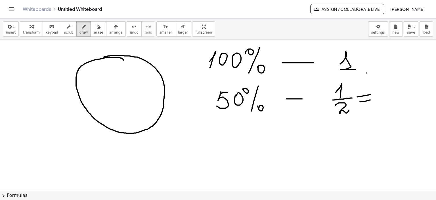
drag, startPoint x: 360, startPoint y: 101, endPoint x: 370, endPoint y: 99, distance: 10.4
drag, startPoint x: 390, startPoint y: 105, endPoint x: 398, endPoint y: 98, distance: 11.3
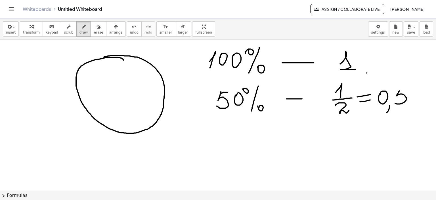
drag, startPoint x: 400, startPoint y: 90, endPoint x: 394, endPoint y: 102, distance: 13.2
drag, startPoint x: 400, startPoint y: 88, endPoint x: 411, endPoint y: 87, distance: 11.4
drag, startPoint x: 216, startPoint y: 135, endPoint x: 231, endPoint y: 144, distance: 17.3
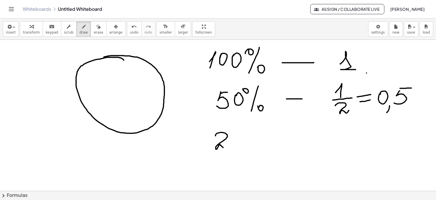
drag, startPoint x: 239, startPoint y: 133, endPoint x: 239, endPoint y: 138, distance: 5.1
drag, startPoint x: 237, startPoint y: 134, endPoint x: 245, endPoint y: 133, distance: 7.4
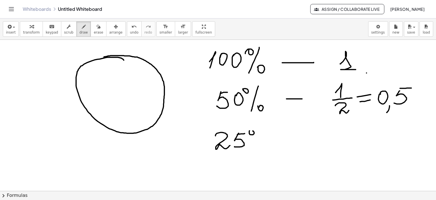
drag, startPoint x: 250, startPoint y: 130, endPoint x: 267, endPoint y: 130, distance: 17.9
drag, startPoint x: 262, startPoint y: 129, endPoint x: 252, endPoint y: 149, distance: 23.1
drag, startPoint x: 261, startPoint y: 145, endPoint x: 288, endPoint y: 142, distance: 27.7
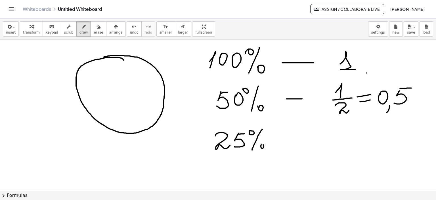
drag, startPoint x: 284, startPoint y: 137, endPoint x: 306, endPoint y: 136, distance: 22.5
drag, startPoint x: 334, startPoint y: 133, endPoint x: 339, endPoint y: 136, distance: 6.1
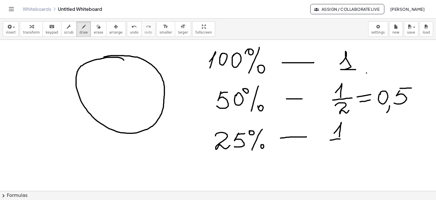
drag, startPoint x: 330, startPoint y: 139, endPoint x: 348, endPoint y: 138, distance: 17.9
drag, startPoint x: 336, startPoint y: 143, endPoint x: 340, endPoint y: 147, distance: 5.0
drag, startPoint x: 340, startPoint y: 147, endPoint x: 357, endPoint y: 147, distance: 17.0
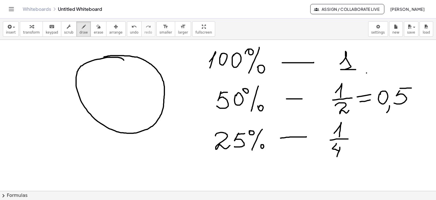
drag, startPoint x: 353, startPoint y: 139, endPoint x: 362, endPoint y: 140, distance: 9.4
drag, startPoint x: 355, startPoint y: 145, endPoint x: 366, endPoint y: 145, distance: 11.1
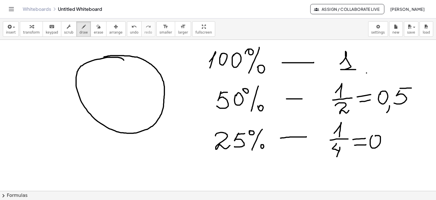
drag, startPoint x: 373, startPoint y: 135, endPoint x: 375, endPoint y: 139, distance: 4.3
drag, startPoint x: 382, startPoint y: 148, endPoint x: 381, endPoint y: 154, distance: 6.7
drag, startPoint x: 388, startPoint y: 138, endPoint x: 400, endPoint y: 143, distance: 12.7
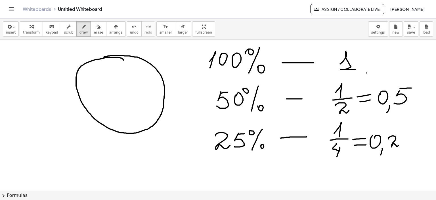
drag, startPoint x: 408, startPoint y: 135, endPoint x: 404, endPoint y: 145, distance: 10.0
drag, startPoint x: 408, startPoint y: 135, endPoint x: 415, endPoint y: 135, distance: 6.8
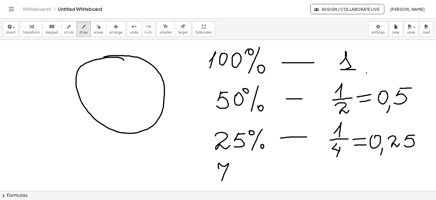
drag, startPoint x: 219, startPoint y: 168, endPoint x: 221, endPoint y: 175, distance: 7.8
drag, startPoint x: 239, startPoint y: 164, endPoint x: 244, endPoint y: 164, distance: 5.2
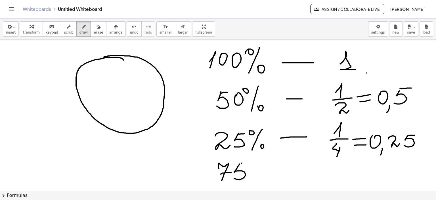
drag, startPoint x: 242, startPoint y: 163, endPoint x: 250, endPoint y: 162, distance: 8.2
drag, startPoint x: 270, startPoint y: 161, endPoint x: 260, endPoint y: 182, distance: 23.4
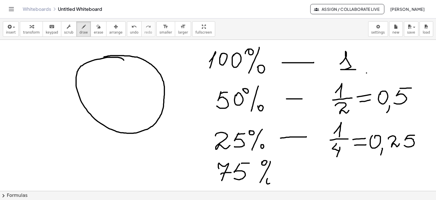
drag, startPoint x: 288, startPoint y: 172, endPoint x: 310, endPoint y: 172, distance: 21.3
drag, startPoint x: 332, startPoint y: 162, endPoint x: 332, endPoint y: 172, distance: 9.7
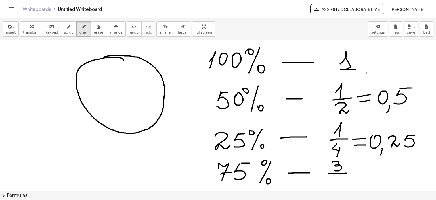
drag, startPoint x: 328, startPoint y: 173, endPoint x: 346, endPoint y: 172, distance: 18.2
drag, startPoint x: 337, startPoint y: 176, endPoint x: 339, endPoint y: 182, distance: 5.9
drag, startPoint x: 340, startPoint y: 179, endPoint x: 339, endPoint y: 185, distance: 5.5
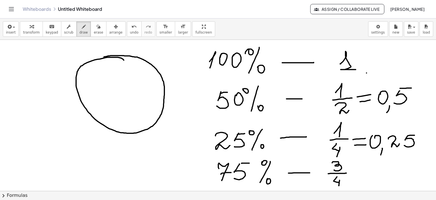
drag, startPoint x: 375, startPoint y: 169, endPoint x: 391, endPoint y: 181, distance: 20.6
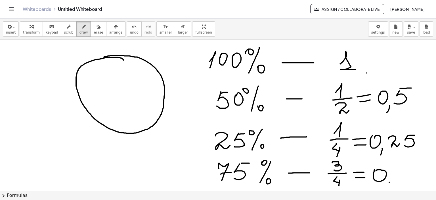
drag, startPoint x: 389, startPoint y: 181, endPoint x: 388, endPoint y: 186, distance: 4.6
drag, startPoint x: 393, startPoint y: 172, endPoint x: 398, endPoint y: 181, distance: 9.9
drag, startPoint x: 394, startPoint y: 177, endPoint x: 404, endPoint y: 175, distance: 9.8
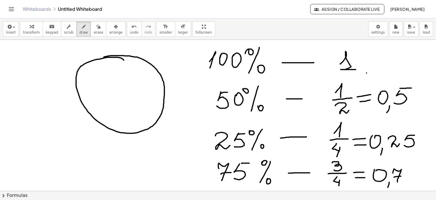
drag, startPoint x: 408, startPoint y: 169, endPoint x: 406, endPoint y: 179, distance: 10.3
drag, startPoint x: 408, startPoint y: 170, endPoint x: 414, endPoint y: 170, distance: 6.0
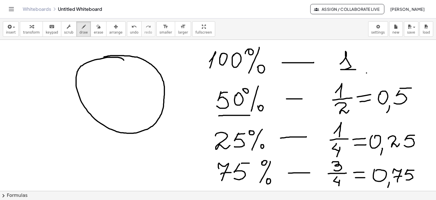
drag, startPoint x: 219, startPoint y: 115, endPoint x: 250, endPoint y: 115, distance: 31.0
drag, startPoint x: 381, startPoint y: 118, endPoint x: 410, endPoint y: 116, distance: 28.4
drag, startPoint x: 177, startPoint y: 87, endPoint x: 174, endPoint y: 92, distance: 5.6
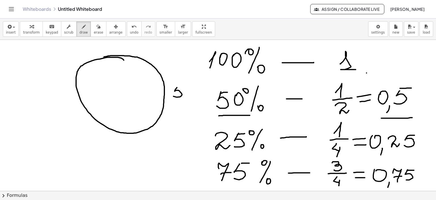
drag, startPoint x: 176, startPoint y: 87, endPoint x: 188, endPoint y: 88, distance: 11.4
drag, startPoint x: 170, startPoint y: 100, endPoint x: 187, endPoint y: 102, distance: 17.7
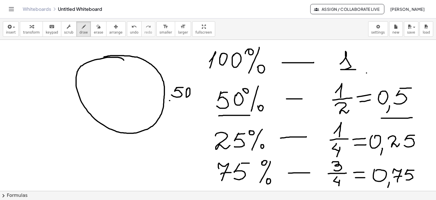
drag, startPoint x: 175, startPoint y: 104, endPoint x: 180, endPoint y: 105, distance: 5.9
drag, startPoint x: 178, startPoint y: 109, endPoint x: 189, endPoint y: 106, distance: 11.3
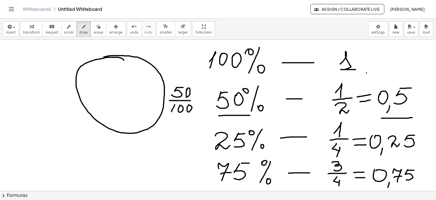
drag, startPoint x: 188, startPoint y: 111, endPoint x: 194, endPoint y: 91, distance: 21.1
drag, startPoint x: 165, startPoint y: 133, endPoint x: 181, endPoint y: 137, distance: 16.1
drag, startPoint x: 180, startPoint y: 135, endPoint x: 181, endPoint y: 138, distance: 3.2
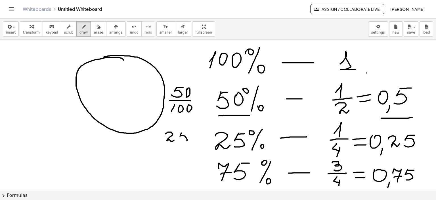
drag, startPoint x: 182, startPoint y: 130, endPoint x: 189, endPoint y: 130, distance: 7.1
drag, startPoint x: 171, startPoint y: 145, endPoint x: 189, endPoint y: 145, distance: 17.6
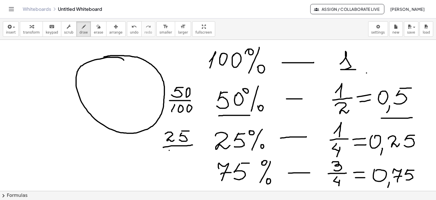
drag, startPoint x: 169, startPoint y: 150, endPoint x: 169, endPoint y: 156, distance: 6.0
drag, startPoint x: 183, startPoint y: 151, endPoint x: 213, endPoint y: 154, distance: 30.6
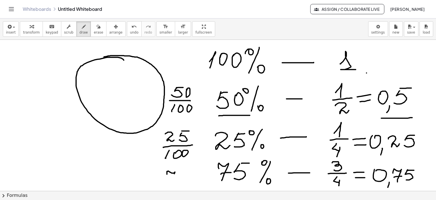
drag, startPoint x: 167, startPoint y: 173, endPoint x: 170, endPoint y: 181, distance: 8.4
drag, startPoint x: 168, startPoint y: 176, endPoint x: 177, endPoint y: 176, distance: 8.5
drag, startPoint x: 184, startPoint y: 172, endPoint x: 181, endPoint y: 177, distance: 6.1
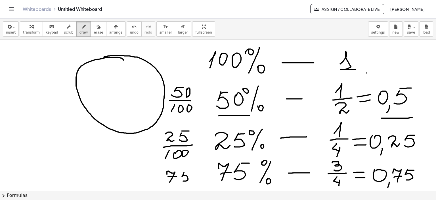
drag, startPoint x: 182, startPoint y: 172, endPoint x: 180, endPoint y: 179, distance: 7.3
drag, startPoint x: 164, startPoint y: 185, endPoint x: 190, endPoint y: 183, distance: 25.7
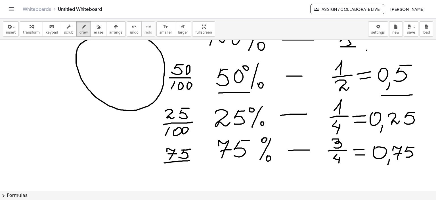
scroll to position [1955, 0]
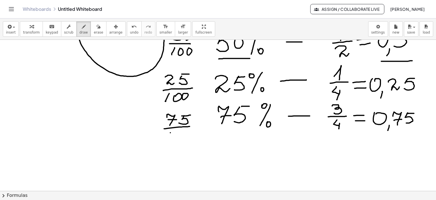
drag, startPoint x: 170, startPoint y: 132, endPoint x: 170, endPoint y: 141, distance: 9.1
drag, startPoint x: 175, startPoint y: 137, endPoint x: 185, endPoint y: 139, distance: 10.0
drag, startPoint x: 186, startPoint y: 138, endPoint x: 189, endPoint y: 137, distance: 2.9
